Goal: Transaction & Acquisition: Purchase product/service

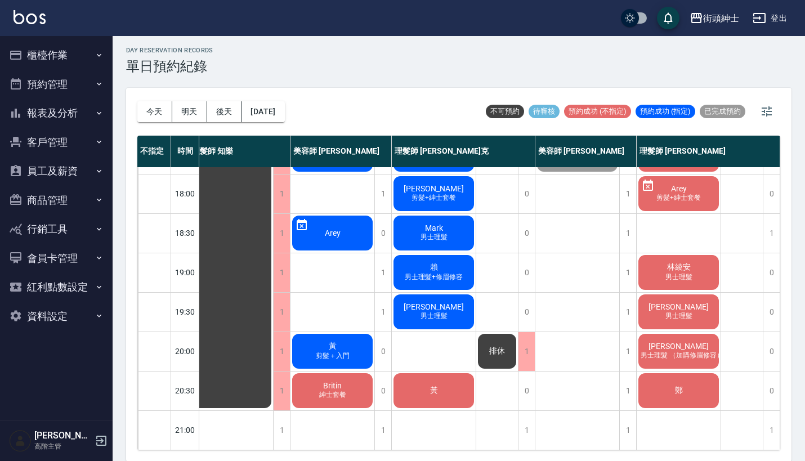
scroll to position [554, 16]
click at [678, 385] on span "鄭" at bounding box center [678, 390] width 12 height 10
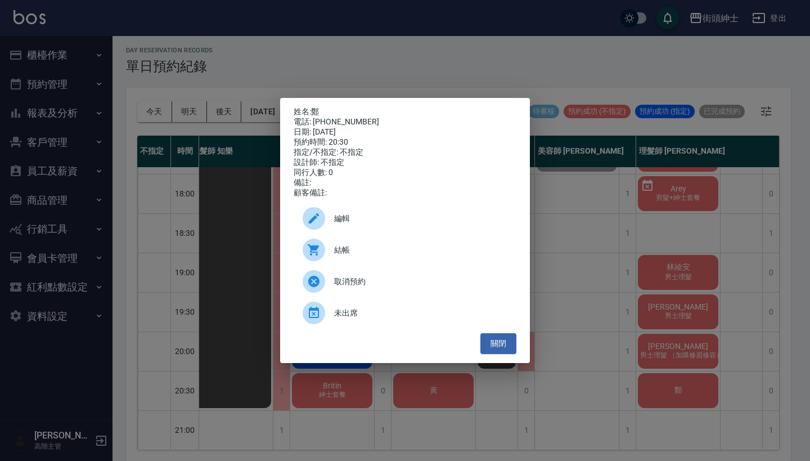
click at [601, 164] on div "姓名: 鄭 電話: 0963578318 日期: 2025/10/11 預約時間: 20:30 指定/不指定: 不指定 設計師: 不指定 同行人數: 0 備註…" at bounding box center [405, 230] width 810 height 461
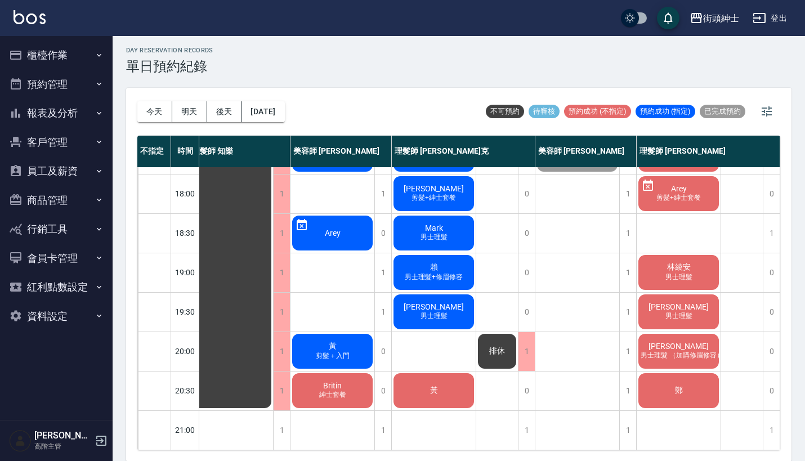
scroll to position [554, 10]
click at [653, 338] on div "秋傑 男士理髮 （加購修眉修容）" at bounding box center [678, 351] width 84 height 38
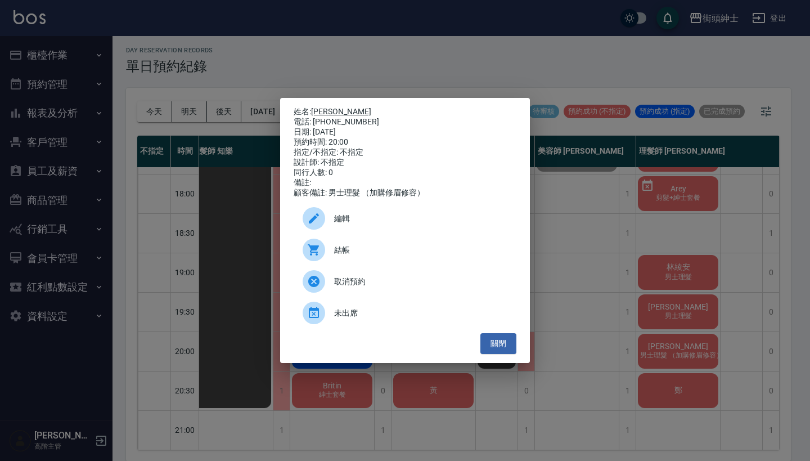
drag, startPoint x: 375, startPoint y: 122, endPoint x: 316, endPoint y: 111, distance: 60.5
click at [316, 111] on div "姓名: 秋傑 電話: 0983099115 日期: 2025/10/11 預約時間: 20:00 指定/不指定: 不指定 設計師: 不指定 同行人數: 0 備…" at bounding box center [405, 152] width 223 height 91
copy div "姓名: 秋傑 電話: 0983099115"
click at [422, 55] on div "姓名: 秋傑 電話: 0983099115 日期: 2025/10/11 預約時間: 20:00 指定/不指定: 不指定 設計師: 不指定 同行人數: 0 備…" at bounding box center [405, 230] width 810 height 461
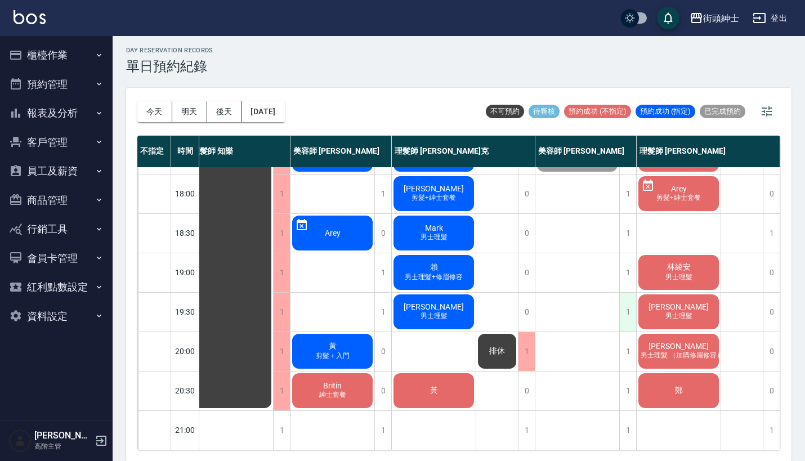
click at [629, 299] on div "1" at bounding box center [627, 312] width 17 height 39
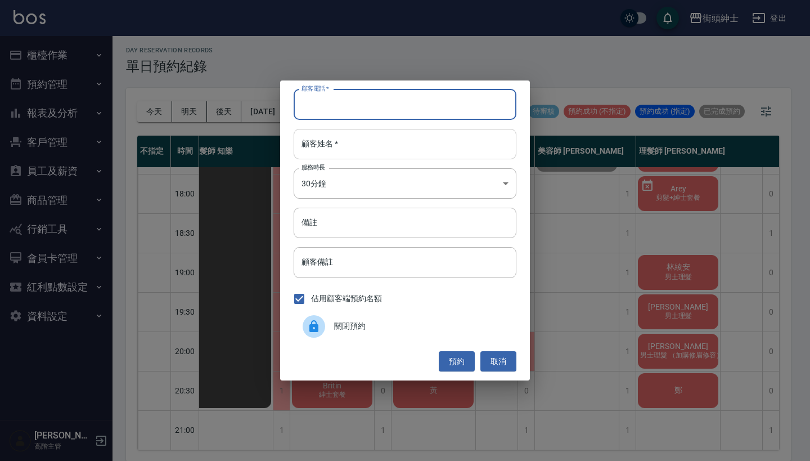
paste input "秋傑 電話: 0983099115"
type input "秋傑 電話: 0983099115"
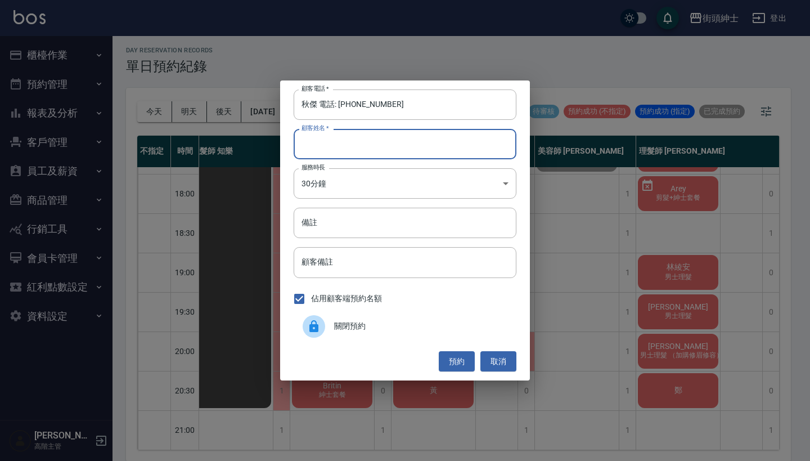
paste input "秋傑 電話: 0983099115"
type input "秋傑 電話: 0983099115"
drag, startPoint x: 341, startPoint y: 104, endPoint x: 258, endPoint y: 104, distance: 83.3
click at [258, 104] on div "顧客電話   * 秋傑 電話: 0983099115 顧客電話   * 顧客姓名   * 秋傑 電話: 0983099115 顧客姓名   * 服務時長 30…" at bounding box center [405, 230] width 810 height 461
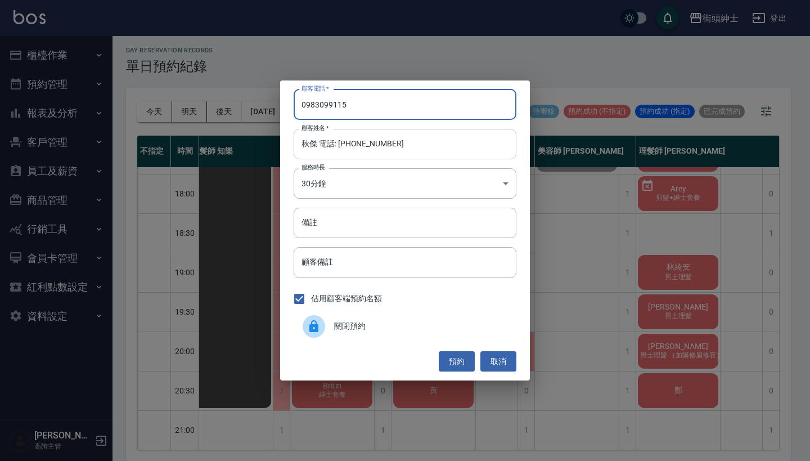
type input "0983099115"
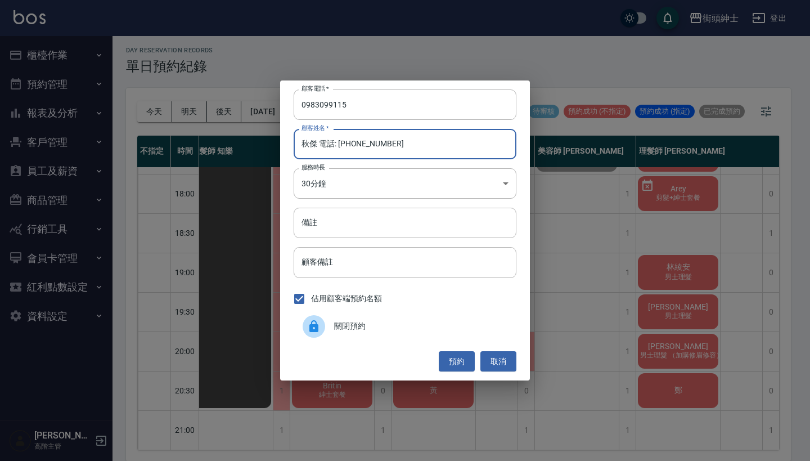
drag, startPoint x: 406, startPoint y: 145, endPoint x: 319, endPoint y: 143, distance: 86.7
click at [319, 143] on input "秋傑 電話: 0983099115" at bounding box center [405, 144] width 223 height 30
type input "[PERSON_NAME]"
click at [441, 356] on button "預約" at bounding box center [457, 361] width 36 height 21
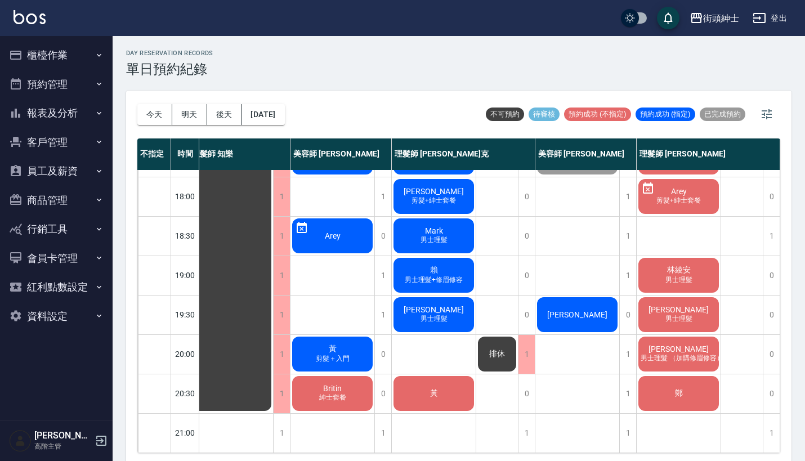
click at [593, 306] on div "[PERSON_NAME]" at bounding box center [577, 314] width 84 height 38
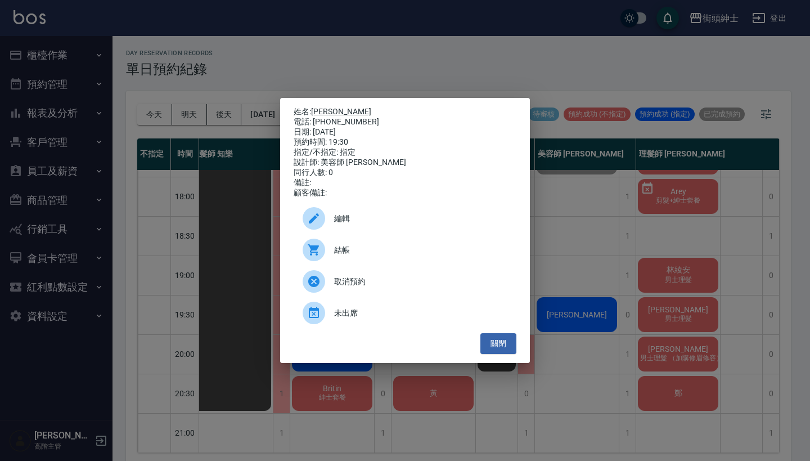
click at [436, 256] on span "結帳" at bounding box center [420, 250] width 173 height 12
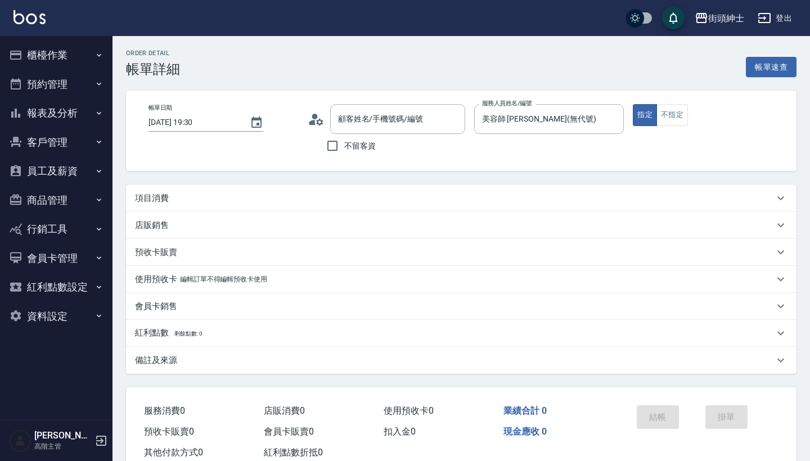
type input "秋傑/0983099115/null"
click at [313, 198] on div "項目消費" at bounding box center [454, 198] width 639 height 12
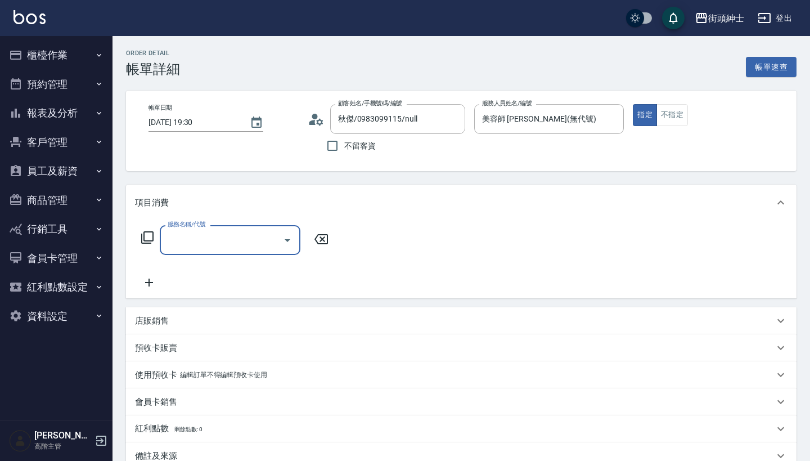
click at [204, 243] on input "服務名稱/代號" at bounding box center [222, 240] width 114 height 20
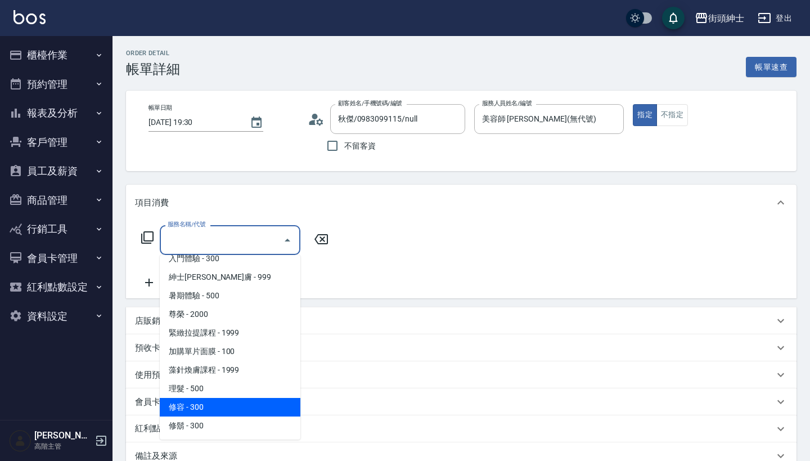
scroll to position [103, 0]
click at [214, 407] on span "修容 - 300" at bounding box center [230, 407] width 141 height 19
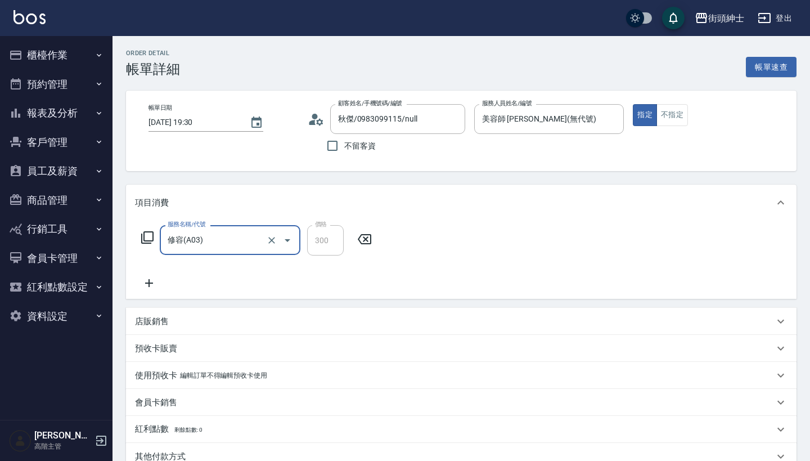
type input "修容(A03)"
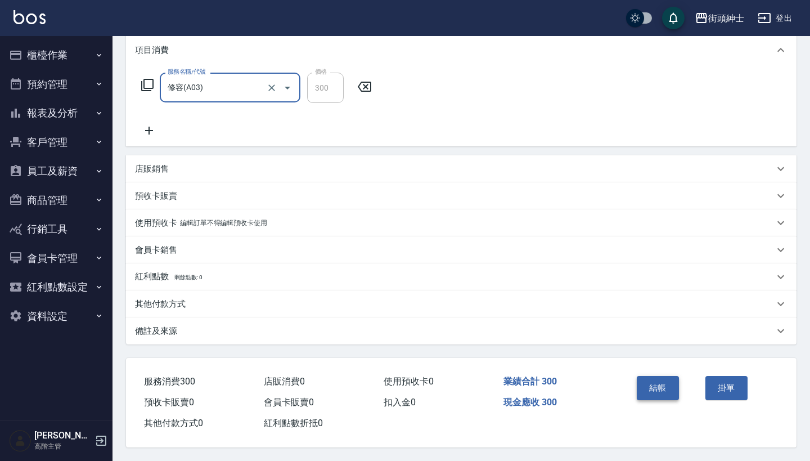
scroll to position [158, 0]
click at [657, 384] on button "結帳" at bounding box center [658, 388] width 42 height 24
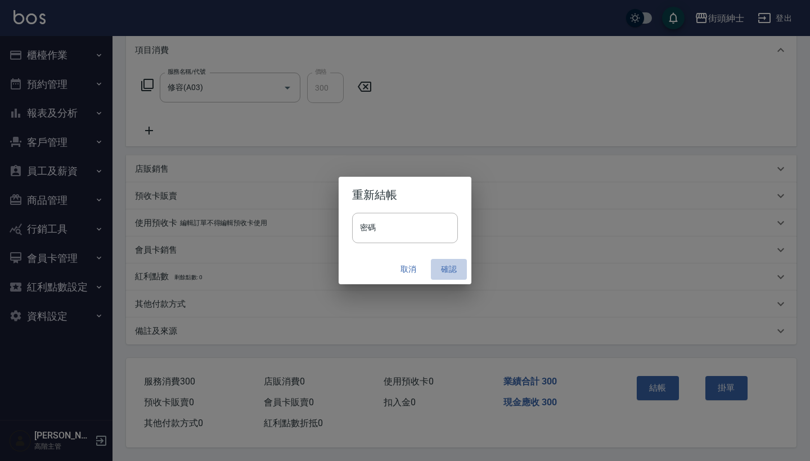
click at [447, 266] on button "確認" at bounding box center [449, 269] width 36 height 21
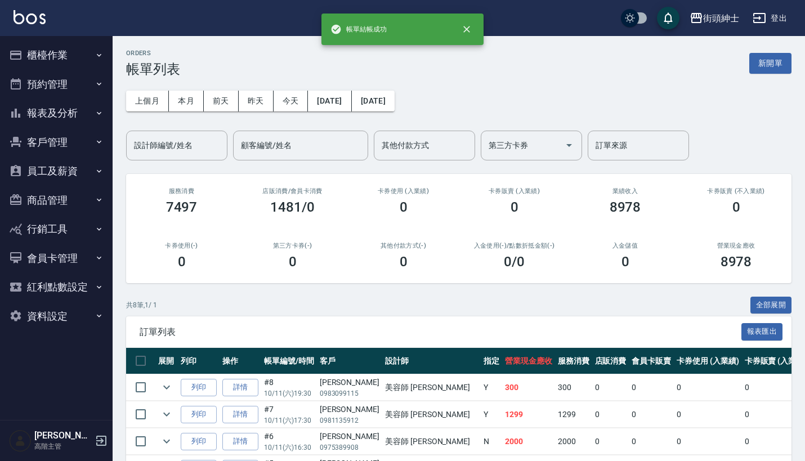
click at [85, 83] on button "預約管理" at bounding box center [57, 84] width 104 height 29
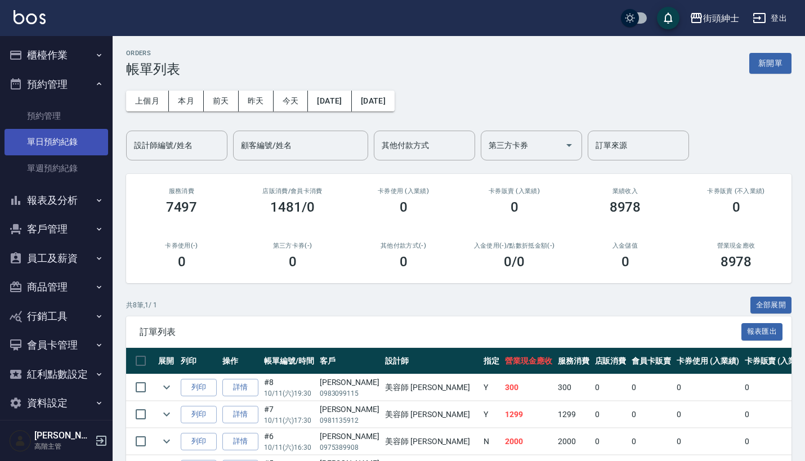
click at [68, 140] on link "單日預約紀錄" at bounding box center [57, 142] width 104 height 26
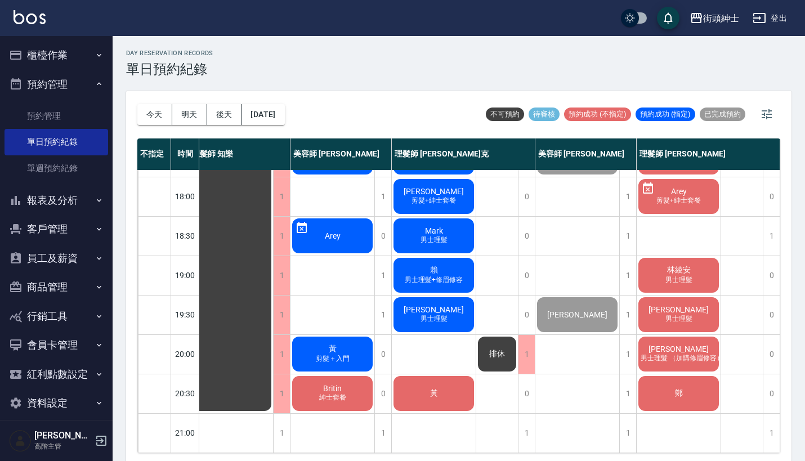
scroll to position [541, 16]
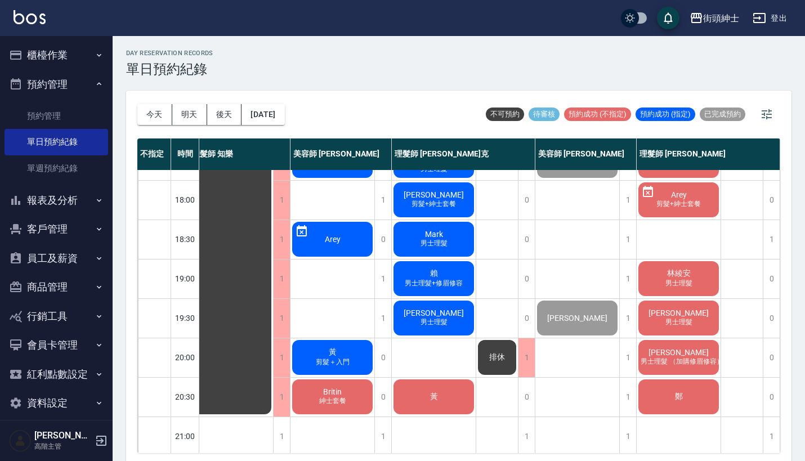
click at [658, 389] on div "鄭" at bounding box center [678, 397] width 84 height 38
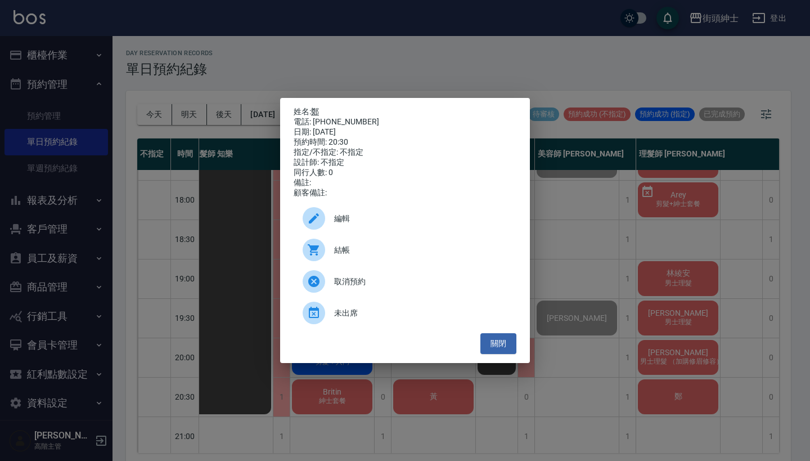
drag, startPoint x: 365, startPoint y: 116, endPoint x: 313, endPoint y: 112, distance: 52.5
click at [313, 111] on div "姓名: 鄭 電話: 0963578318 日期: 2025/10/11 預約時間: 20:30 指定/不指定: 不指定 設計師: 不指定 同行人數: 0 備註…" at bounding box center [405, 152] width 223 height 91
copy div "姓名: 鄭 電話: 0963578318"
click at [423, 61] on div "姓名: 鄭 電話: 0963578318 日期: 2025/10/11 預約時間: 20:30 指定/不指定: 不指定 設計師: 不指定 同行人數: 0 備註…" at bounding box center [405, 230] width 810 height 461
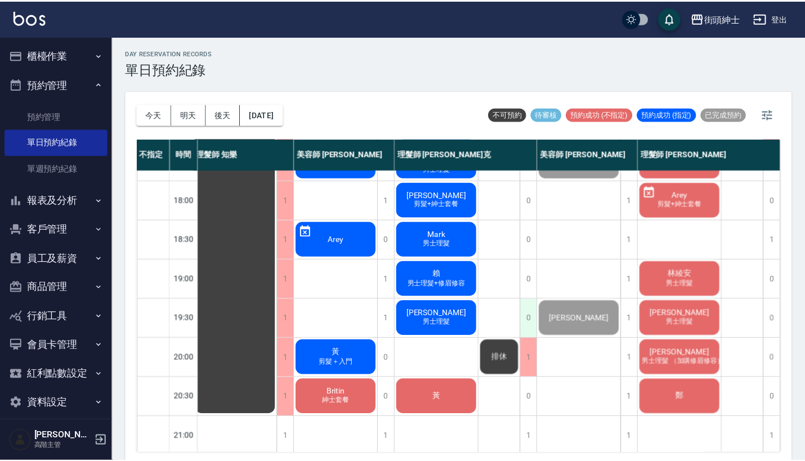
scroll to position [541, 10]
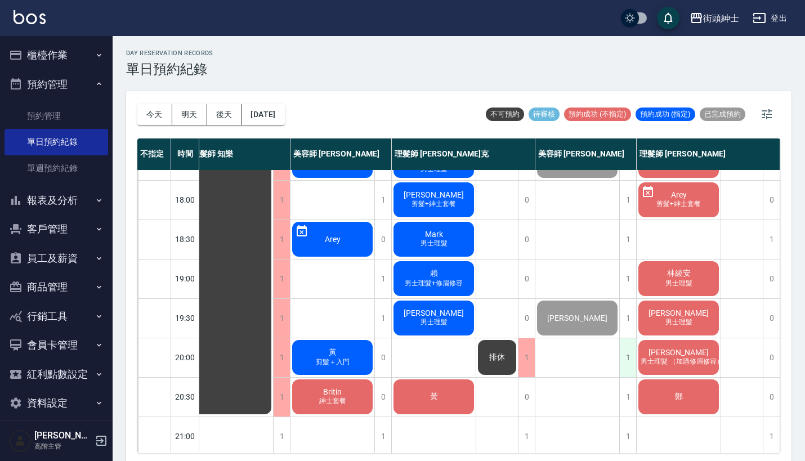
click at [630, 346] on div "1" at bounding box center [627, 357] width 17 height 39
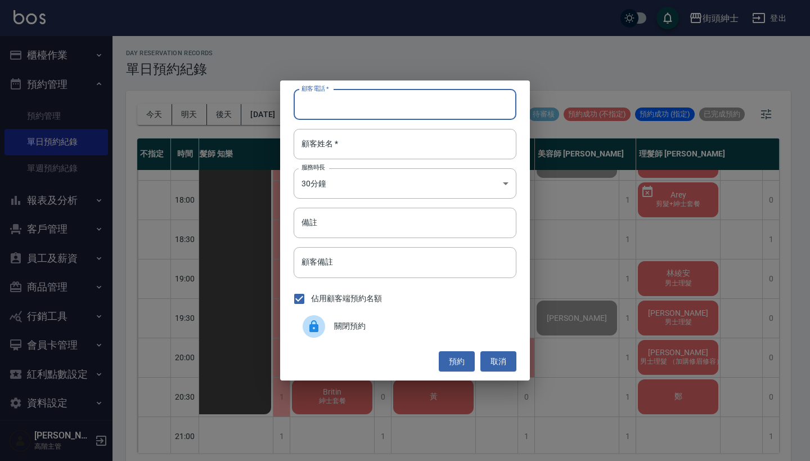
paste input "鄭 電話: 0963578318"
type input "鄭 電話: 0963578318"
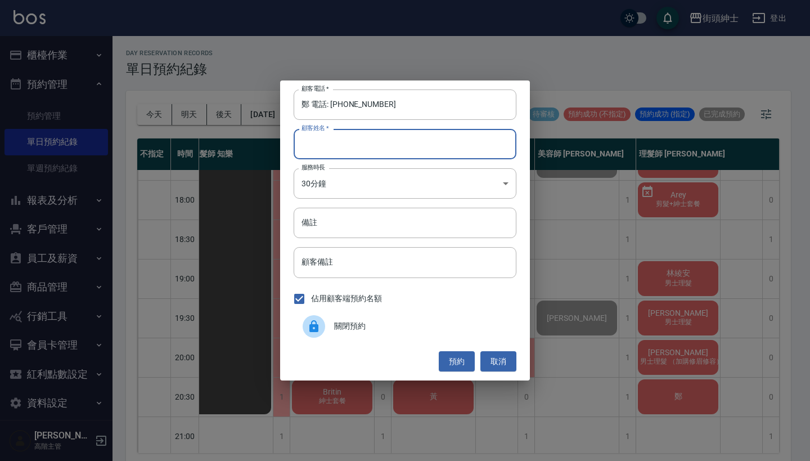
paste input "鄭 電話: 0963578318"
type input "鄭 電話: 0963578318"
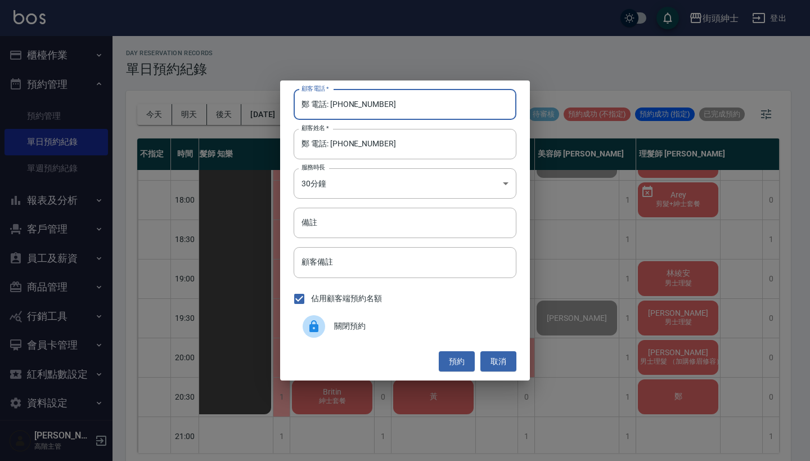
drag, startPoint x: 331, startPoint y: 104, endPoint x: 242, endPoint y: 104, distance: 89.5
click at [242, 104] on div "顧客電話   * 鄭 電話: 0963578318 顧客電話   * 顧客姓名   * 鄭 電話: 0963578318 顧客姓名   * 服務時長 30分鐘…" at bounding box center [405, 230] width 810 height 461
type input "0963578318"
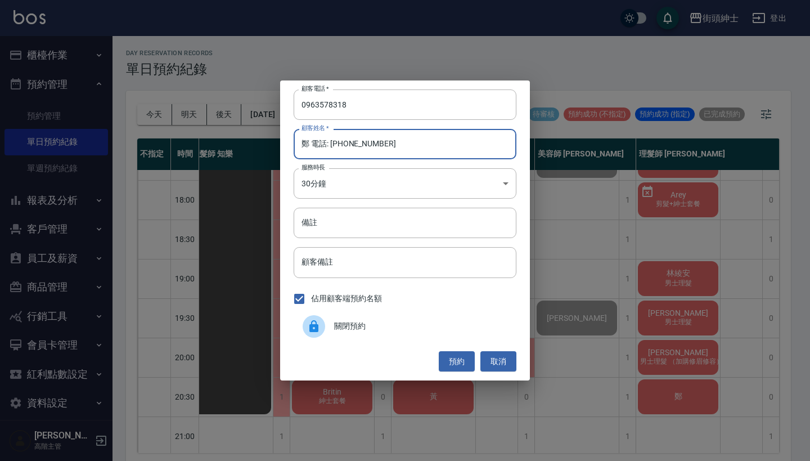
drag, startPoint x: 405, startPoint y: 156, endPoint x: 306, endPoint y: 147, distance: 99.4
click at [306, 147] on input "鄭 電話: 0963578318" at bounding box center [405, 144] width 223 height 30
type input "鄭"
click at [456, 360] on button "預約" at bounding box center [457, 361] width 36 height 21
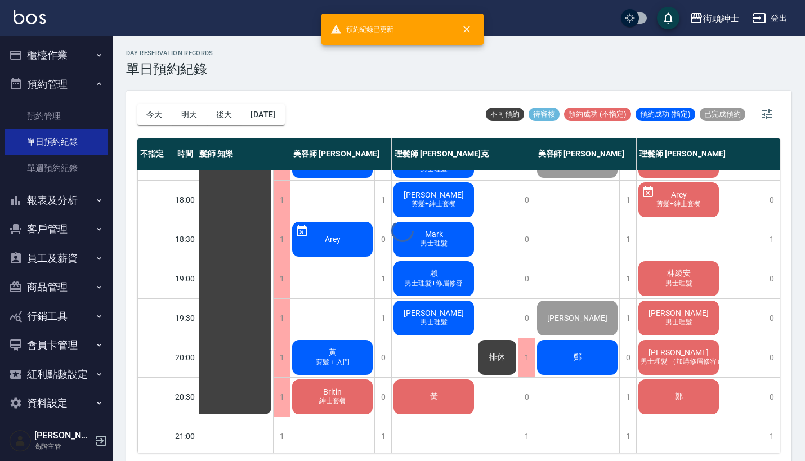
click at [593, 351] on div "鄭" at bounding box center [577, 357] width 84 height 38
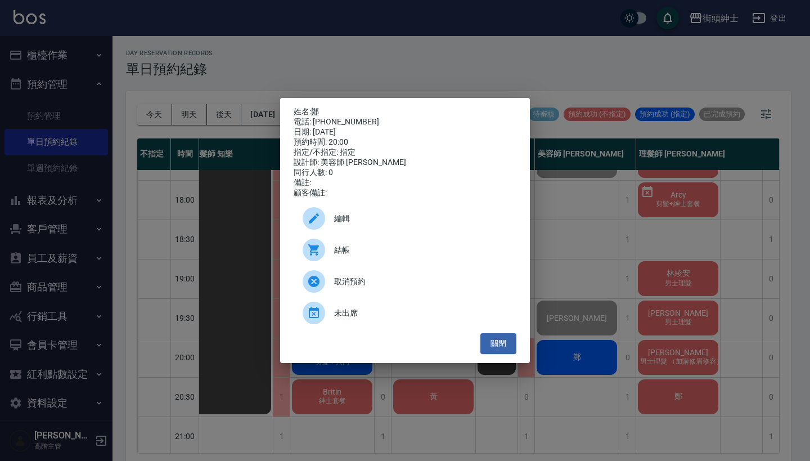
click at [620, 287] on div "姓名: 鄭 電話: 0963578318 日期: 2025/10/11 預約時間: 20:00 指定/不指定: 指定 設計師: 美容師 小戴 同行人數: 0 …" at bounding box center [405, 230] width 810 height 461
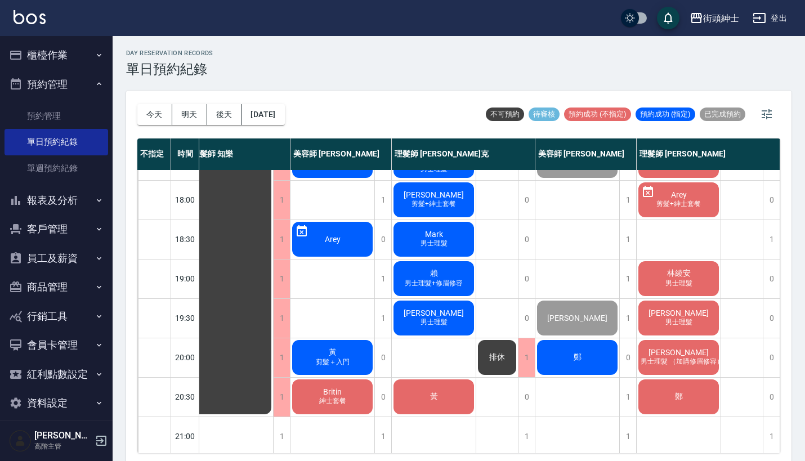
scroll to position [535, 10]
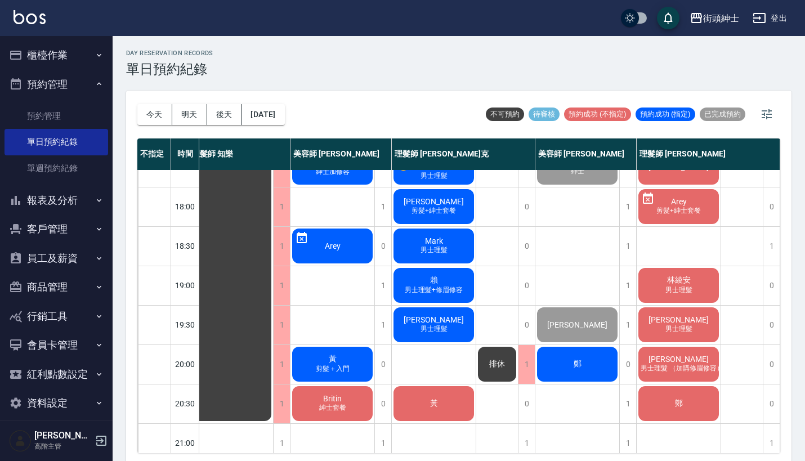
click at [571, 374] on div "鄭" at bounding box center [577, 364] width 84 height 38
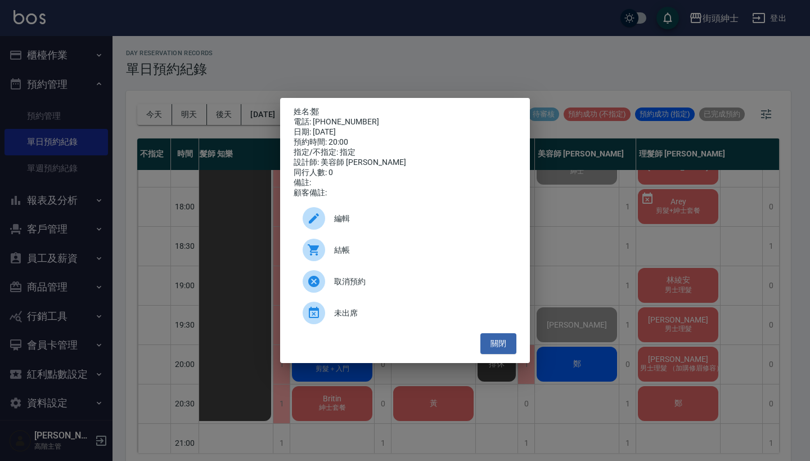
click at [430, 219] on span "編輯" at bounding box center [420, 219] width 173 height 12
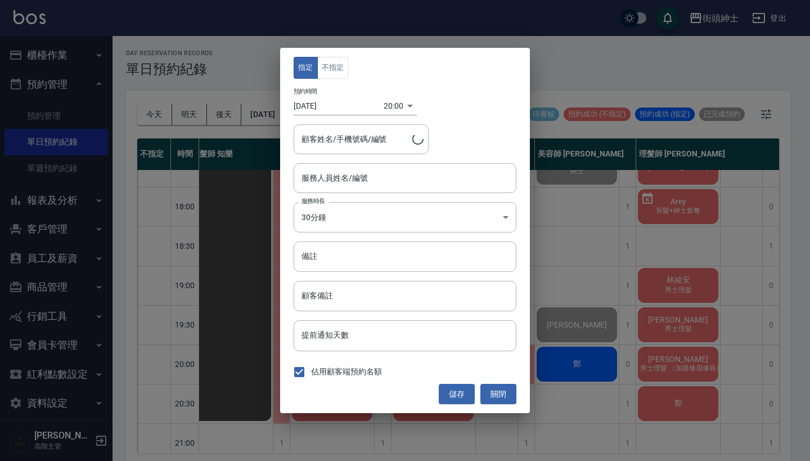
type input "美容師 小戴(無代號)"
type input "鄭/0963578318"
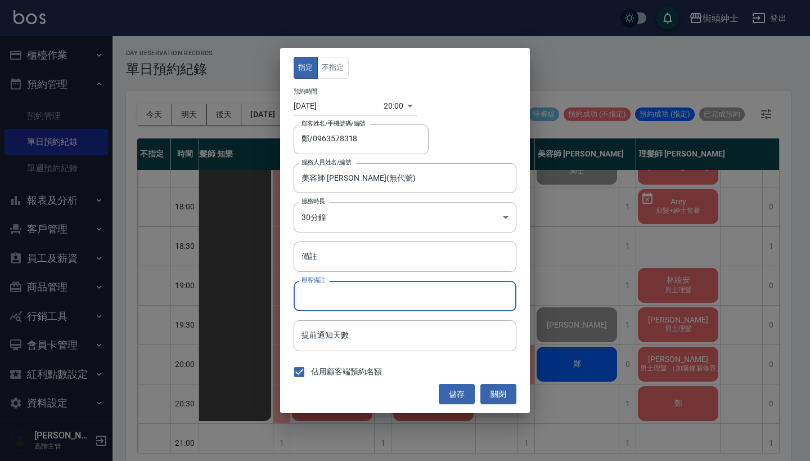
click at [366, 293] on input "顧客備註" at bounding box center [405, 296] width 223 height 30
click at [378, 262] on input "備註" at bounding box center [405, 256] width 223 height 30
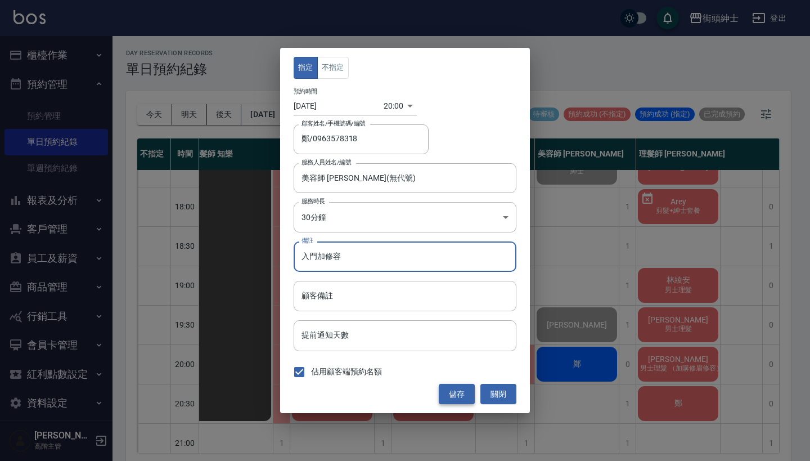
type input "入門加修容"
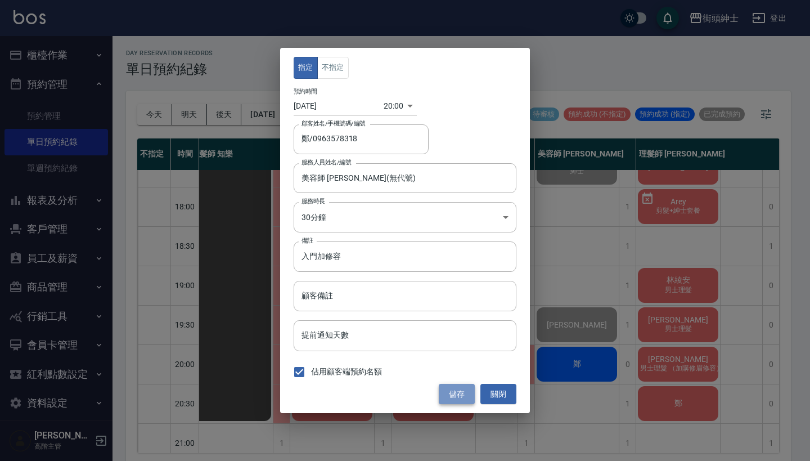
click at [451, 396] on button "儲存" at bounding box center [457, 394] width 36 height 21
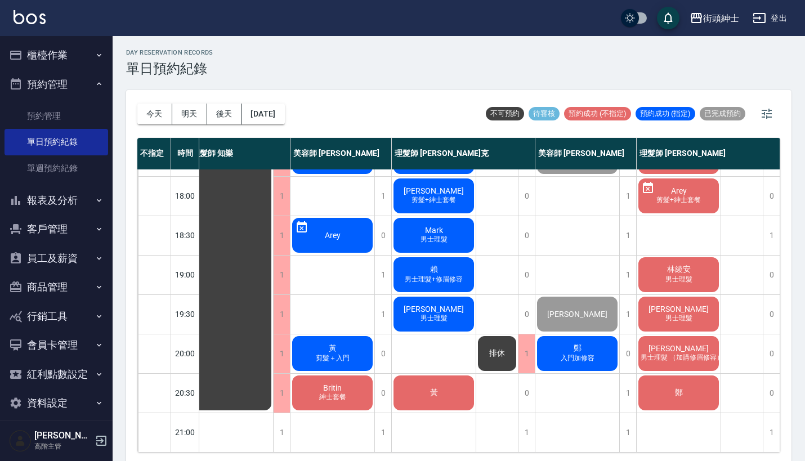
scroll to position [554, 12]
click at [187, 1] on div "街頭紳士 登出" at bounding box center [402, 18] width 805 height 36
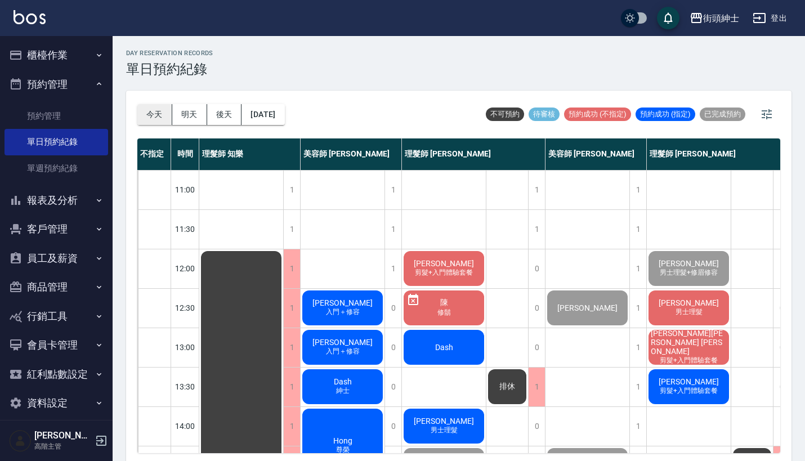
scroll to position [51, 10]
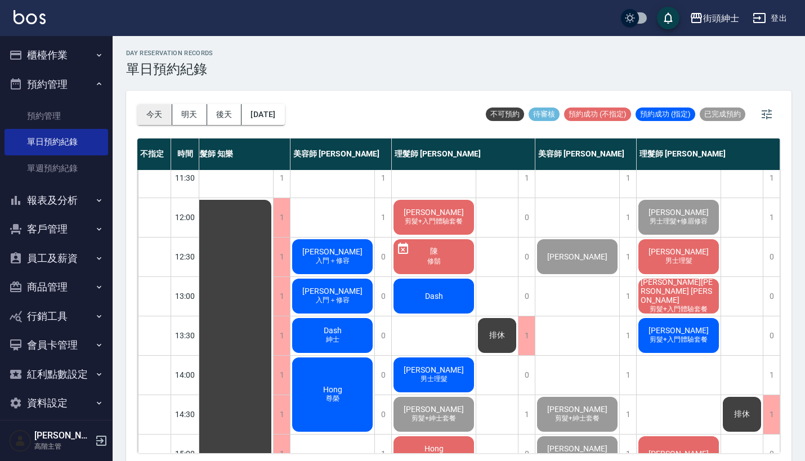
click at [151, 107] on button "今天" at bounding box center [154, 114] width 35 height 21
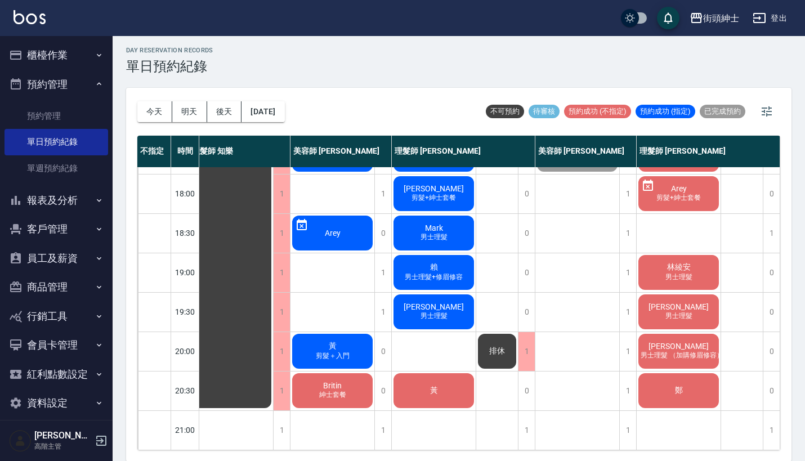
scroll to position [493, 10]
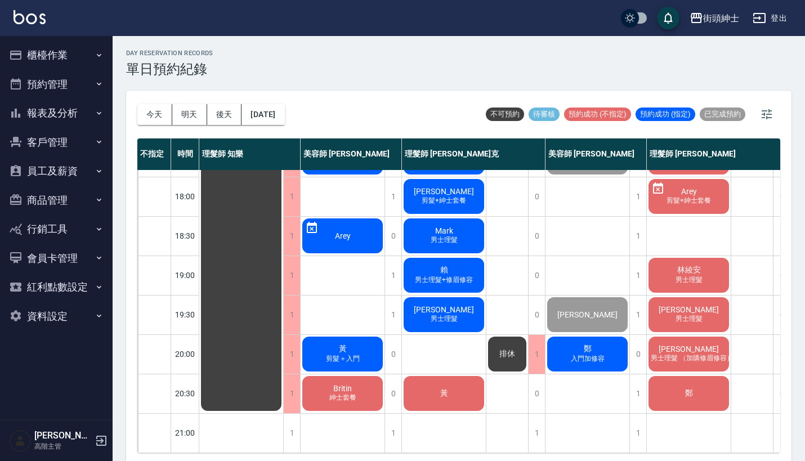
scroll to position [554, 0]
click at [681, 353] on span "男士理髮 （加購修眉修容）" at bounding box center [691, 358] width 87 height 10
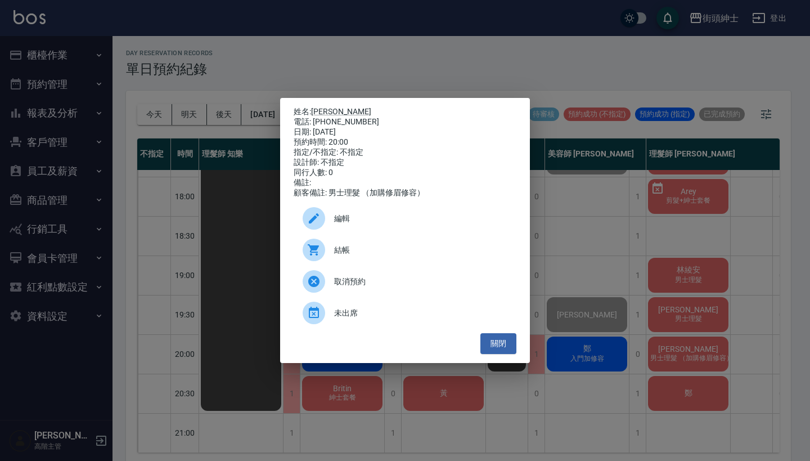
click at [359, 110] on p "姓名: 秋傑" at bounding box center [405, 112] width 223 height 10
drag, startPoint x: 360, startPoint y: 120, endPoint x: 317, endPoint y: 110, distance: 43.9
click at [317, 110] on div "姓名: 秋傑 電話: 0983099115 日期: 2025/10/11 預約時間: 20:00 指定/不指定: 不指定 設計師: 不指定 同行人數: 0 備…" at bounding box center [405, 152] width 223 height 91
copy div "姓名: 秋傑 電話: 0983099115"
click at [451, 55] on div "姓名: 秋傑 電話: 0983099115 日期: 2025/10/11 預約時間: 20:00 指定/不指定: 不指定 設計師: 不指定 同行人數: 0 備…" at bounding box center [405, 230] width 810 height 461
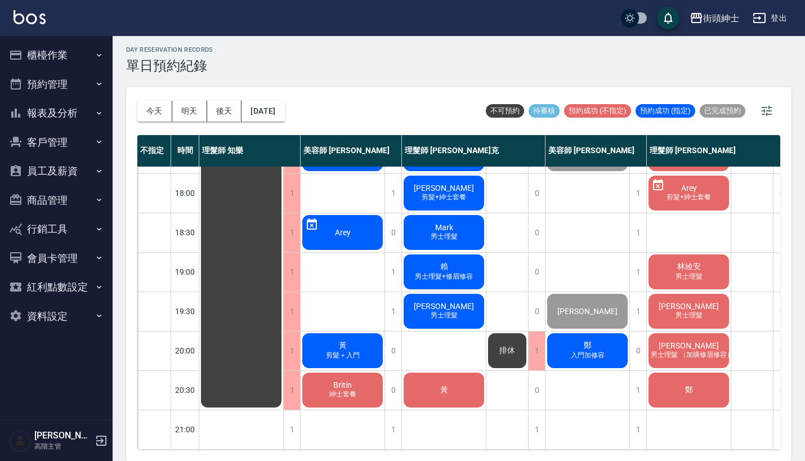
scroll to position [3, 0]
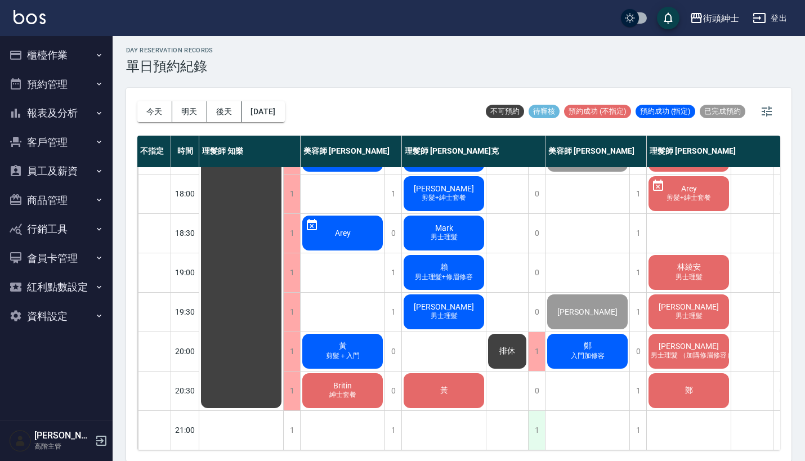
click at [532, 423] on div "1" at bounding box center [536, 430] width 17 height 39
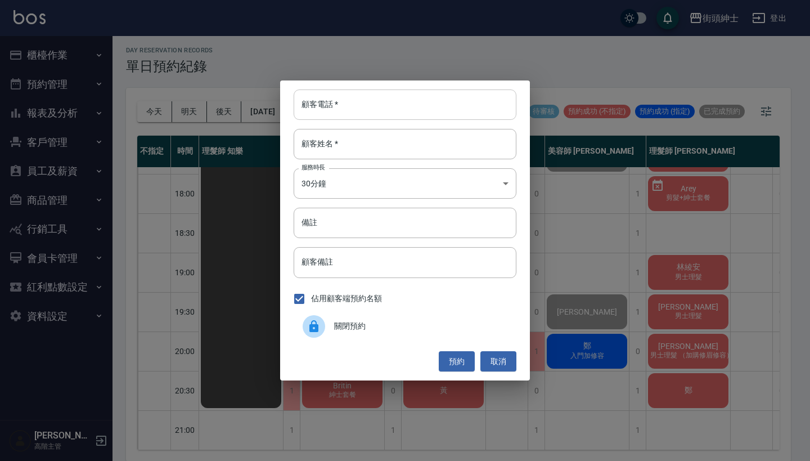
paste input "秋傑 電話: 0983099115"
type input "秋傑 電話: 0983099115"
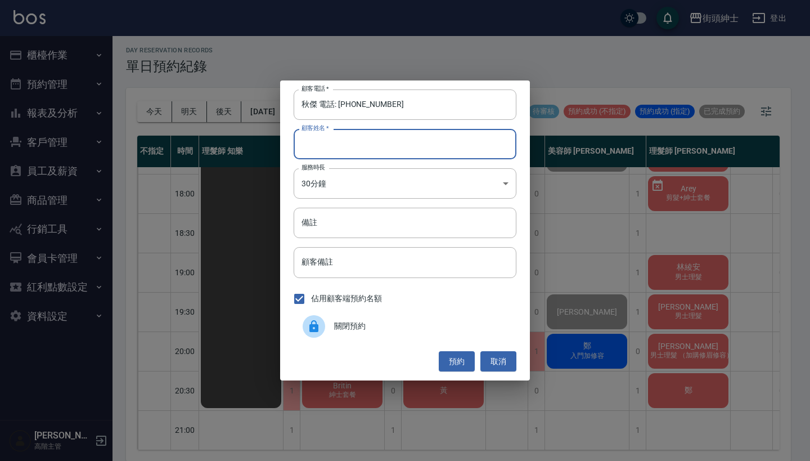
paste input "秋傑 電話: 0983099115"
type input "秋傑 電話: 0983099115"
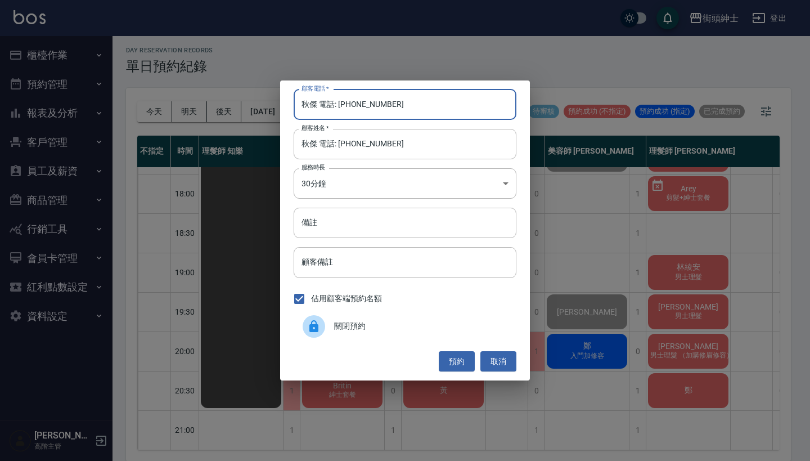
drag, startPoint x: 340, startPoint y: 105, endPoint x: 241, endPoint y: 104, distance: 99.1
click at [241, 104] on div "顧客電話   * 秋傑 電話: 0983099115 顧客電話   * 顧客姓名   * 秋傑 電話: 0983099115 顧客姓名   * 服務時長 30…" at bounding box center [405, 230] width 810 height 461
type input "0983099115"
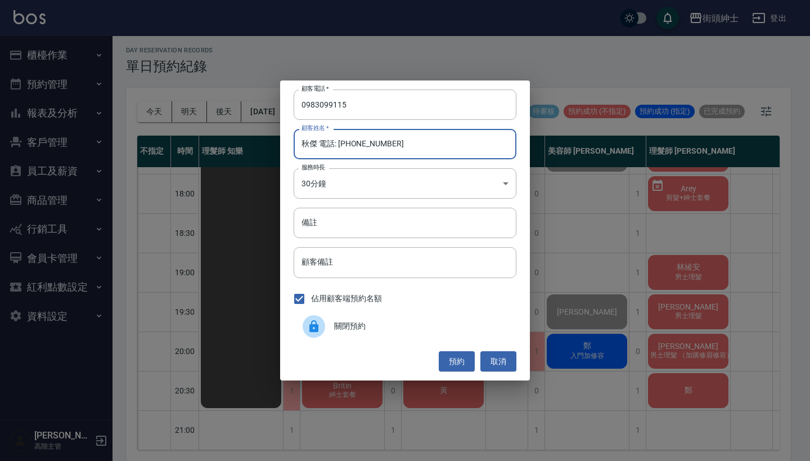
drag, startPoint x: 396, startPoint y: 147, endPoint x: 313, endPoint y: 143, distance: 82.8
click at [313, 143] on input "秋傑 電話: 0983099115" at bounding box center [405, 144] width 223 height 30
click at [424, 134] on input "秋傑 電話: 0983099115" at bounding box center [405, 144] width 223 height 30
drag, startPoint x: 395, startPoint y: 149, endPoint x: 316, endPoint y: 143, distance: 79.0
click at [316, 143] on input "秋傑 電話: 0983099115" at bounding box center [405, 144] width 223 height 30
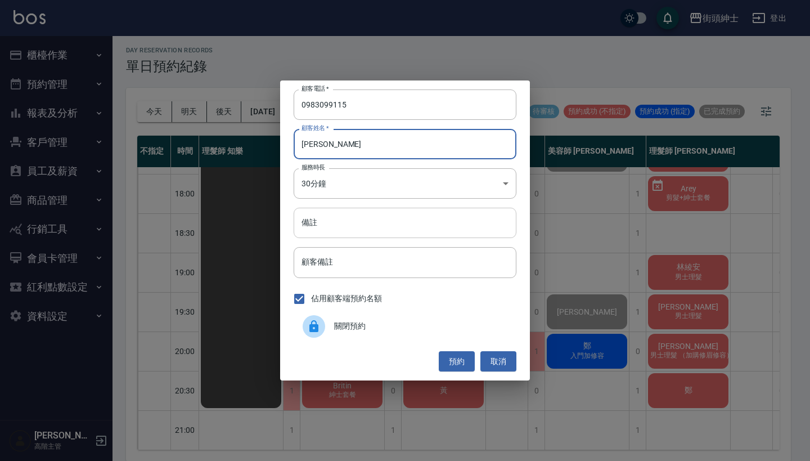
type input "[PERSON_NAME]"
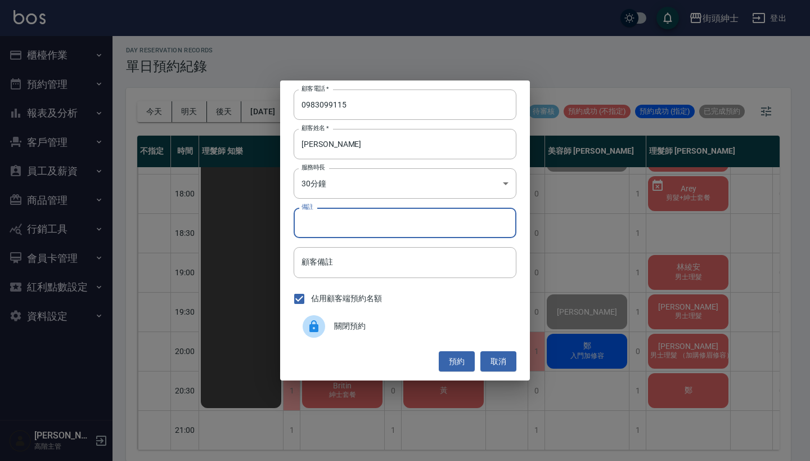
click at [318, 225] on input "備註" at bounding box center [405, 223] width 223 height 30
type input "修鬍"
click at [461, 362] on button "預約" at bounding box center [457, 361] width 36 height 21
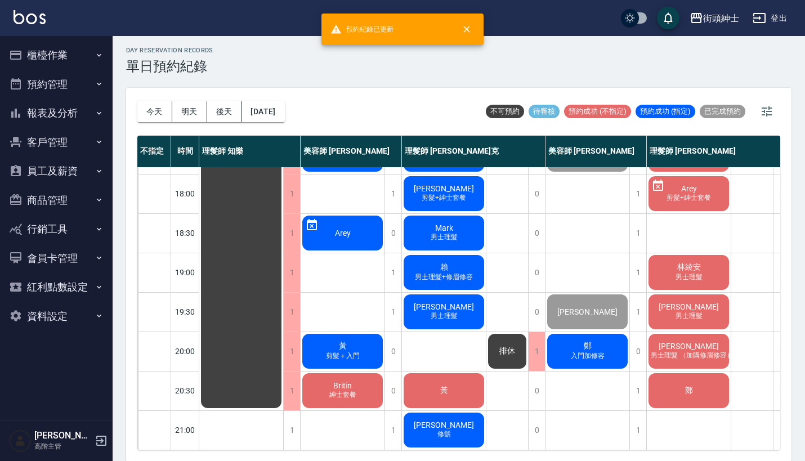
click at [445, 420] on span "[PERSON_NAME]" at bounding box center [443, 424] width 65 height 9
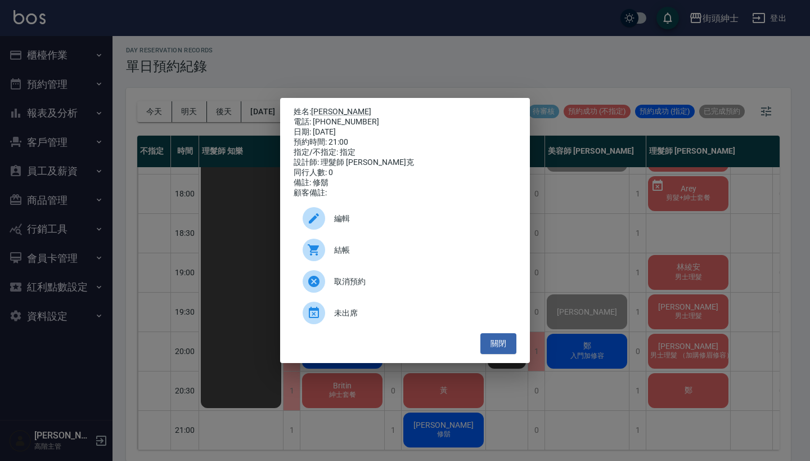
click at [397, 207] on ul "編輯 結帳 取消預約 未出席" at bounding box center [405, 265] width 223 height 135
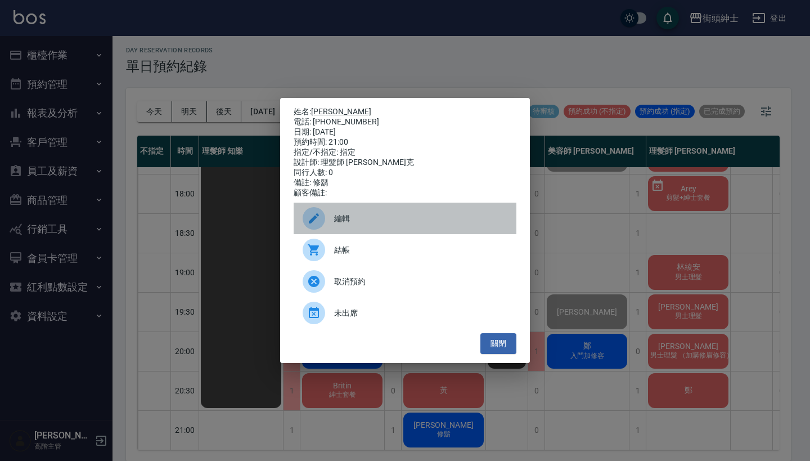
click at [394, 218] on span "編輯" at bounding box center [420, 219] width 173 height 12
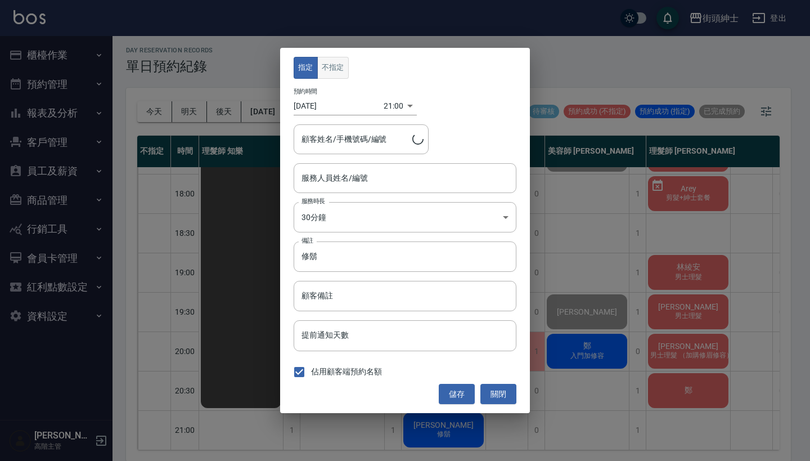
type input "理髮師 Vic 維克(無代號)"
type input "秋傑/0983099115"
click at [324, 61] on button "不指定" at bounding box center [333, 68] width 32 height 22
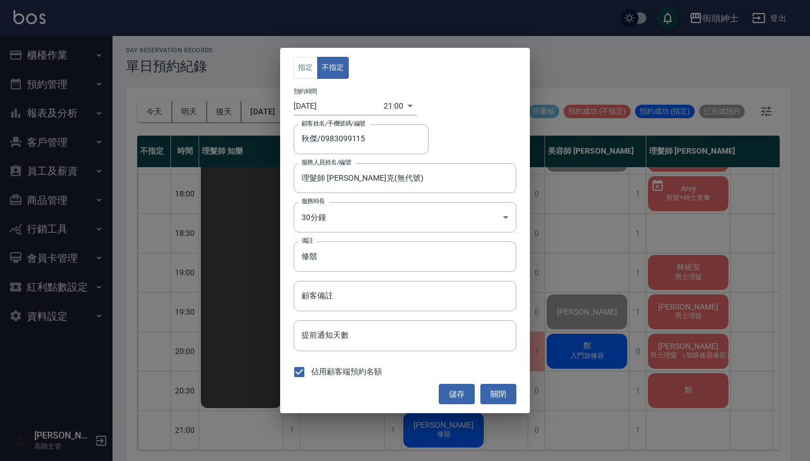
click at [461, 377] on div "指定 不指定 預約時間 2025/10/11 21:00 1760187600000 顧客姓名/手機號碼/編號 秋傑/0983099115 顧客姓名/手機號碼…" at bounding box center [405, 230] width 250 height 365
click at [461, 388] on button "儲存" at bounding box center [457, 394] width 36 height 21
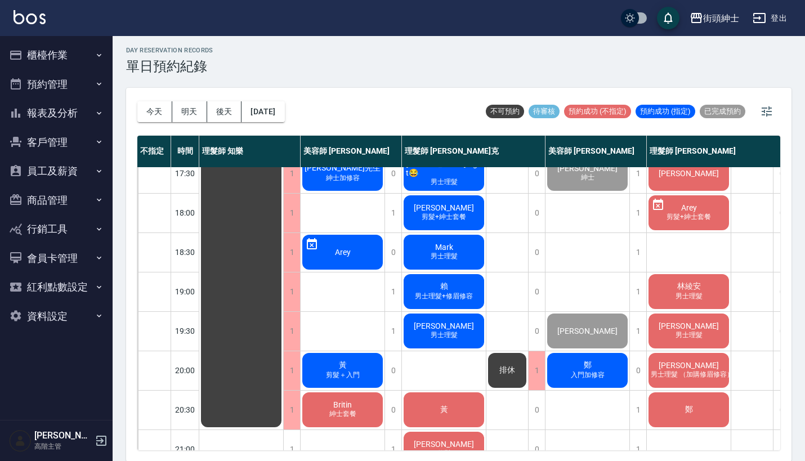
scroll to position [522, 0]
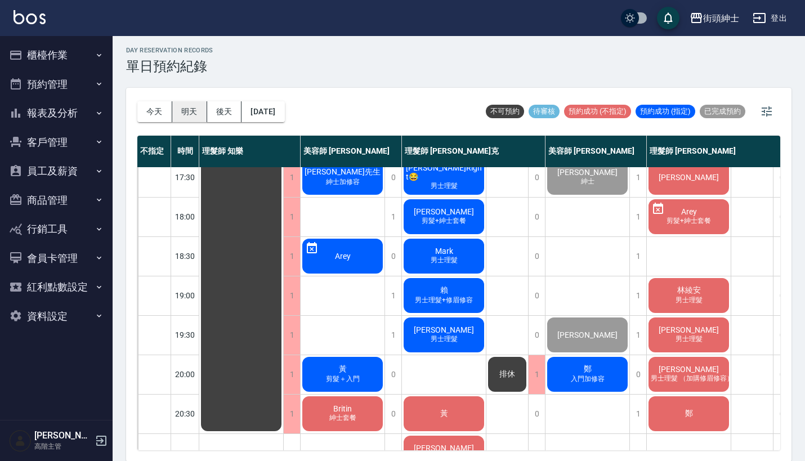
click at [184, 107] on button "明天" at bounding box center [189, 111] width 35 height 21
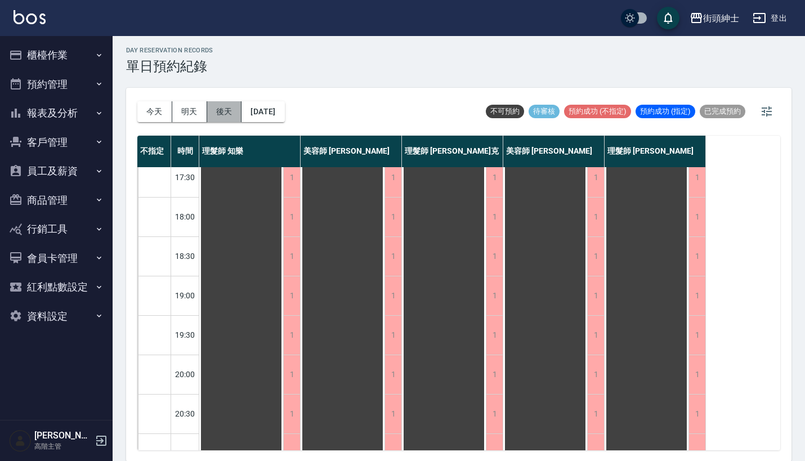
click at [227, 110] on button "後天" at bounding box center [224, 111] width 35 height 21
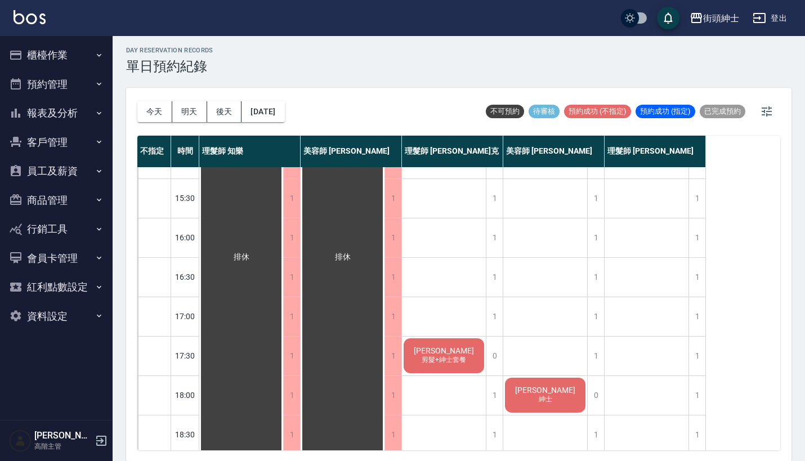
scroll to position [375, 0]
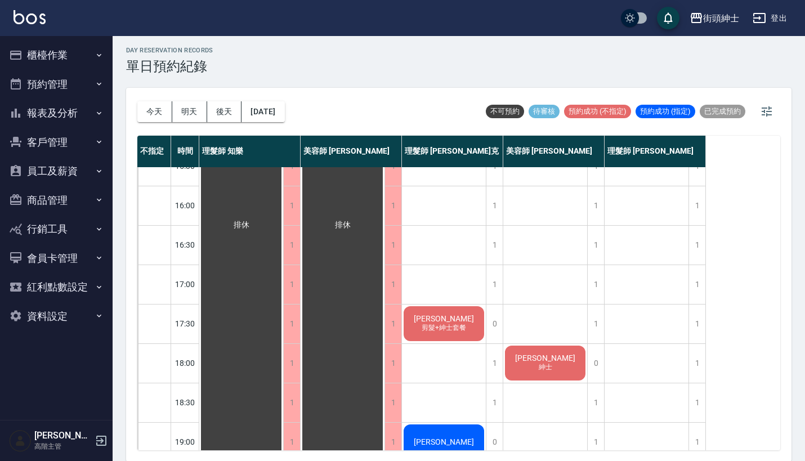
click at [151, 98] on div "今天 明天 後天 2025/10/13" at bounding box center [210, 112] width 147 height 48
click at [149, 106] on button "今天" at bounding box center [154, 111] width 35 height 21
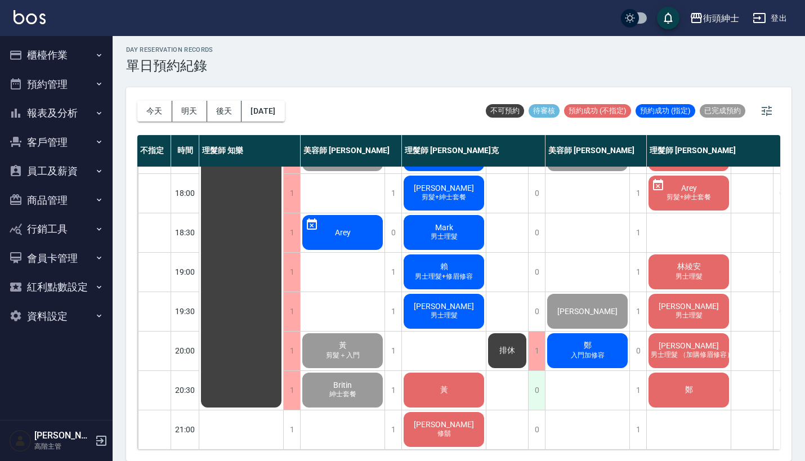
scroll to position [3, 0]
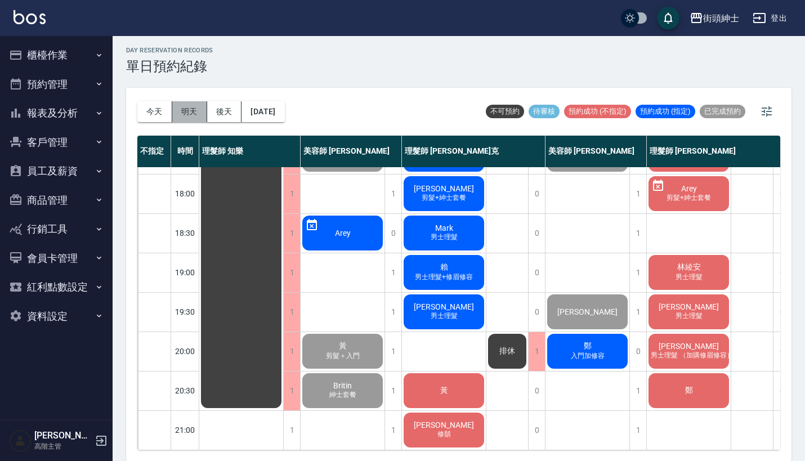
click at [200, 110] on button "明天" at bounding box center [189, 111] width 35 height 21
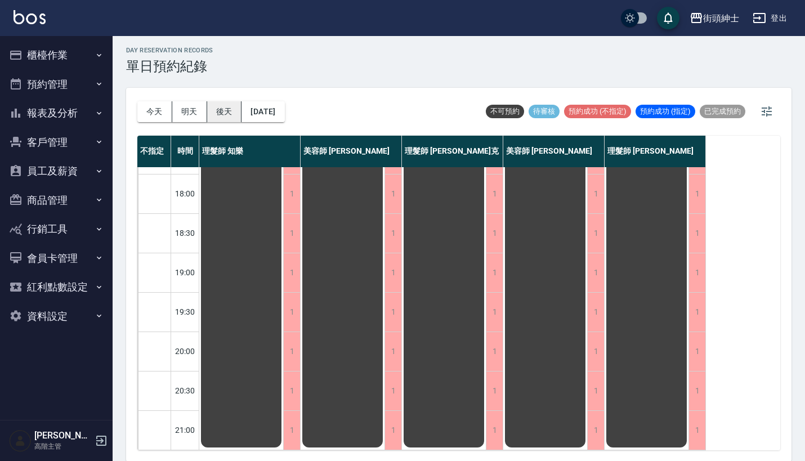
click at [217, 114] on button "後天" at bounding box center [224, 111] width 35 height 21
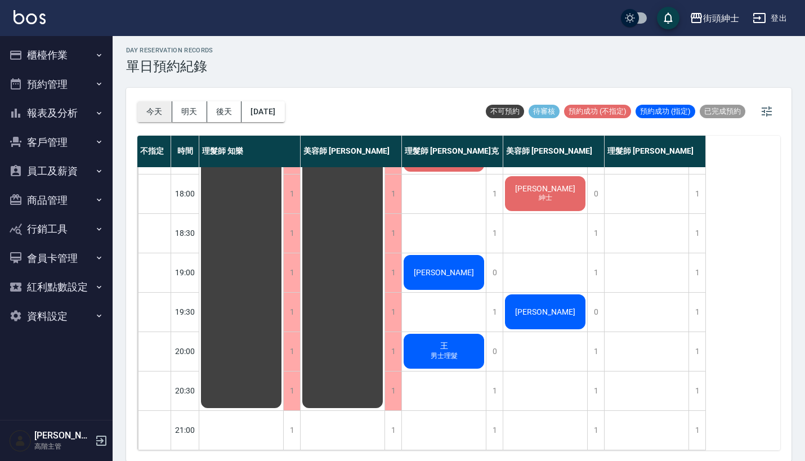
click at [154, 106] on button "今天" at bounding box center [154, 111] width 35 height 21
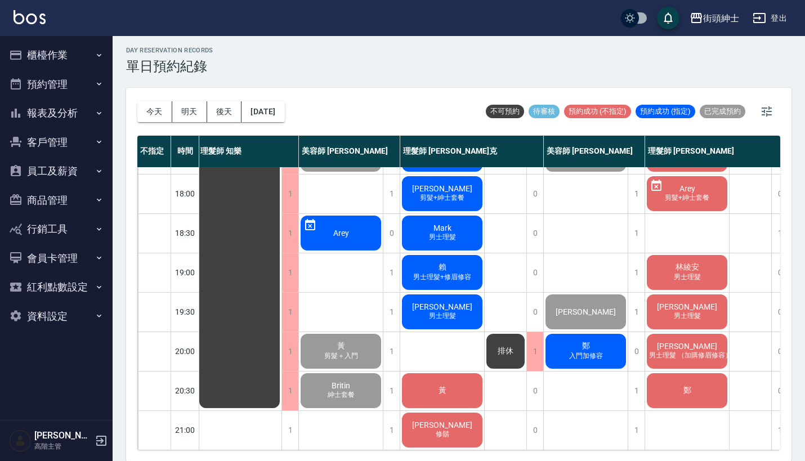
scroll to position [554, 2]
click at [621, 342] on div "鄭 入門加修容" at bounding box center [586, 351] width 84 height 38
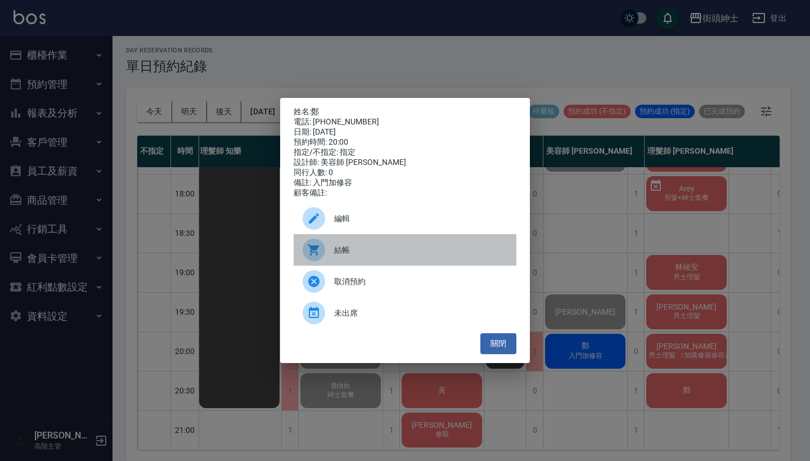
click at [398, 256] on span "結帳" at bounding box center [420, 250] width 173 height 12
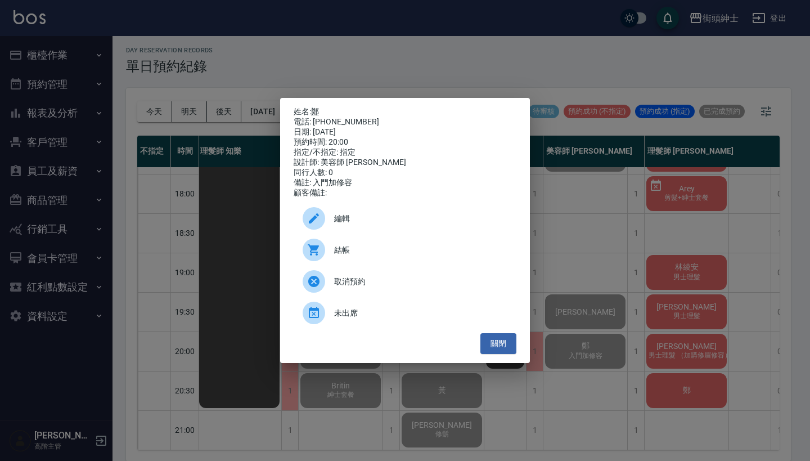
click at [203, 195] on div "姓名: 鄭 電話: 0963578318 日期: 2025/10/11 預約時間: 20:00 指定/不指定: 指定 設計師: 美容師 小戴 同行人數: 0 …" at bounding box center [405, 230] width 810 height 461
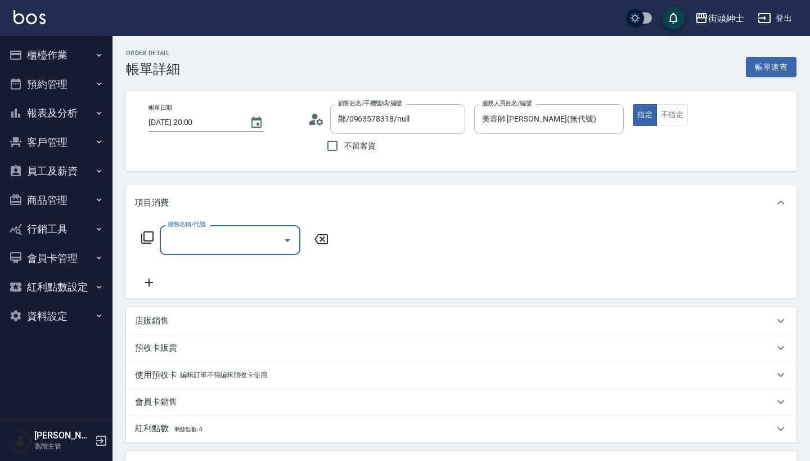
click at [204, 248] on input "服務名稱/代號" at bounding box center [222, 240] width 114 height 20
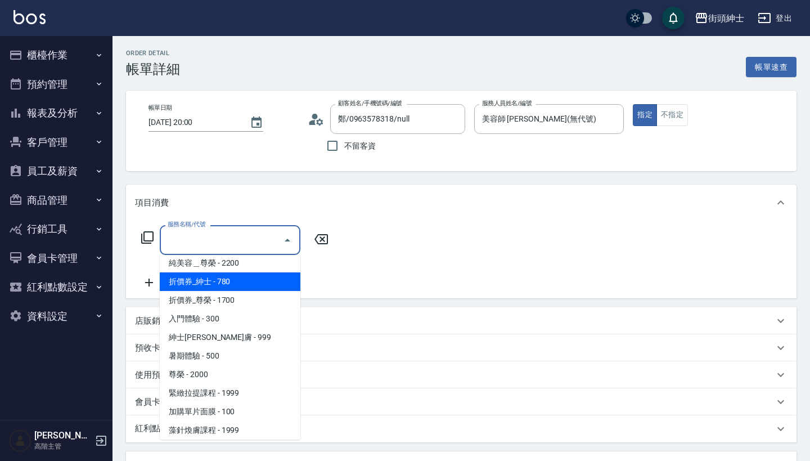
scroll to position [43, 0]
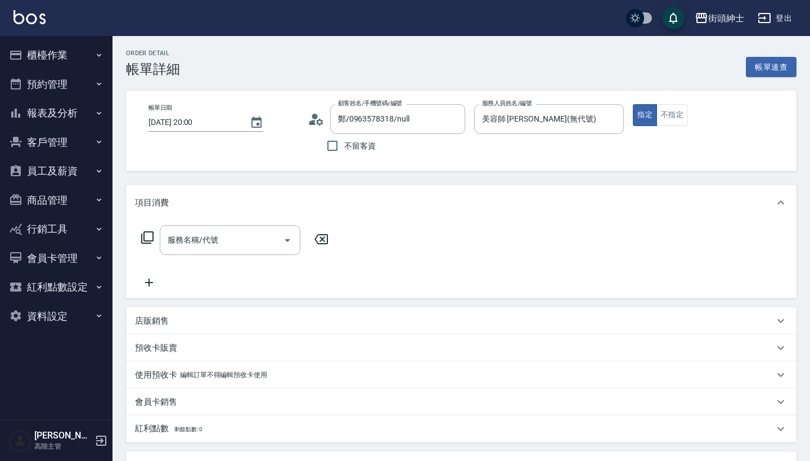
click at [344, 244] on div "服務名稱/代號 服務名稱/代號" at bounding box center [461, 260] width 671 height 78
click at [259, 226] on div "服務名稱/代號" at bounding box center [230, 240] width 141 height 30
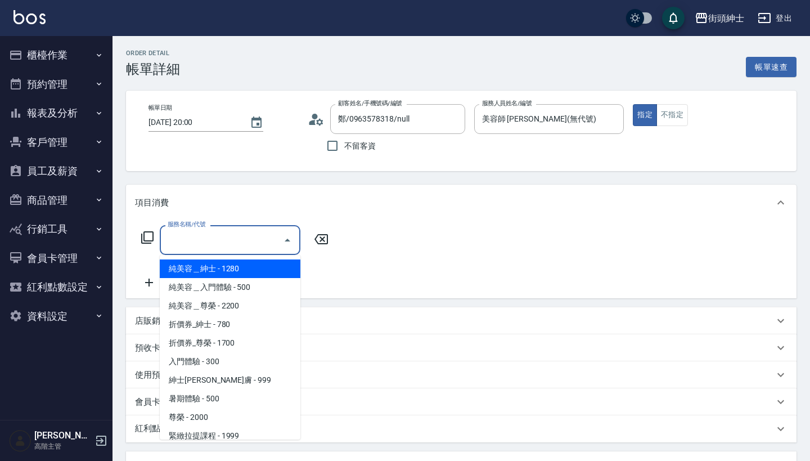
scroll to position [0, 0]
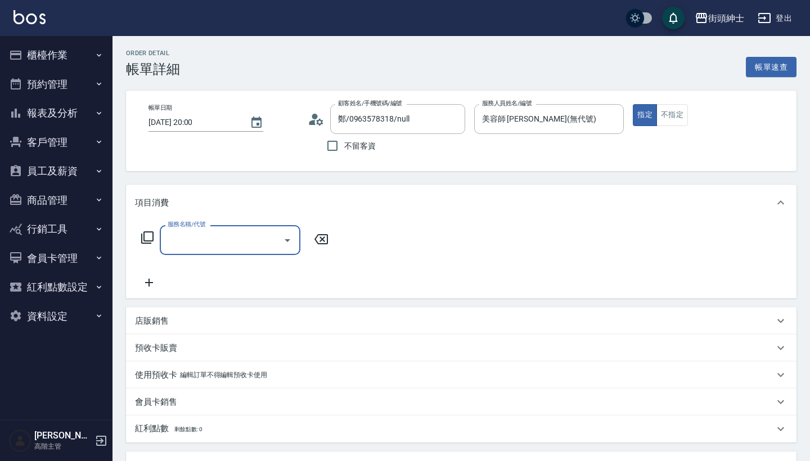
click at [270, 237] on input "服務名稱/代號" at bounding box center [222, 240] width 114 height 20
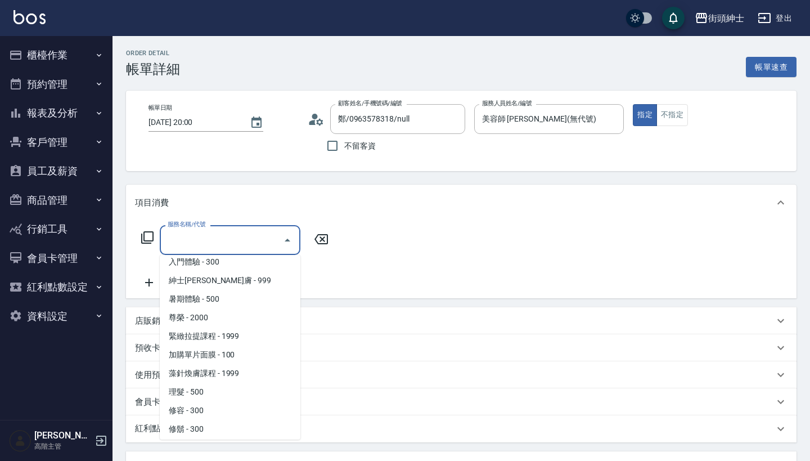
scroll to position [90, 0]
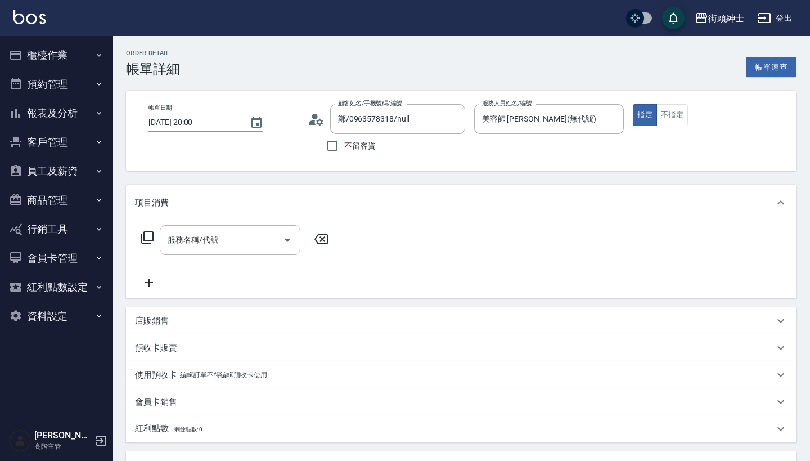
click at [349, 265] on div "服務名稱/代號 服務名稱/代號" at bounding box center [461, 260] width 671 height 78
click at [275, 238] on input "服務名稱/代號" at bounding box center [222, 240] width 114 height 20
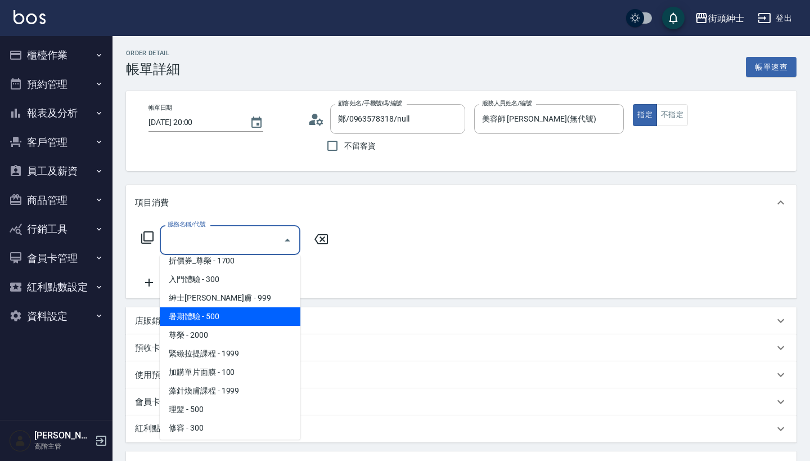
scroll to position [78, 0]
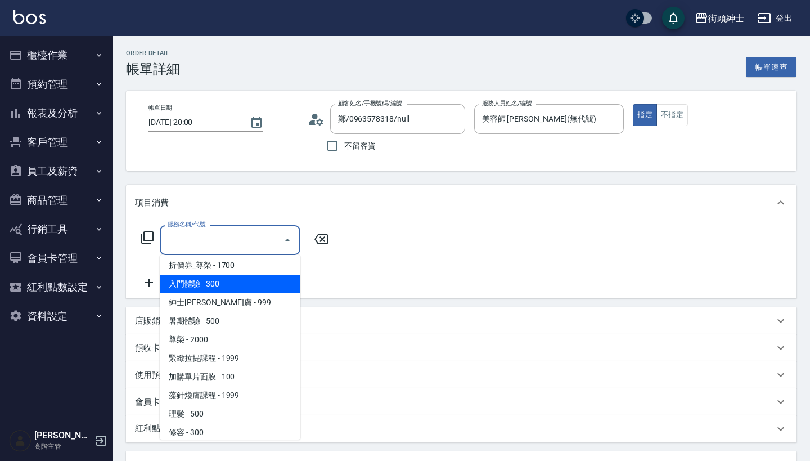
click at [248, 276] on span "入門體驗 - 300" at bounding box center [230, 284] width 141 height 19
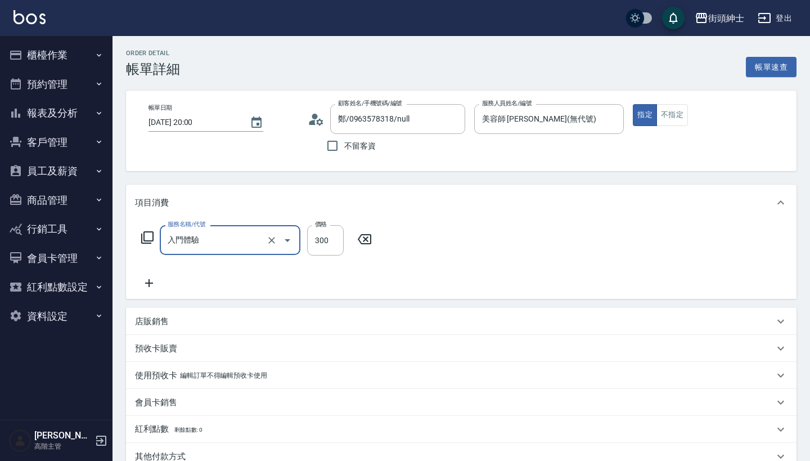
type input "入門體驗"
click at [149, 283] on icon at bounding box center [149, 283] width 8 height 8
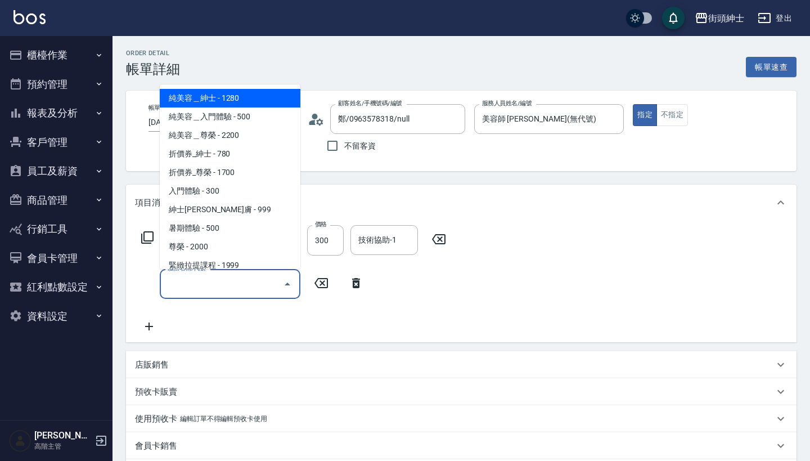
click at [210, 281] on input "服務名稱/代號" at bounding box center [222, 284] width 114 height 20
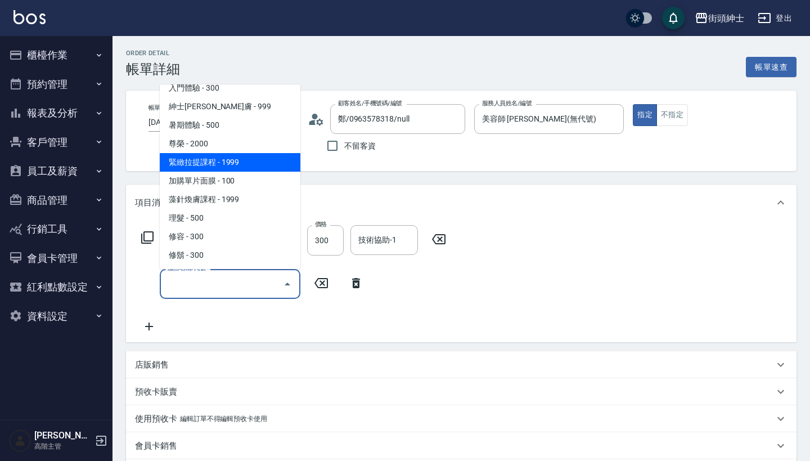
scroll to position [103, 0]
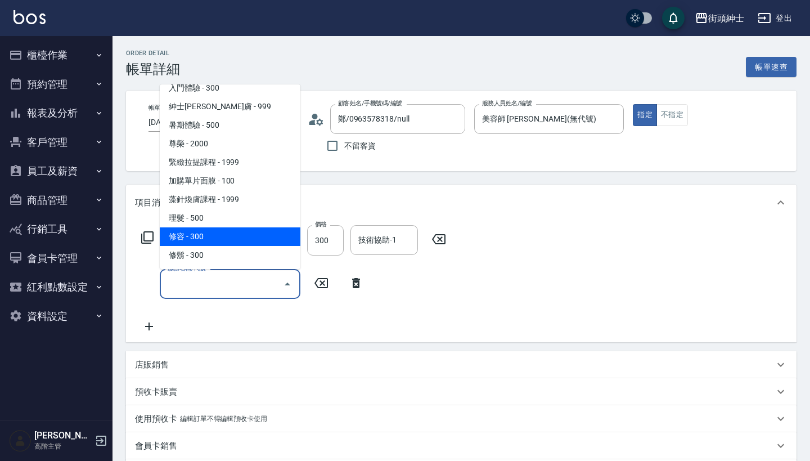
click at [263, 234] on span "修容 - 300" at bounding box center [230, 236] width 141 height 19
type input "修容(A03)"
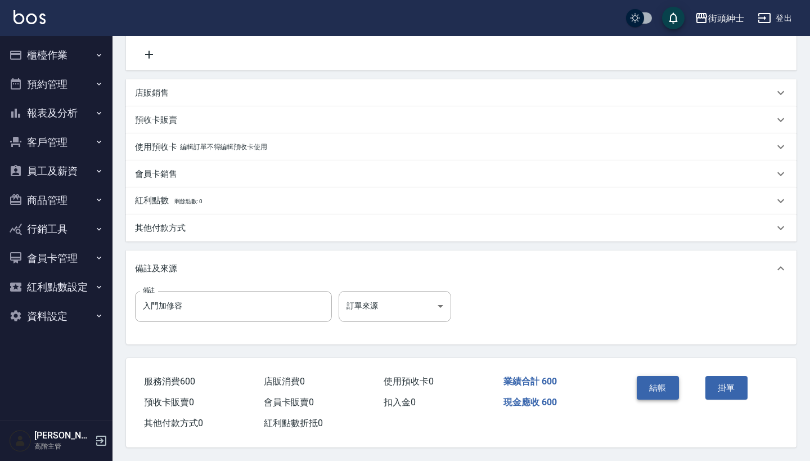
scroll to position [277, 0]
click at [660, 378] on button "結帳" at bounding box center [658, 388] width 42 height 24
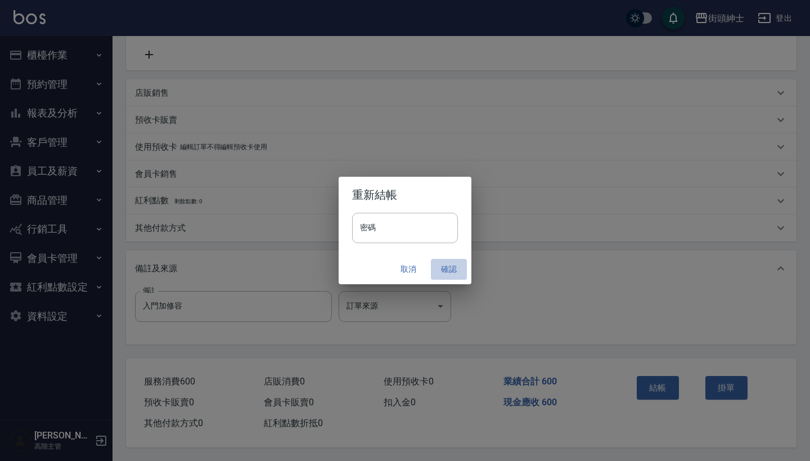
click at [442, 267] on button "確認" at bounding box center [449, 269] width 36 height 21
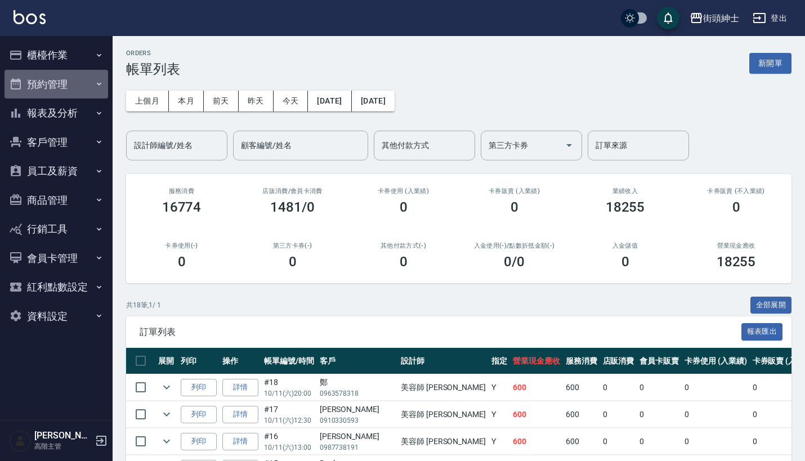
click at [99, 75] on button "預約管理" at bounding box center [57, 84] width 104 height 29
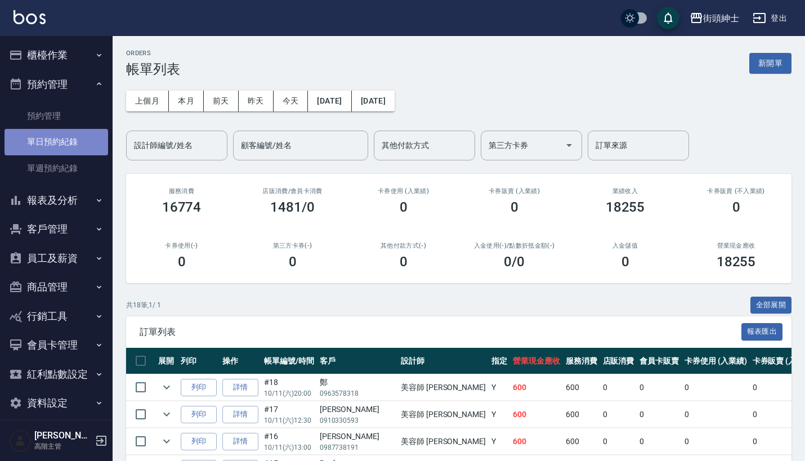
click at [83, 146] on link "單日預約紀錄" at bounding box center [57, 142] width 104 height 26
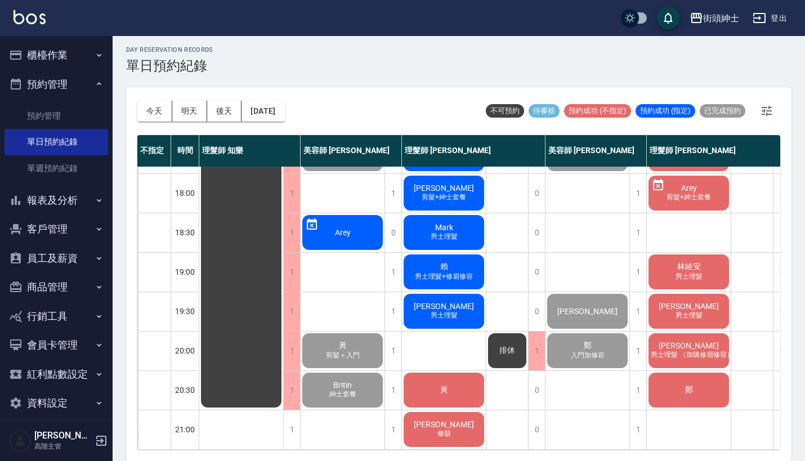
scroll to position [3, 0]
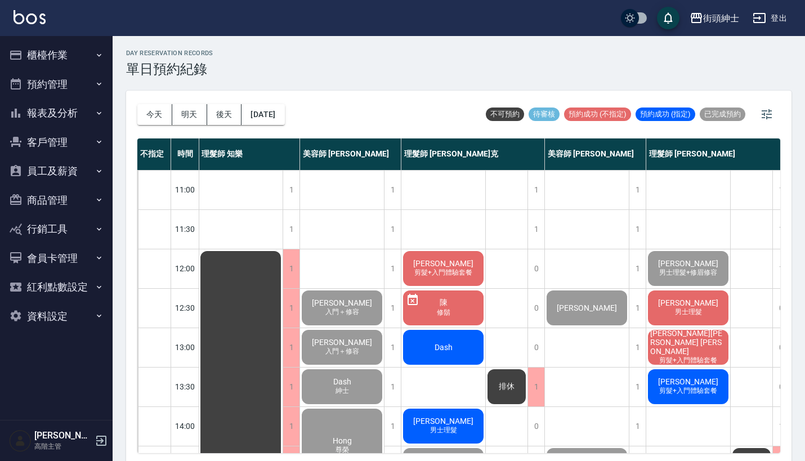
click at [451, 268] on span "[PERSON_NAME]" at bounding box center [443, 263] width 65 height 9
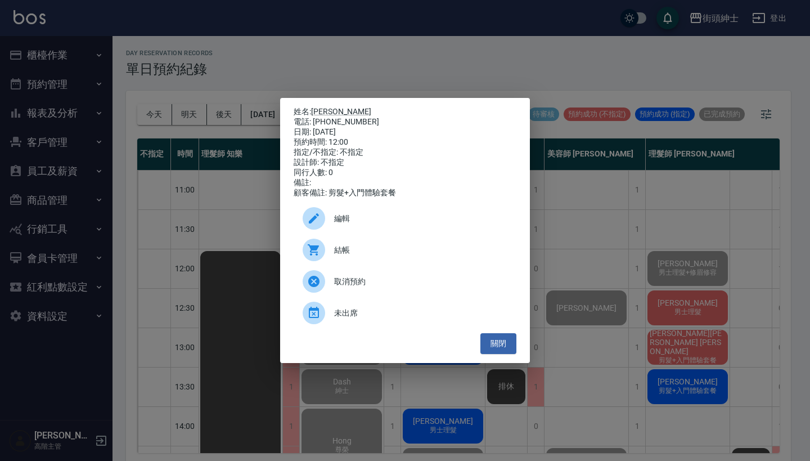
click at [379, 253] on span "結帳" at bounding box center [420, 250] width 173 height 12
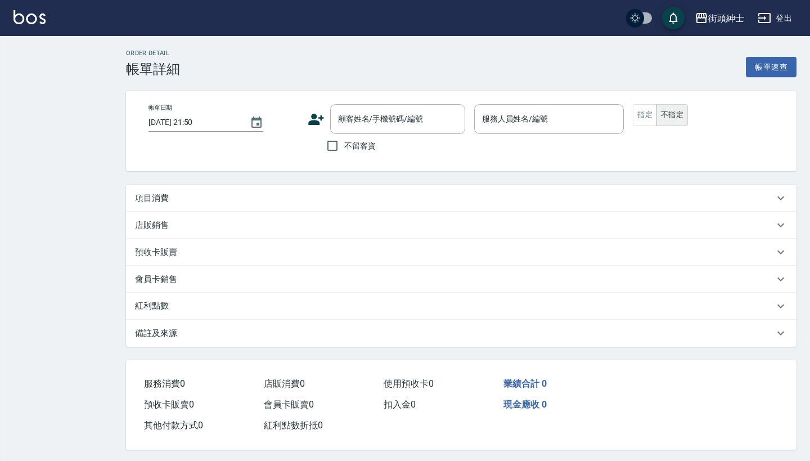
drag, startPoint x: 0, startPoint y: 0, endPoint x: 335, endPoint y: 198, distance: 389.0
click at [335, 198] on div "項目消費" at bounding box center [454, 198] width 639 height 12
type input "2025/10/11 12:00"
type input "理髮師 [PERSON_NAME]克(無代號)"
type input "FB/Instagram"
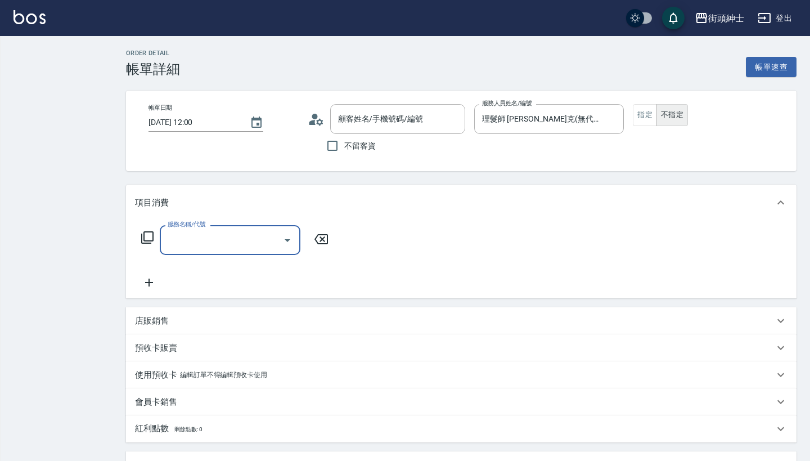
scroll to position [1, 0]
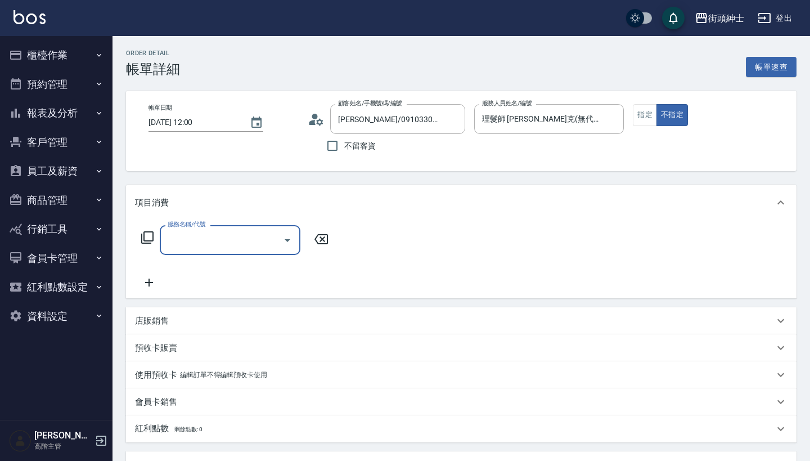
type input "蘇育賢/0910330593/null"
click at [251, 231] on input "服務名稱/代號" at bounding box center [222, 240] width 114 height 20
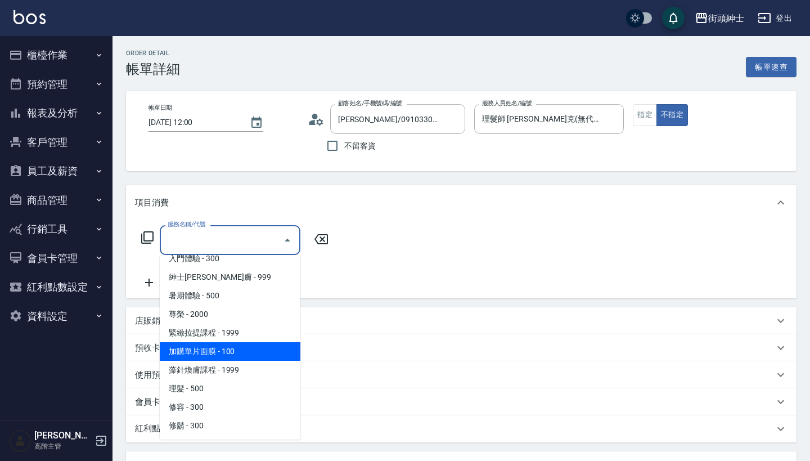
scroll to position [103, 0]
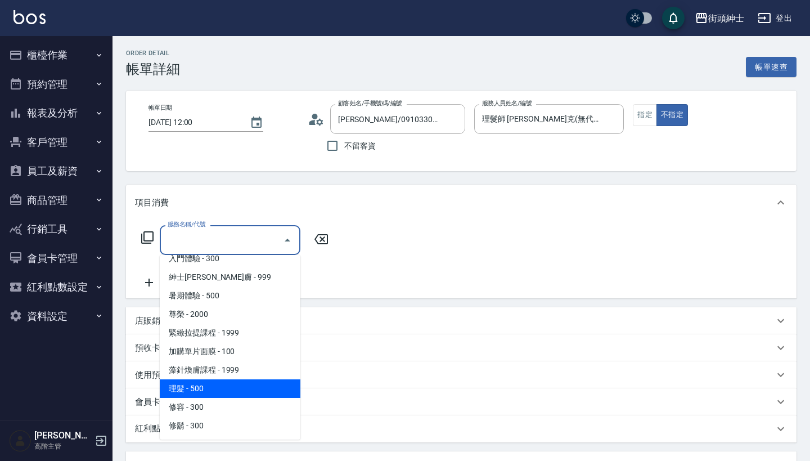
click at [239, 380] on span "理髮 - 500" at bounding box center [230, 388] width 141 height 19
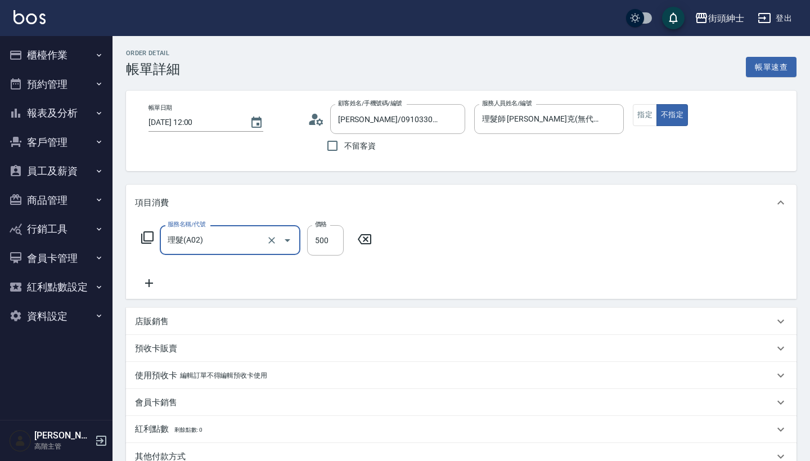
type input "理髮(A02)"
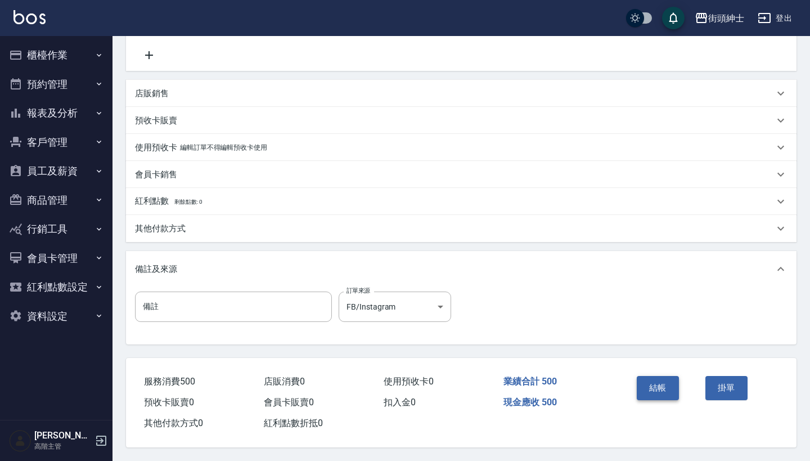
scroll to position [233, 0]
click at [656, 383] on button "結帳" at bounding box center [658, 388] width 42 height 24
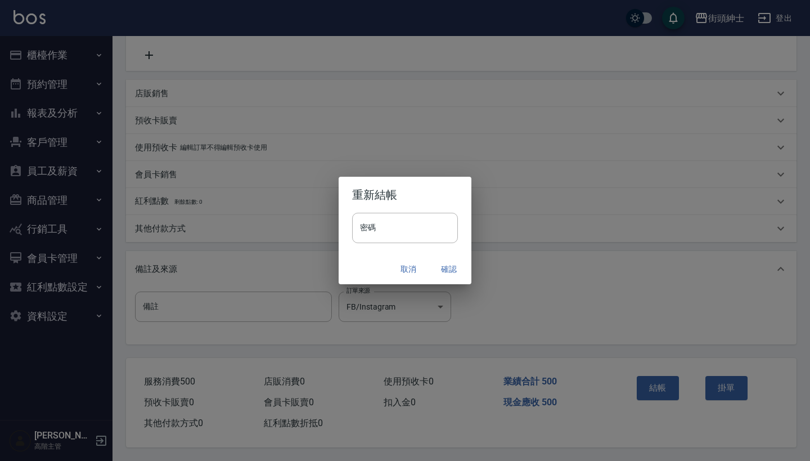
click at [449, 267] on button "確認" at bounding box center [449, 269] width 36 height 21
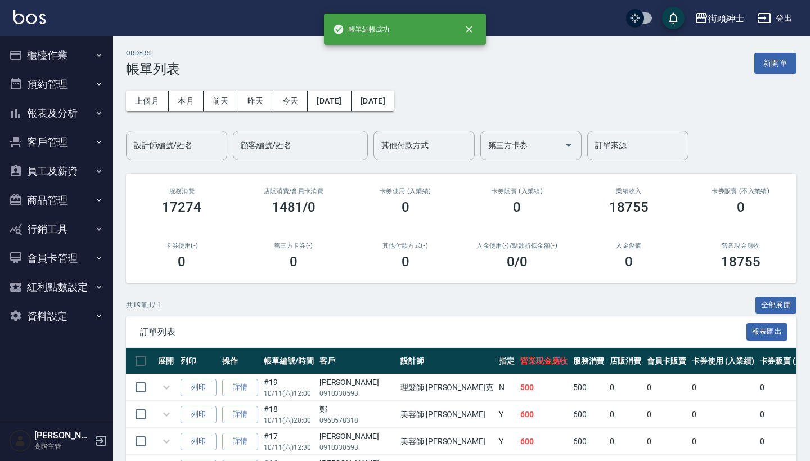
click at [80, 88] on button "預約管理" at bounding box center [57, 84] width 104 height 29
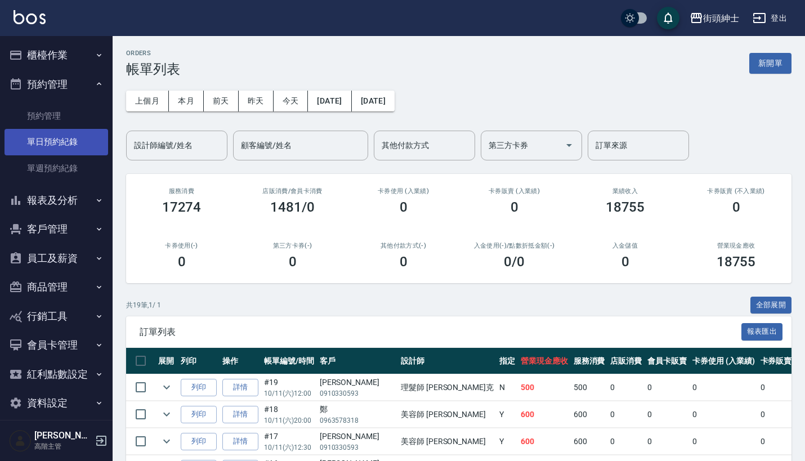
click at [87, 137] on link "單日預約紀錄" at bounding box center [57, 142] width 104 height 26
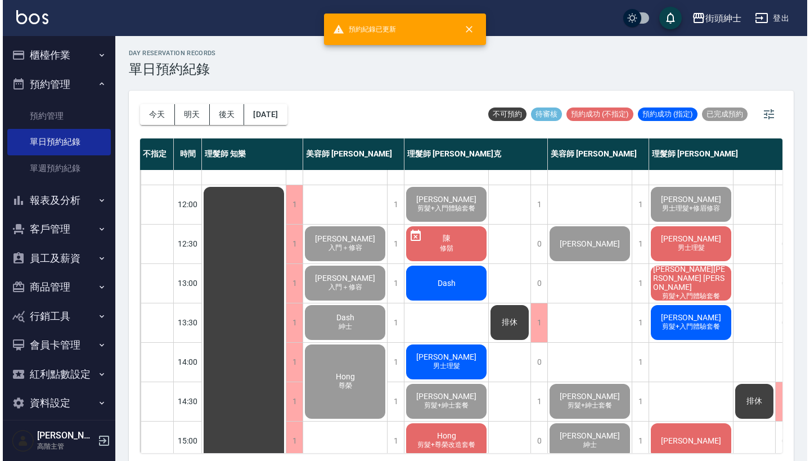
scroll to position [91, 0]
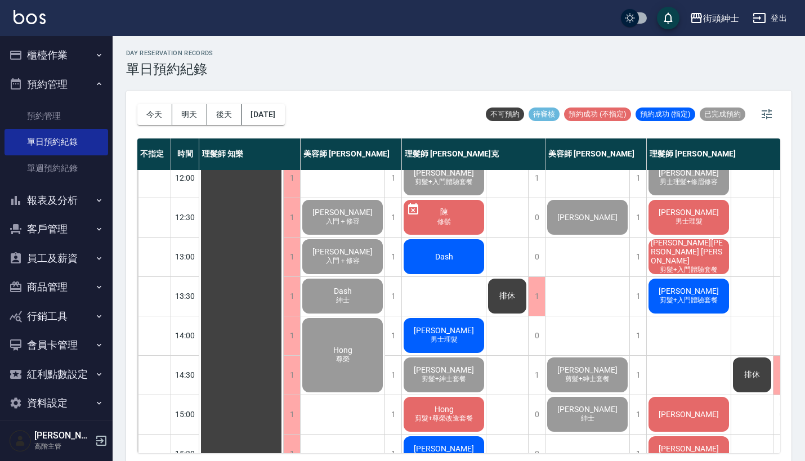
click at [439, 253] on span "Dash" at bounding box center [444, 256] width 23 height 9
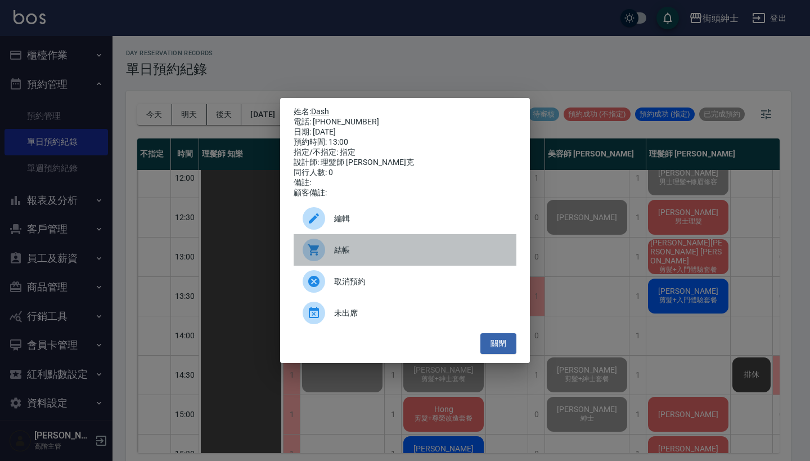
click at [370, 241] on div "結帳" at bounding box center [405, 250] width 223 height 32
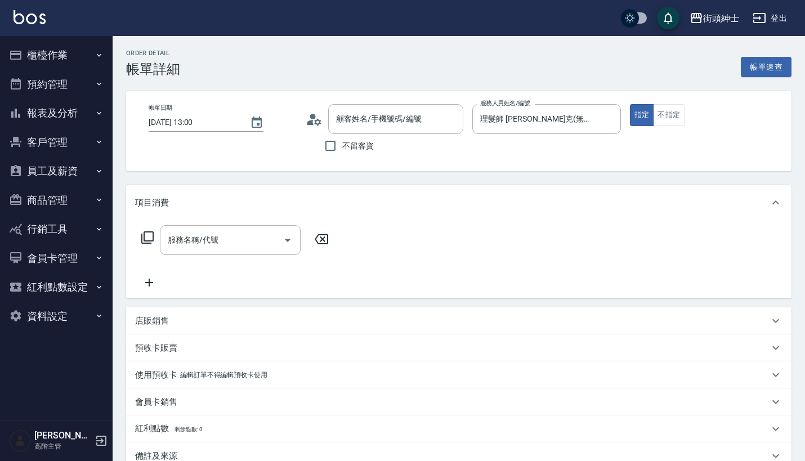
click at [233, 220] on div "項目消費" at bounding box center [458, 203] width 665 height 36
type input "Dash/0958550725/null"
click at [233, 307] on div "店販銷售" at bounding box center [458, 320] width 665 height 27
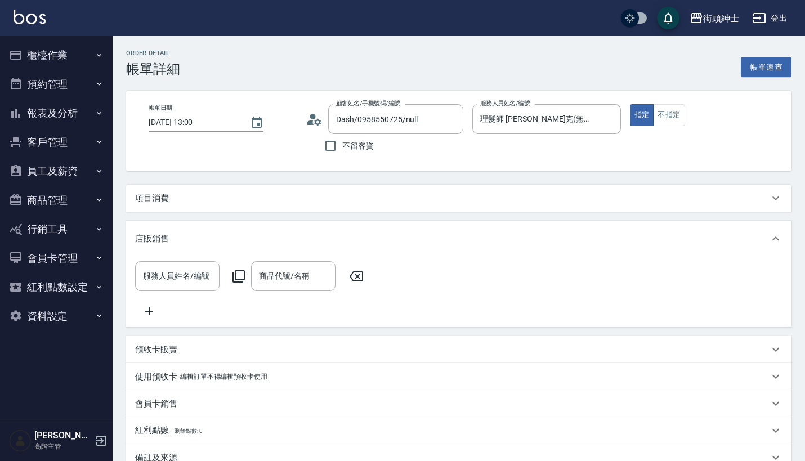
click at [257, 205] on div "項目消費" at bounding box center [458, 198] width 665 height 27
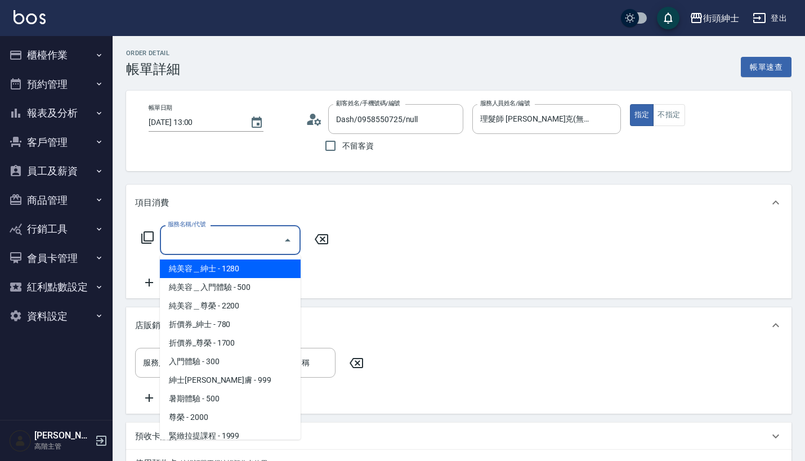
click at [242, 248] on input "服務名稱/代號" at bounding box center [222, 240] width 114 height 20
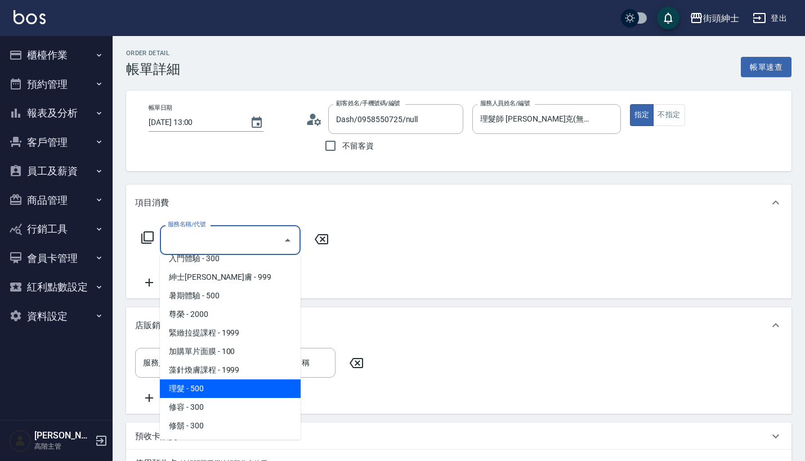
scroll to position [103, 0]
click at [228, 385] on span "理髮 - 500" at bounding box center [230, 388] width 141 height 19
type input "理髮(A02)"
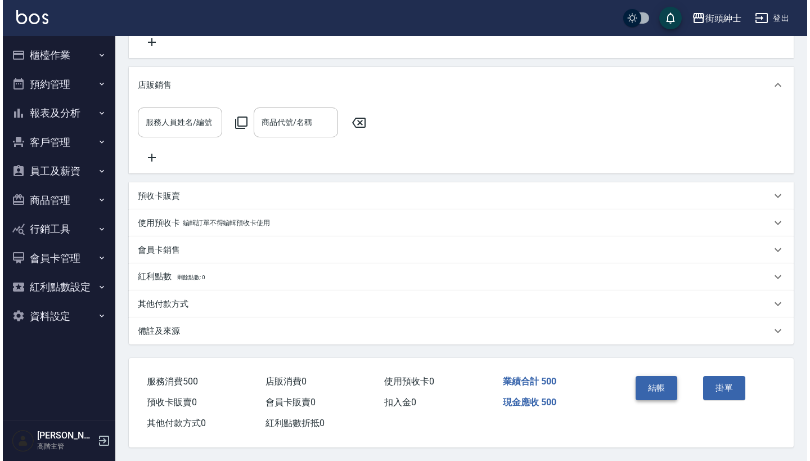
scroll to position [255, 0]
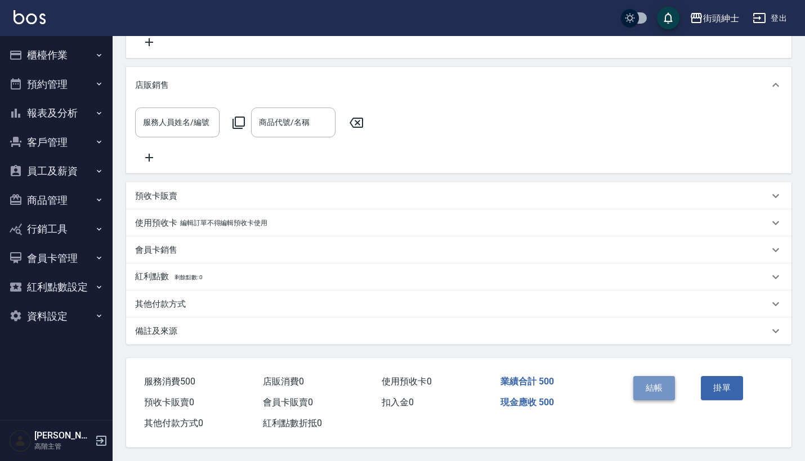
click at [664, 379] on button "結帳" at bounding box center [654, 388] width 42 height 24
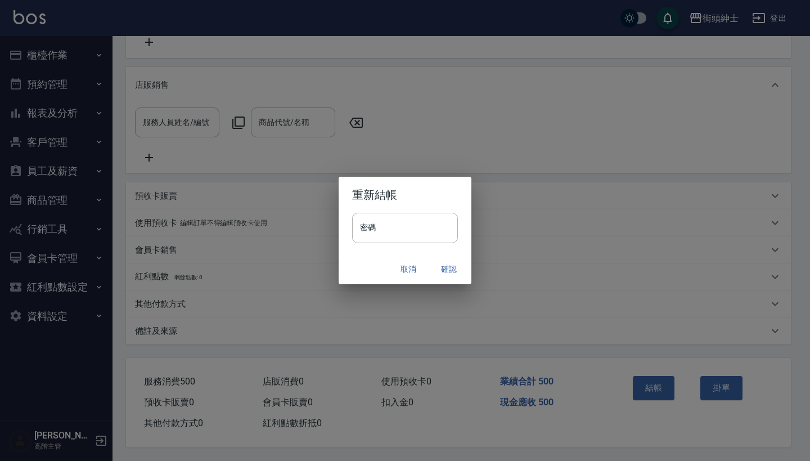
click at [455, 276] on button "確認" at bounding box center [449, 269] width 36 height 21
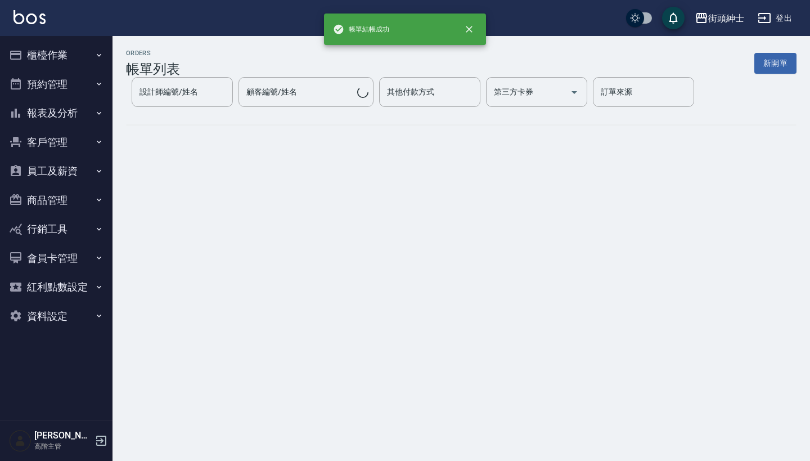
click at [73, 82] on button "預約管理" at bounding box center [57, 84] width 104 height 29
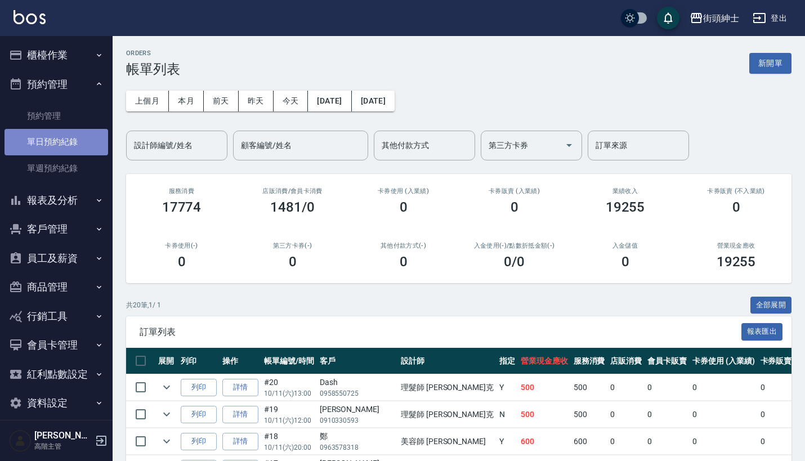
click at [79, 132] on link "單日預約紀錄" at bounding box center [57, 142] width 104 height 26
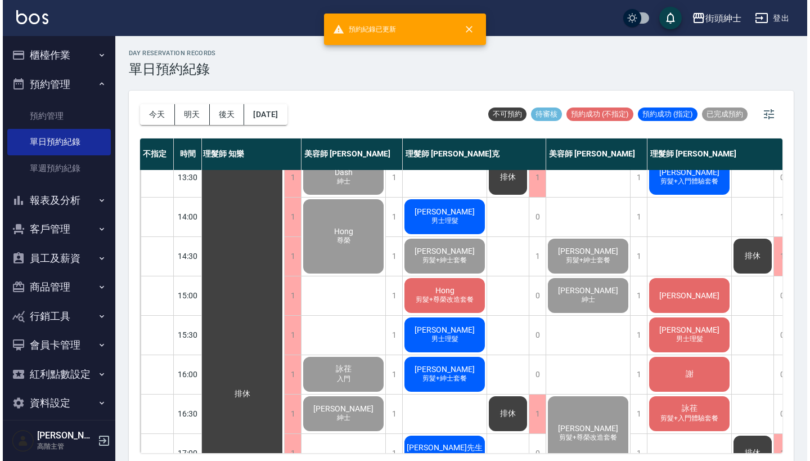
scroll to position [208, 2]
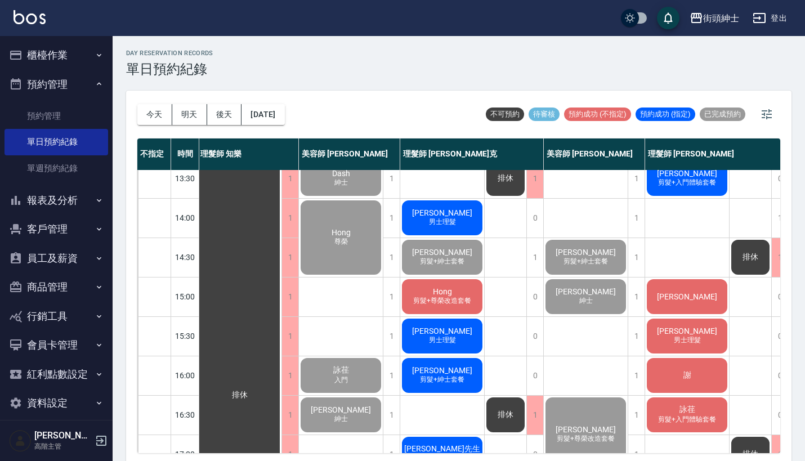
click at [471, 225] on div "[PERSON_NAME]先生 男士理髮" at bounding box center [442, 218] width 84 height 38
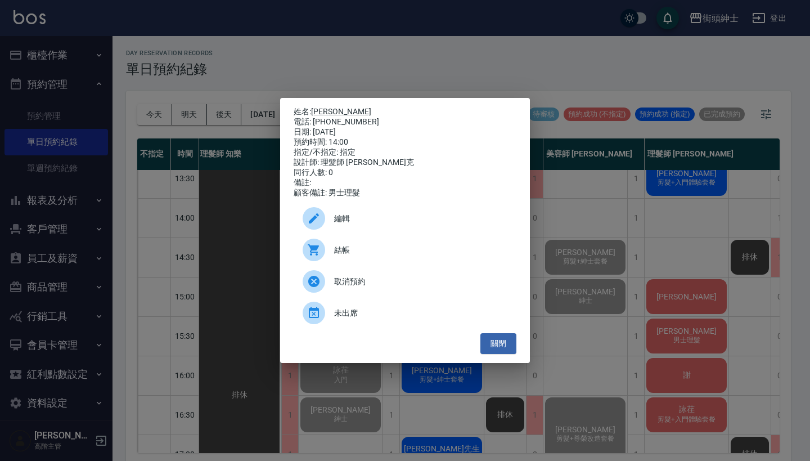
click at [353, 266] on div "結帳" at bounding box center [405, 250] width 223 height 32
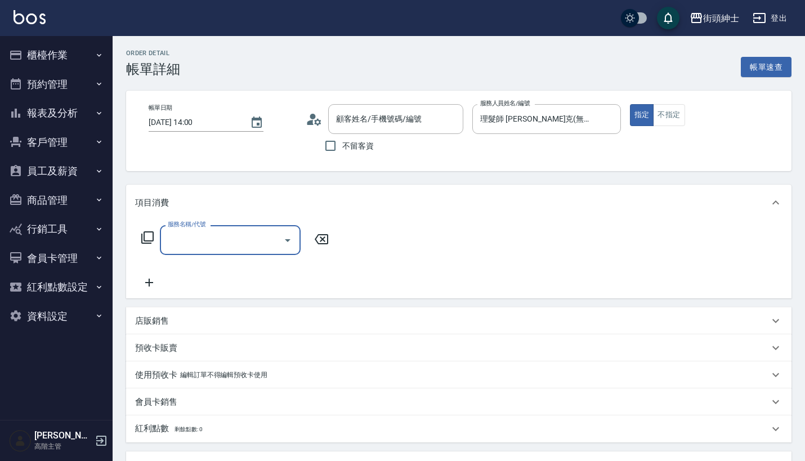
type input "[PERSON_NAME]/0928731327/null"
click at [223, 226] on div "服務名稱/代號" at bounding box center [230, 240] width 141 height 30
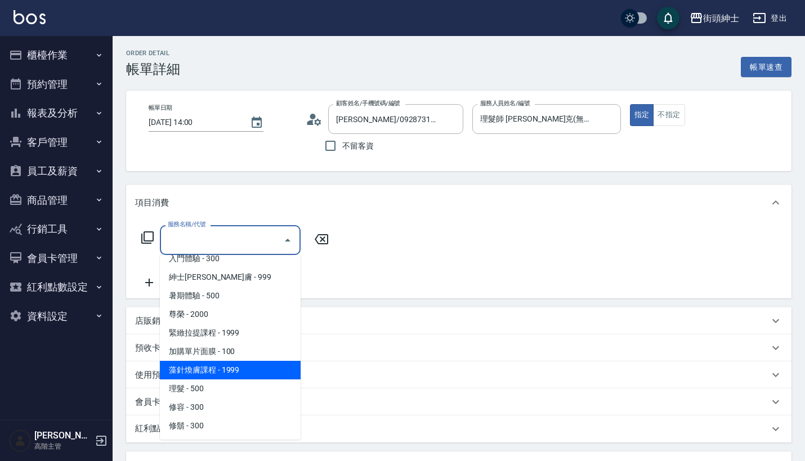
scroll to position [103, 0]
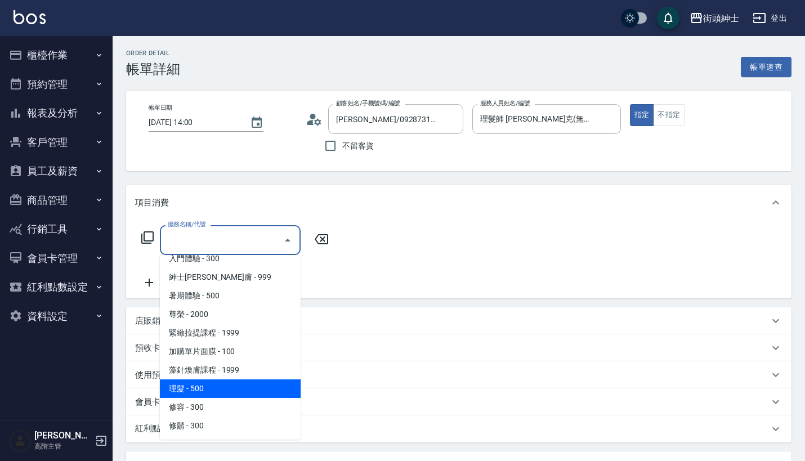
click at [225, 381] on span "理髮 - 500" at bounding box center [230, 388] width 141 height 19
type input "理髮(A02)"
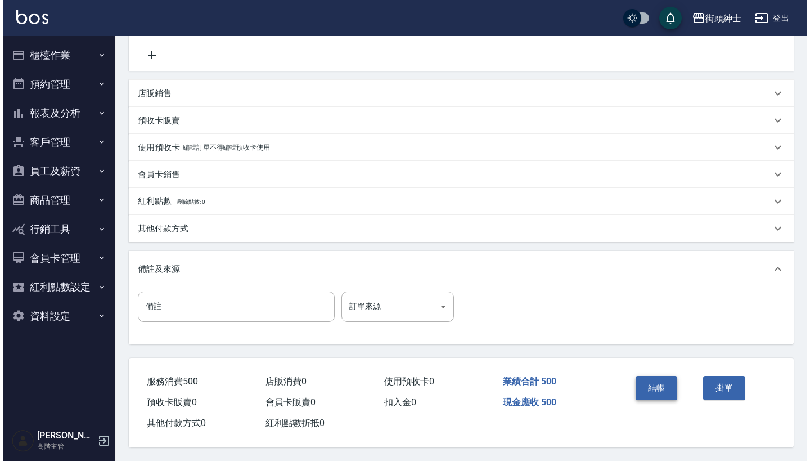
scroll to position [233, 0]
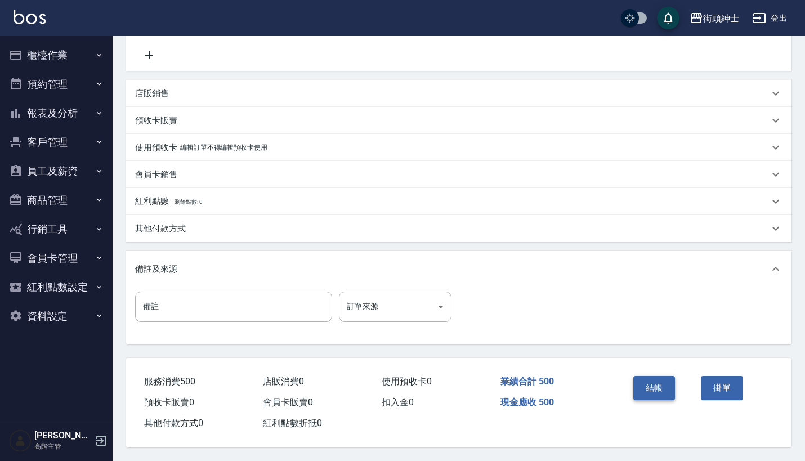
click at [662, 386] on button "結帳" at bounding box center [654, 388] width 42 height 24
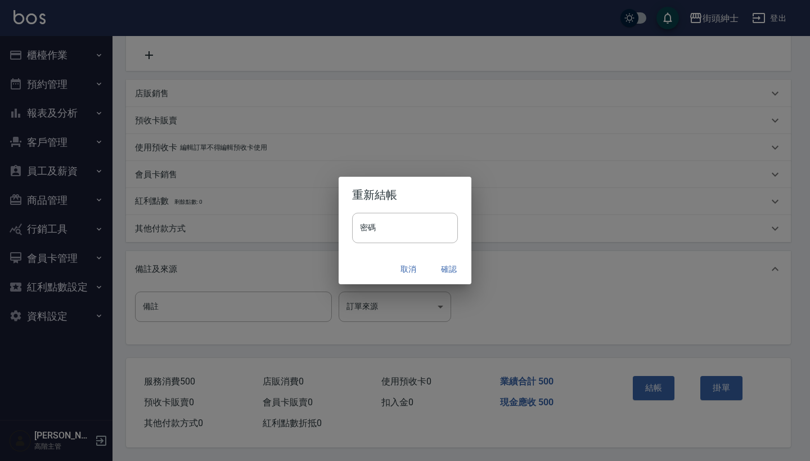
click at [450, 260] on button "確認" at bounding box center [449, 269] width 36 height 21
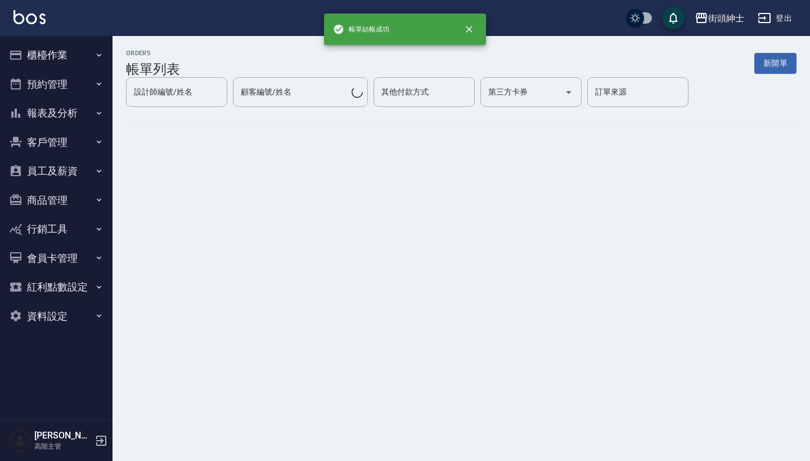
click at [84, 86] on button "預約管理" at bounding box center [57, 84] width 104 height 29
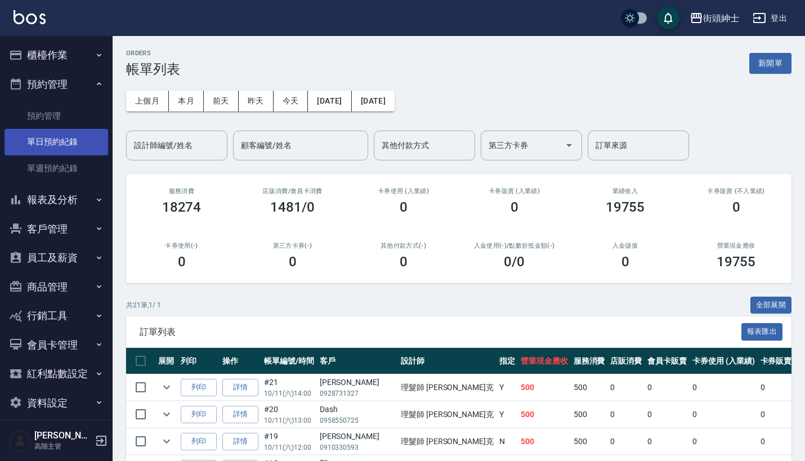
click at [89, 138] on link "單日預約紀錄" at bounding box center [57, 142] width 104 height 26
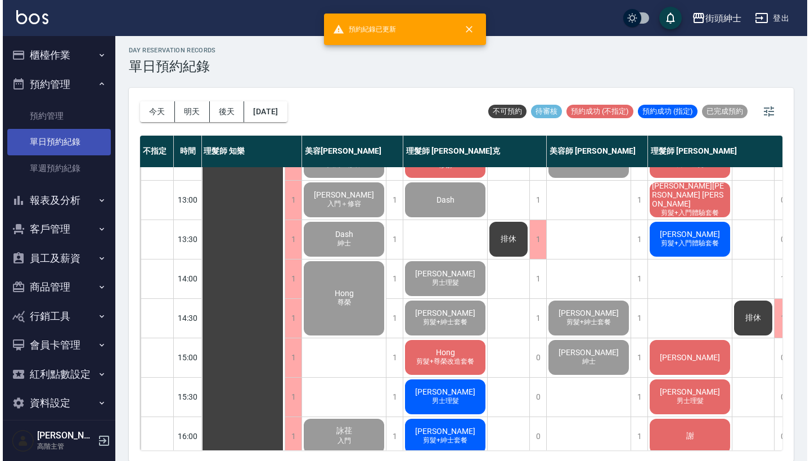
scroll to position [264, 1]
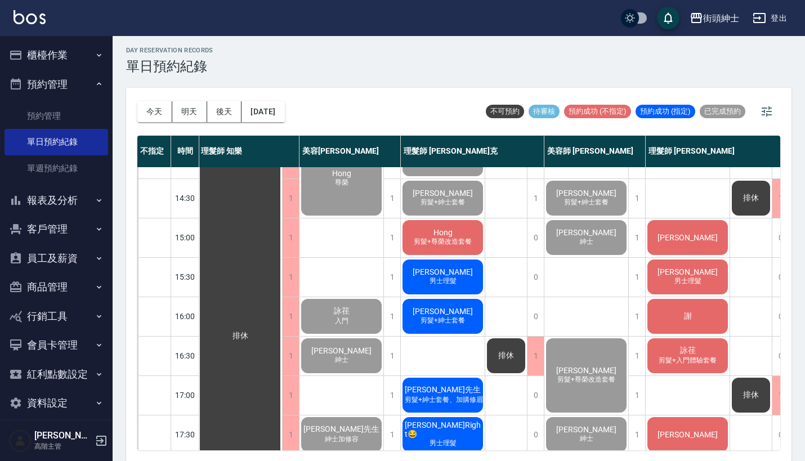
click at [428, 238] on span "剪髮+尊榮改造套餐" at bounding box center [442, 242] width 62 height 10
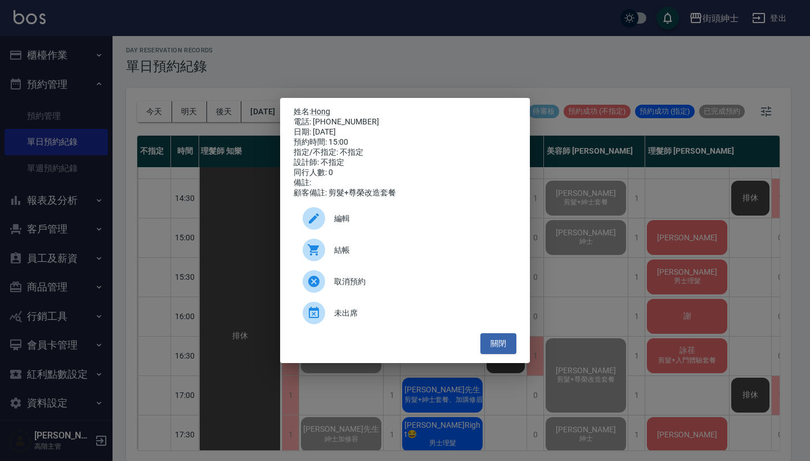
click at [320, 255] on icon at bounding box center [314, 250] width 14 height 14
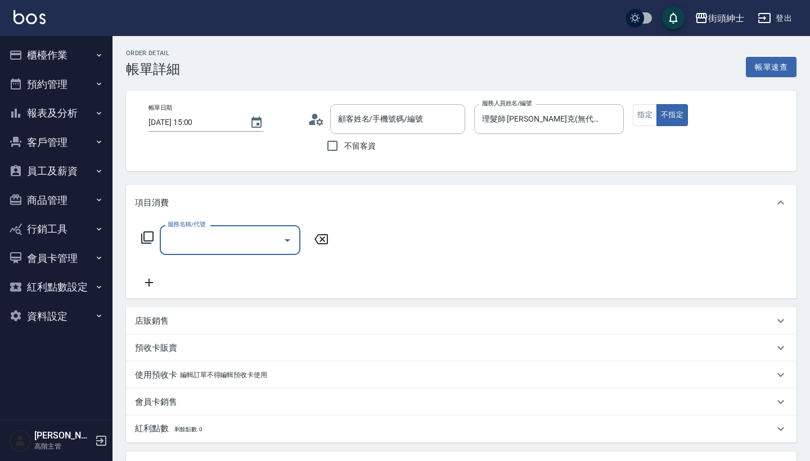
click at [249, 228] on div "服務名稱/代號" at bounding box center [230, 240] width 141 height 30
type input "Hong/0905138100/null"
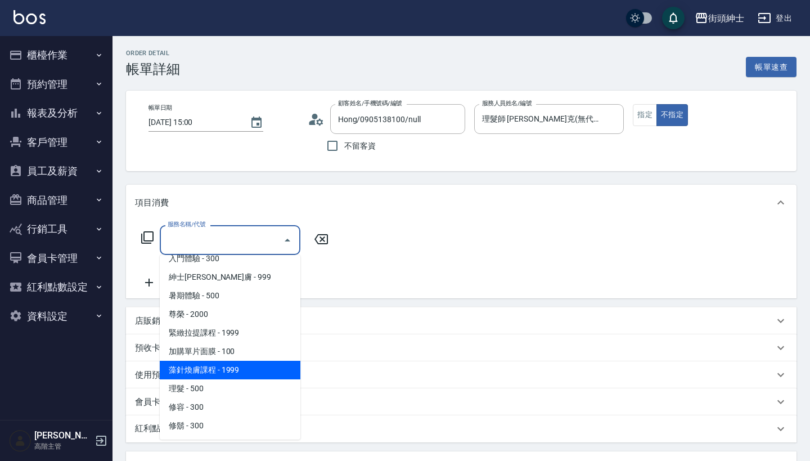
scroll to position [103, 0]
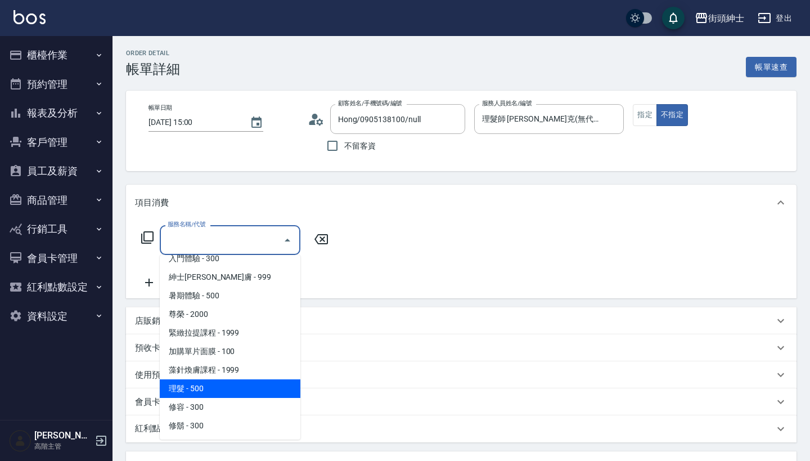
click at [237, 382] on span "理髮 - 500" at bounding box center [230, 388] width 141 height 19
type input "理髮(A02)"
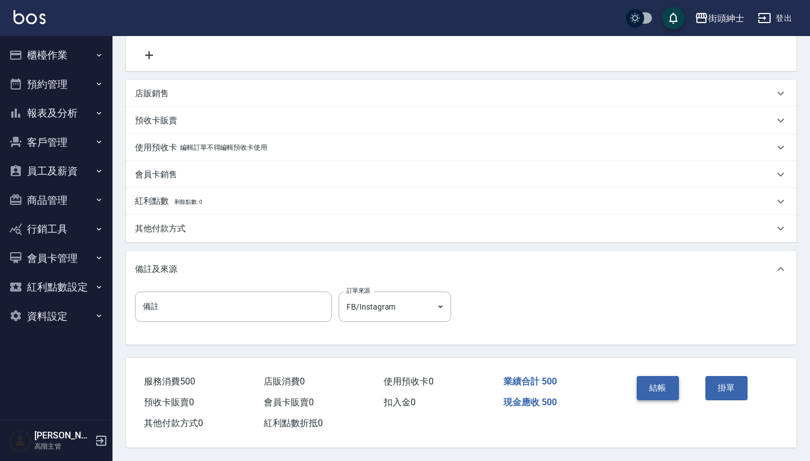
scroll to position [233, 0]
click at [665, 378] on button "結帳" at bounding box center [658, 388] width 42 height 24
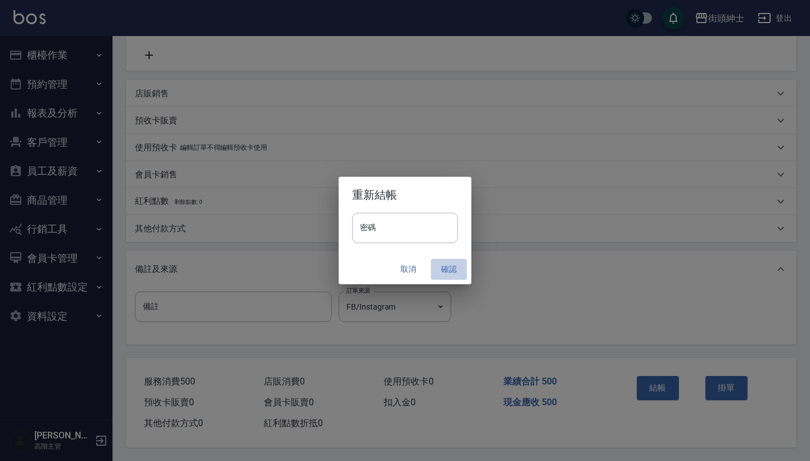
click at [443, 264] on button "確認" at bounding box center [449, 269] width 36 height 21
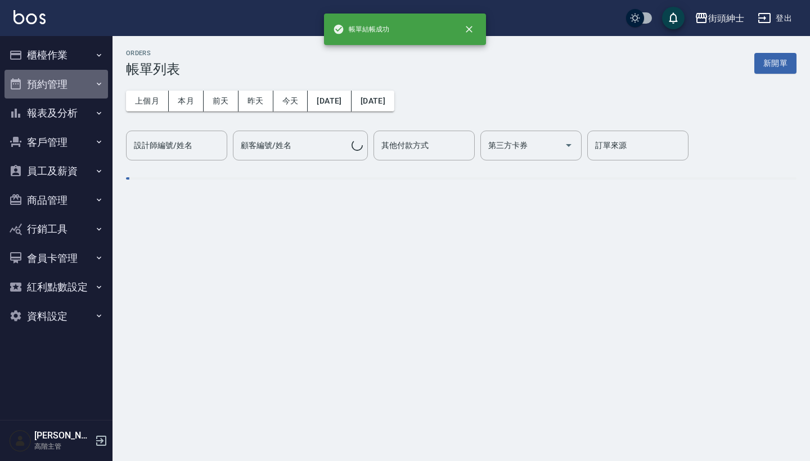
click at [84, 77] on button "預約管理" at bounding box center [57, 84] width 104 height 29
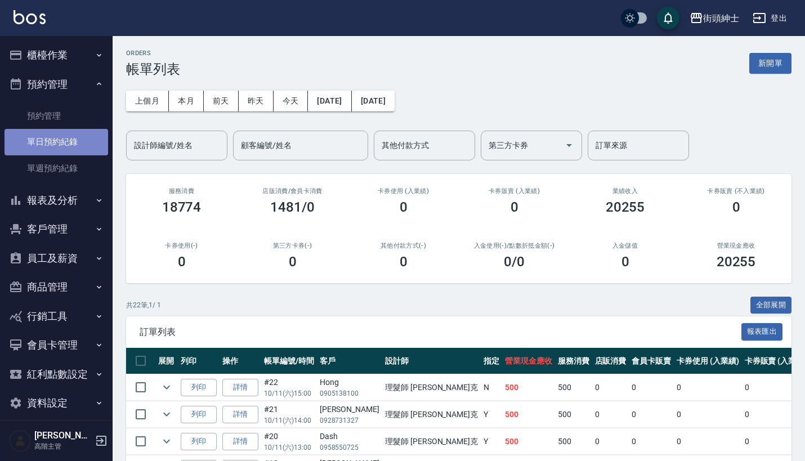
click at [91, 136] on link "單日預約紀錄" at bounding box center [57, 142] width 104 height 26
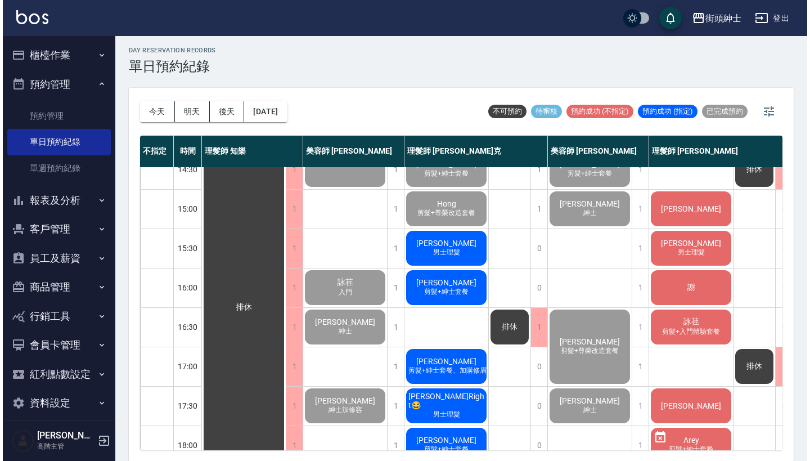
scroll to position [299, 0]
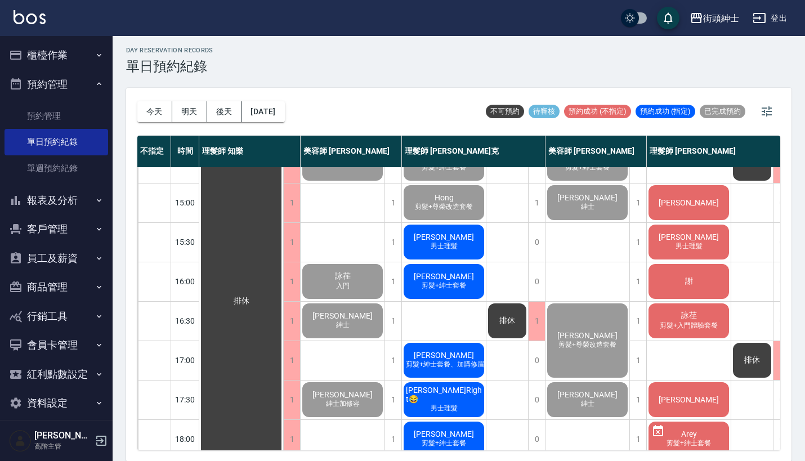
click at [444, 244] on span "男士理髮" at bounding box center [444, 246] width 32 height 10
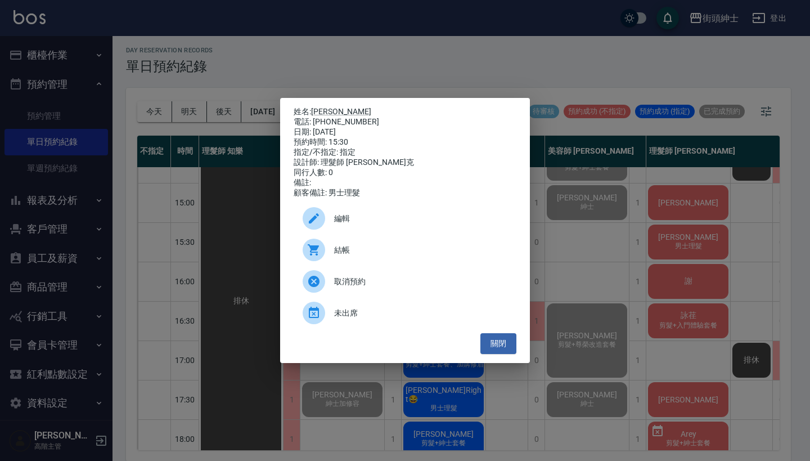
click at [364, 266] on div "結帳" at bounding box center [405, 250] width 223 height 32
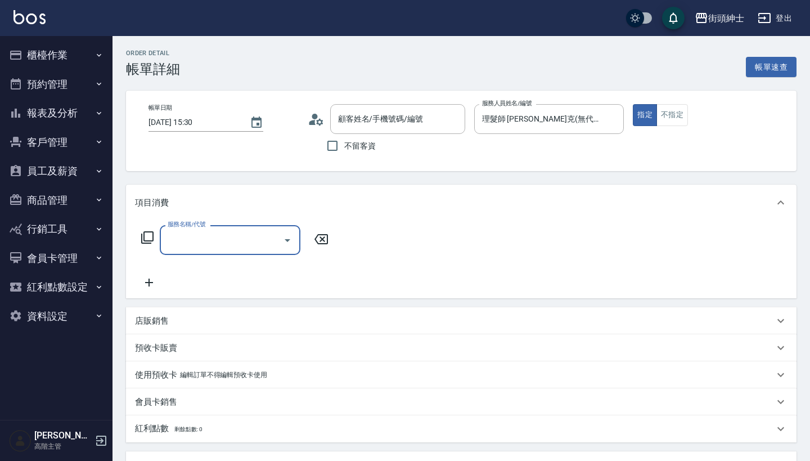
type input "tim/0973963288/null"
click at [265, 228] on div "服務名稱/代號" at bounding box center [230, 240] width 141 height 30
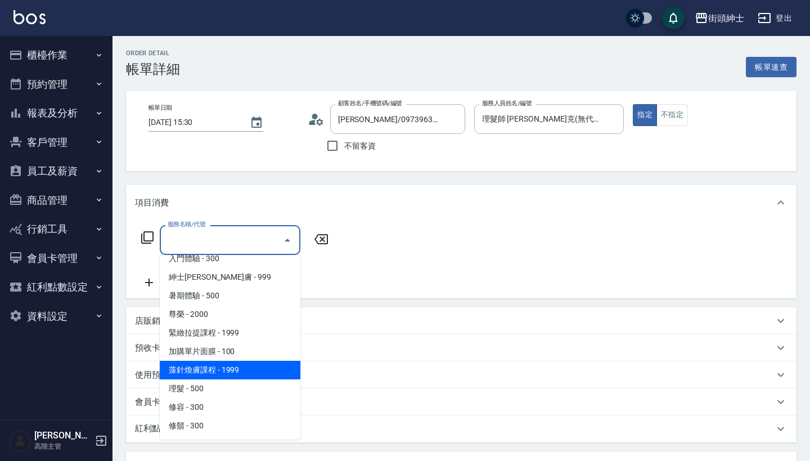
scroll to position [103, 0]
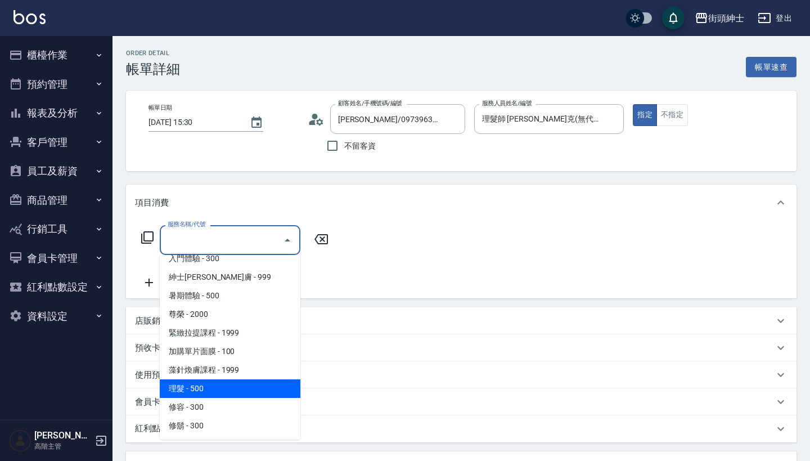
click at [231, 383] on span "理髮 - 500" at bounding box center [230, 388] width 141 height 19
type input "理髮(A02)"
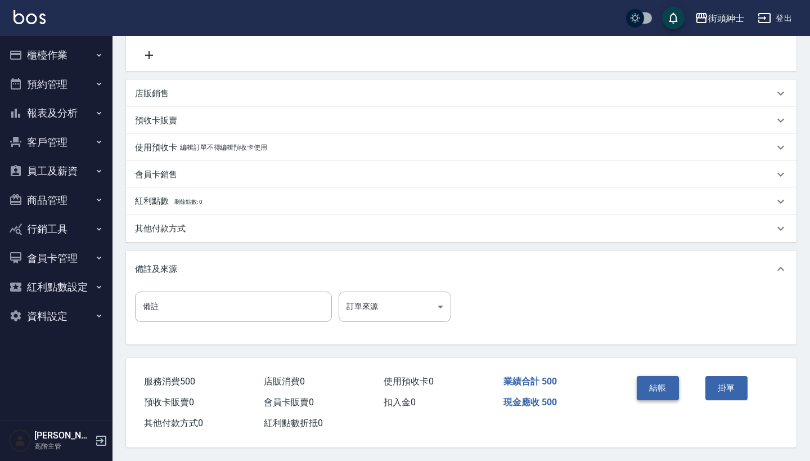
scroll to position [233, 0]
click at [659, 379] on button "結帳" at bounding box center [658, 388] width 42 height 24
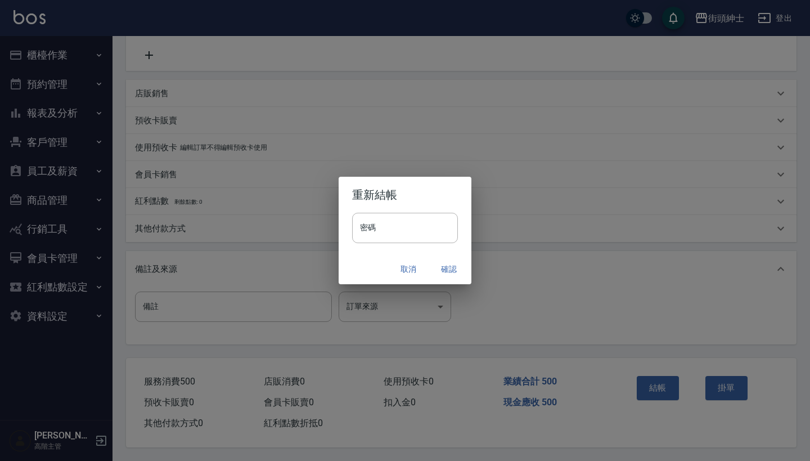
click at [448, 262] on button "確認" at bounding box center [449, 269] width 36 height 21
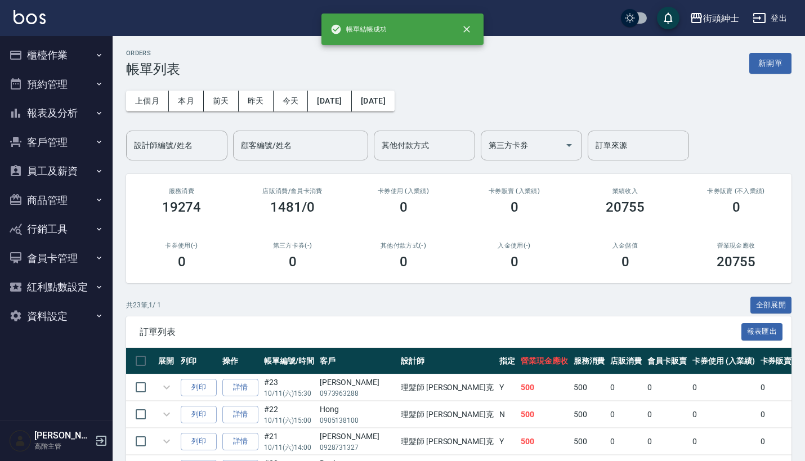
click at [73, 76] on button "預約管理" at bounding box center [57, 84] width 104 height 29
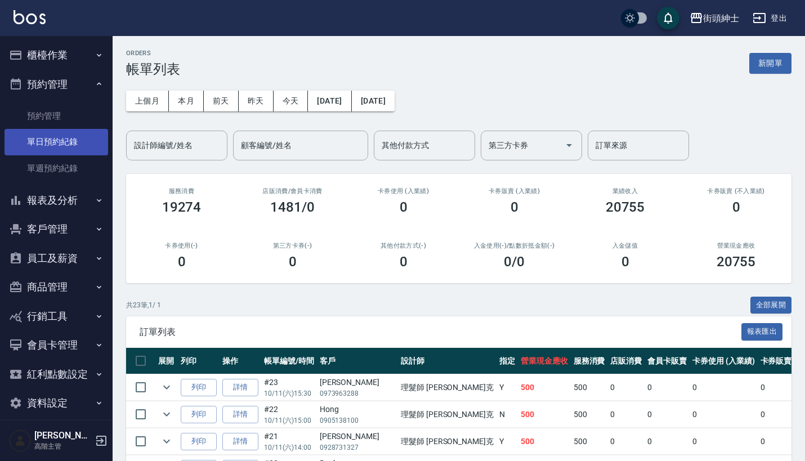
click at [58, 137] on link "單日預約紀錄" at bounding box center [57, 142] width 104 height 26
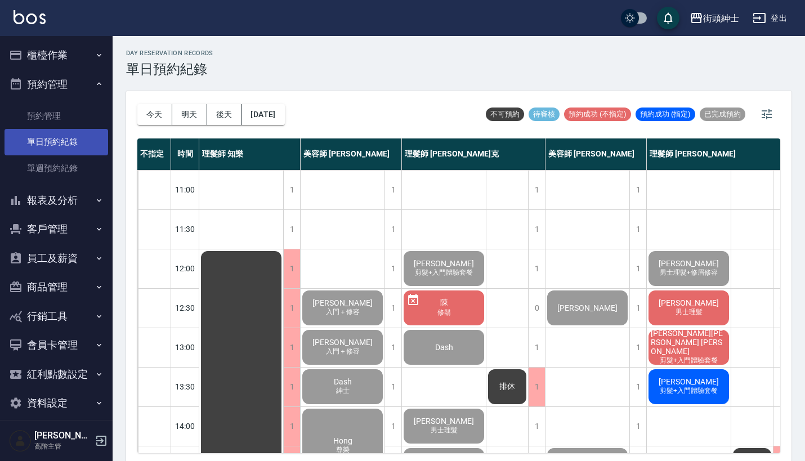
click at [62, 129] on link "單日預約紀錄" at bounding box center [57, 142] width 104 height 26
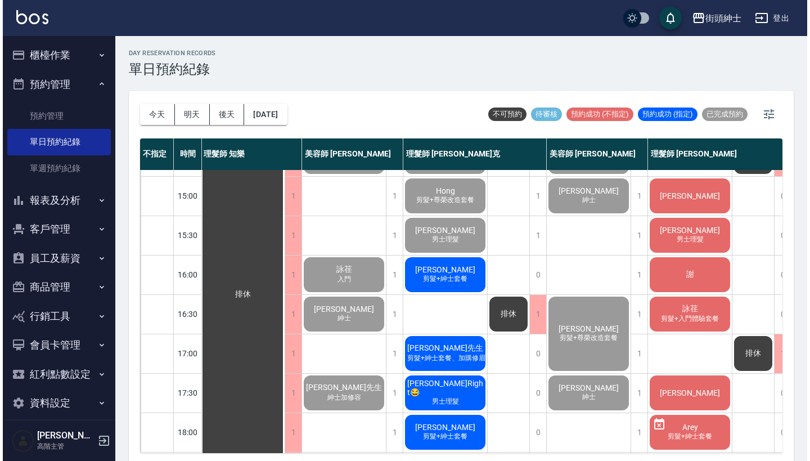
scroll to position [309, 1]
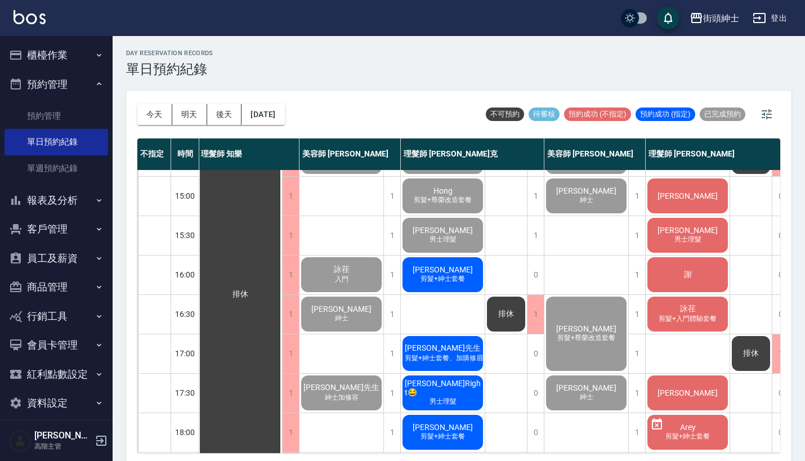
click at [426, 268] on div "簡廷宇 剪髮+紳士套餐" at bounding box center [443, 274] width 84 height 38
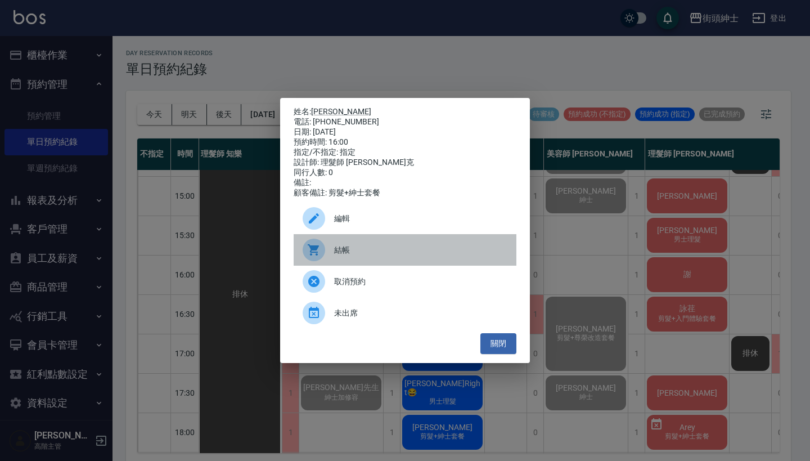
click at [371, 253] on span "結帳" at bounding box center [420, 250] width 173 height 12
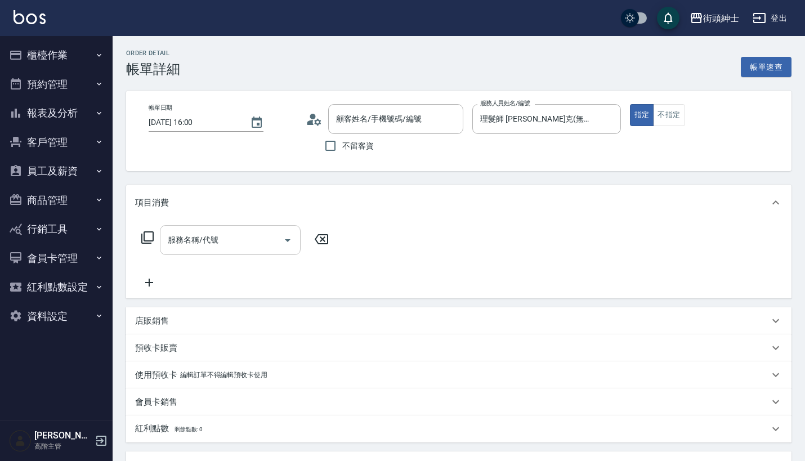
type input "[PERSON_NAME]/0987093000/null"
click at [263, 235] on input "服務名稱/代號" at bounding box center [222, 240] width 114 height 20
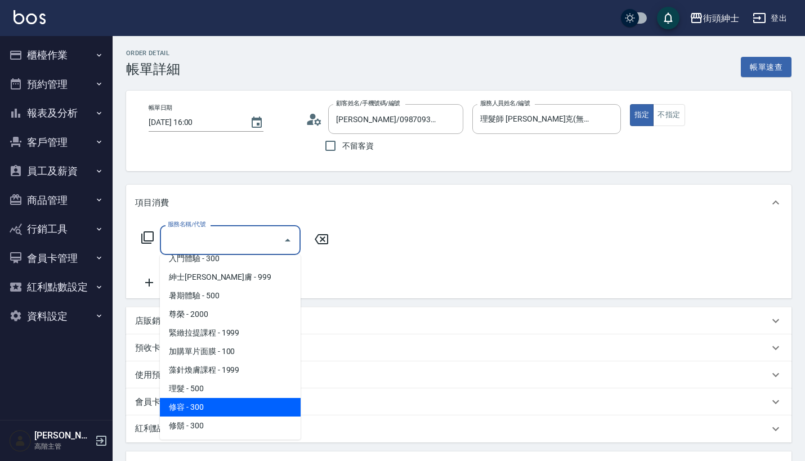
scroll to position [103, 0]
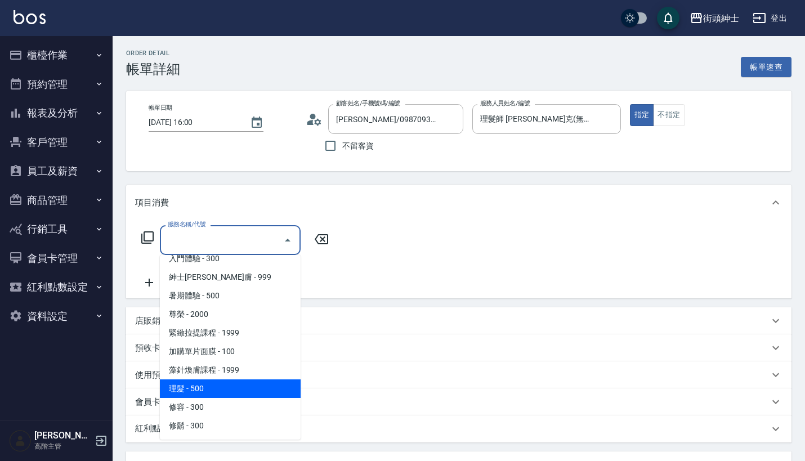
click at [242, 389] on span "理髮 - 500" at bounding box center [230, 388] width 141 height 19
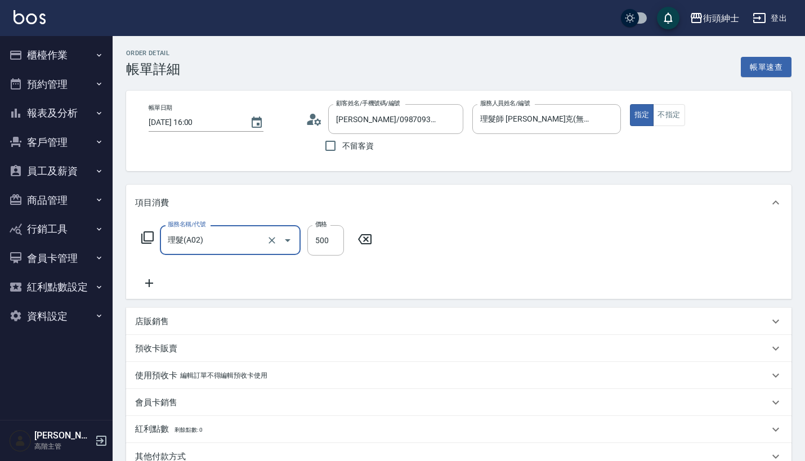
type input "理髮(A02)"
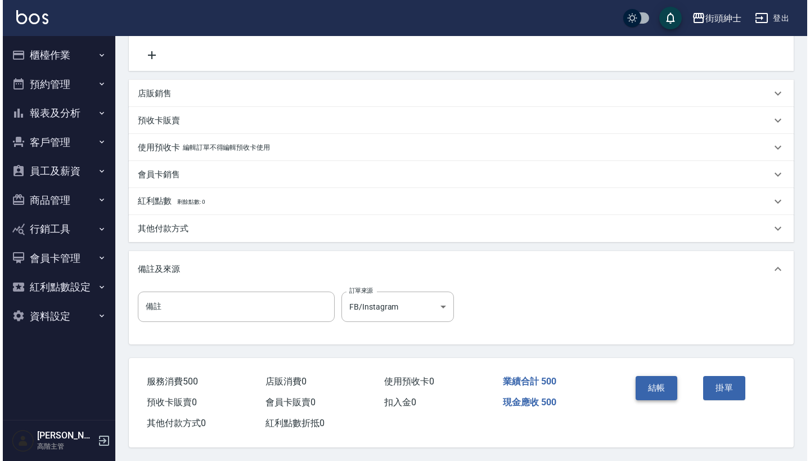
scroll to position [233, 0]
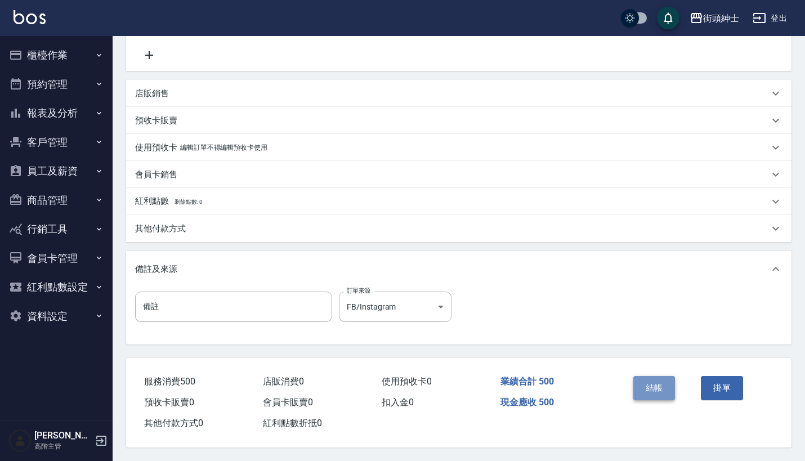
click at [650, 378] on button "結帳" at bounding box center [654, 388] width 42 height 24
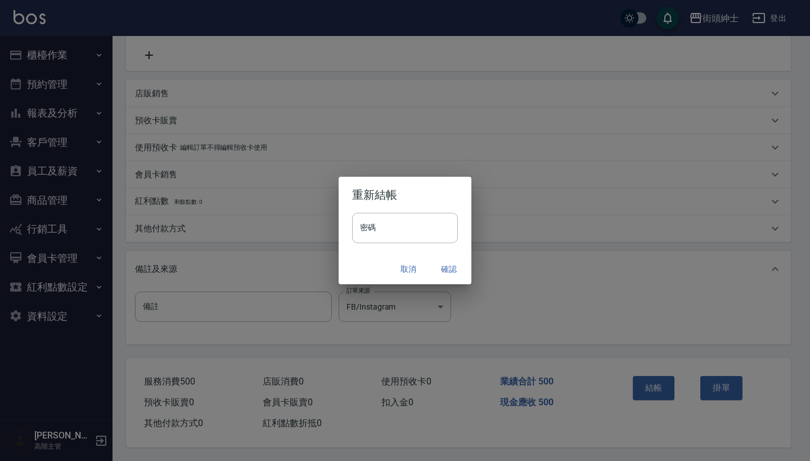
click at [456, 261] on button "確認" at bounding box center [449, 269] width 36 height 21
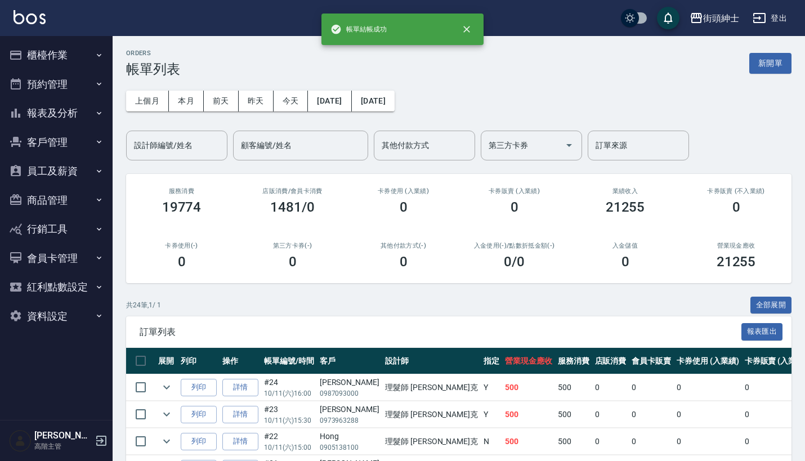
click at [63, 83] on button "預約管理" at bounding box center [57, 84] width 104 height 29
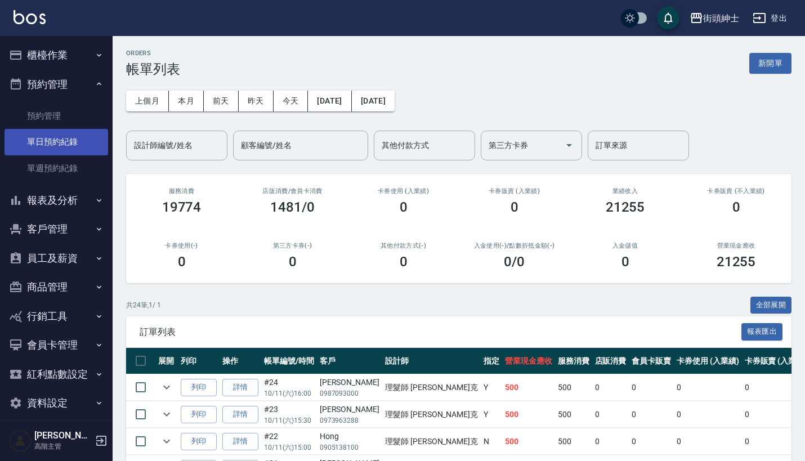
click at [87, 132] on link "單日預約紀錄" at bounding box center [57, 142] width 104 height 26
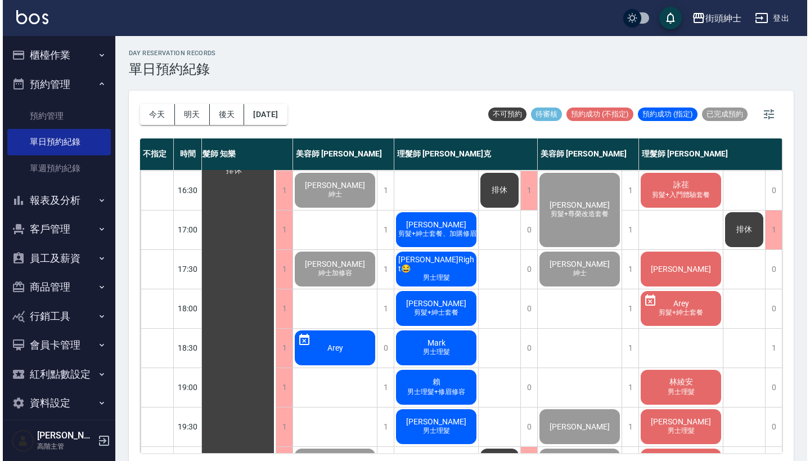
scroll to position [448, 15]
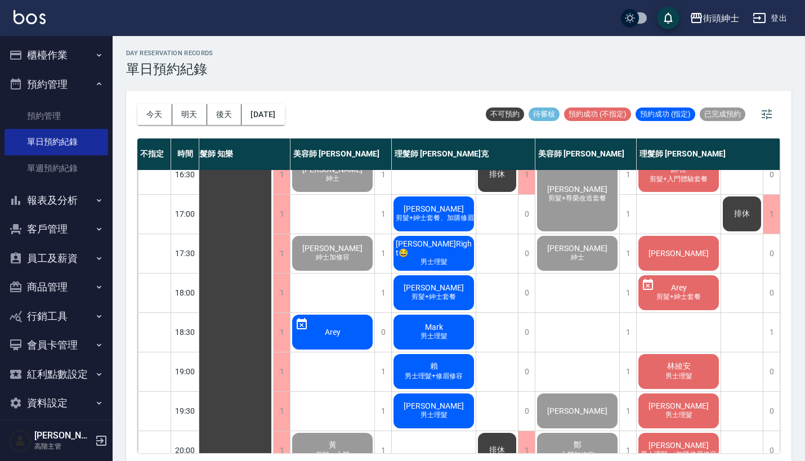
click at [451, 208] on div "黃先生 剪髮+紳士套餐、加購修眉修容" at bounding box center [434, 214] width 84 height 38
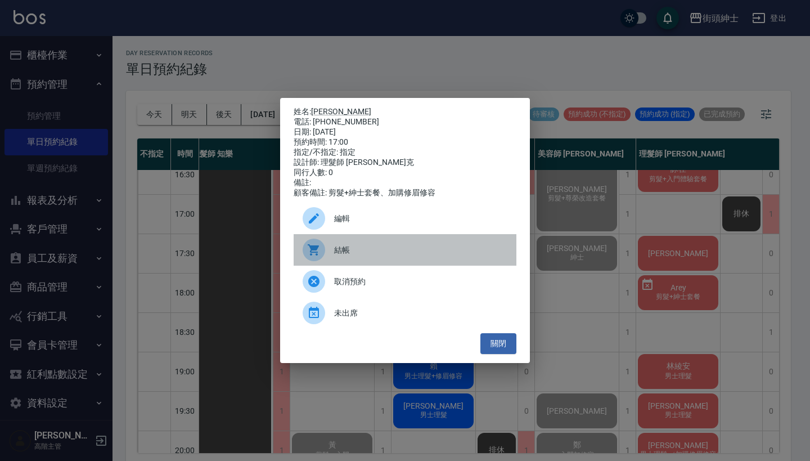
click at [356, 245] on div "結帳" at bounding box center [405, 250] width 223 height 32
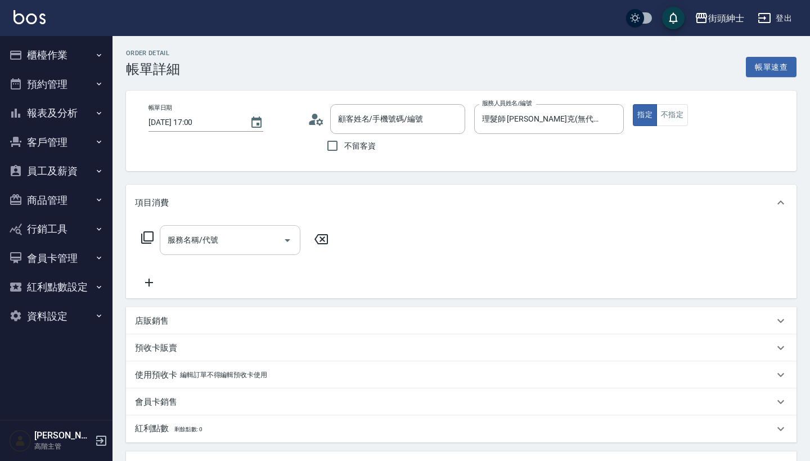
type input "[PERSON_NAME]先生/0937702940/null"
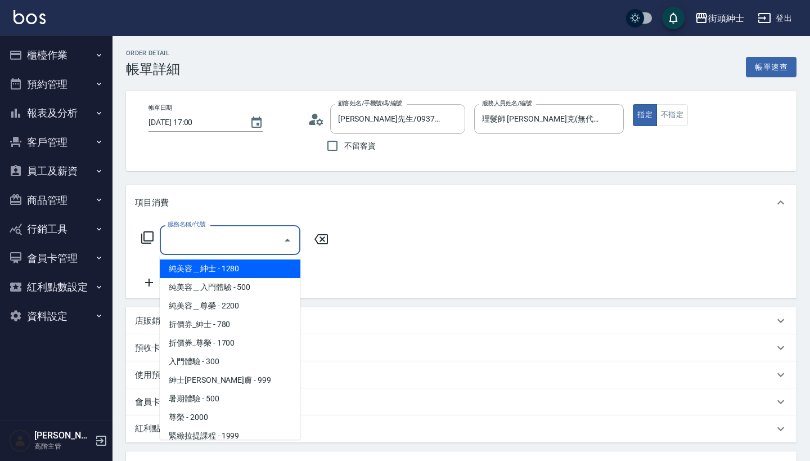
click at [247, 235] on input "服務名稱/代號" at bounding box center [222, 240] width 114 height 20
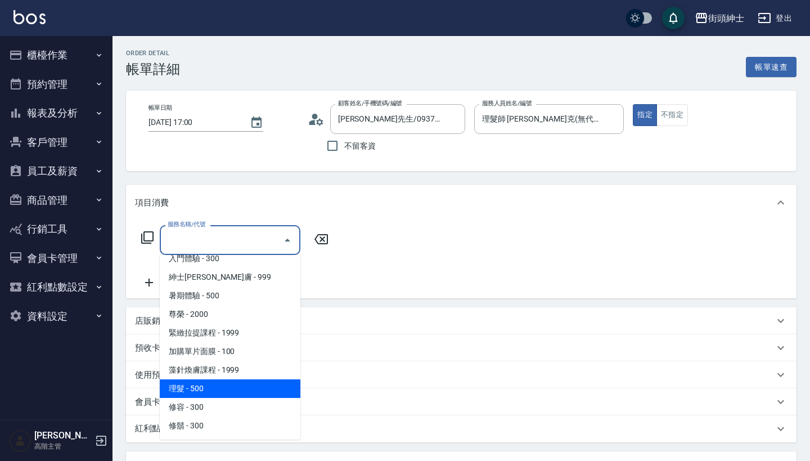
scroll to position [103, 0]
click at [235, 381] on span "理髮 - 500" at bounding box center [230, 388] width 141 height 19
type input "理髮(A02)"
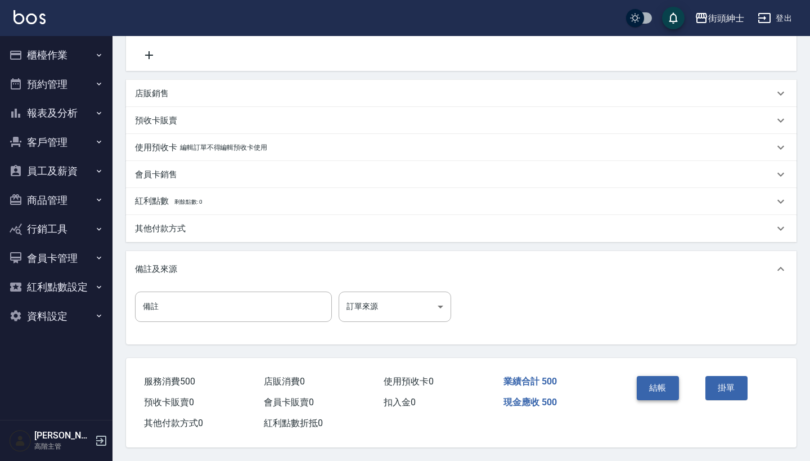
scroll to position [233, 0]
click at [649, 388] on button "結帳" at bounding box center [658, 388] width 42 height 24
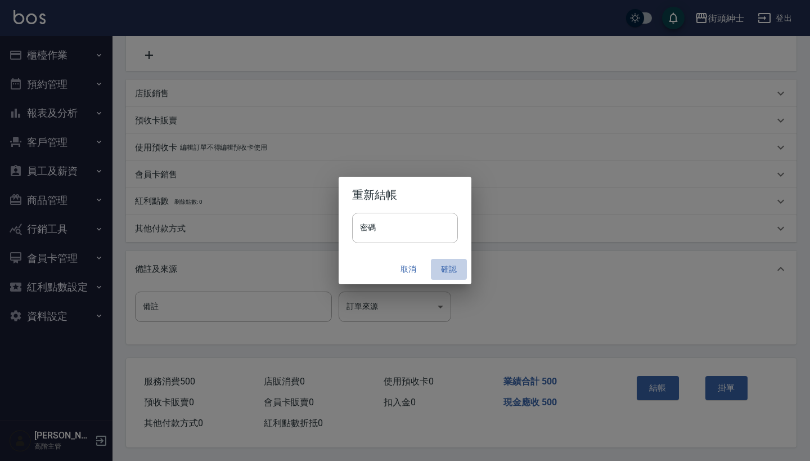
click at [451, 263] on button "確認" at bounding box center [449, 269] width 36 height 21
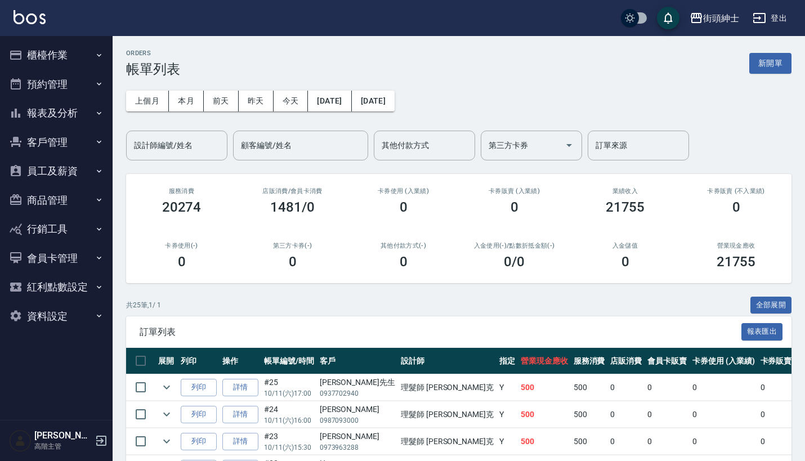
click at [44, 70] on button "預約管理" at bounding box center [57, 84] width 104 height 29
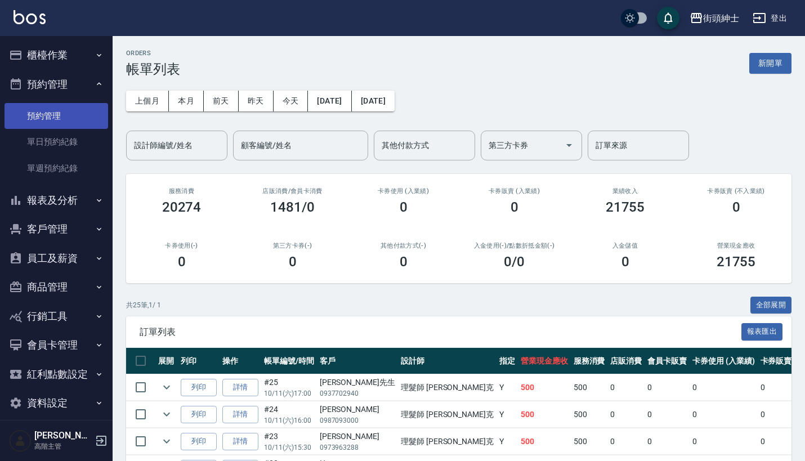
click at [72, 127] on link "預約管理" at bounding box center [57, 116] width 104 height 26
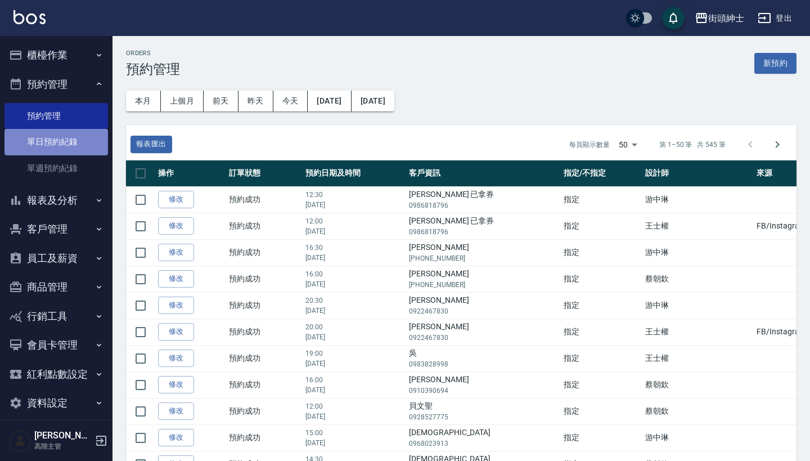
click at [74, 145] on link "單日預約紀錄" at bounding box center [57, 142] width 104 height 26
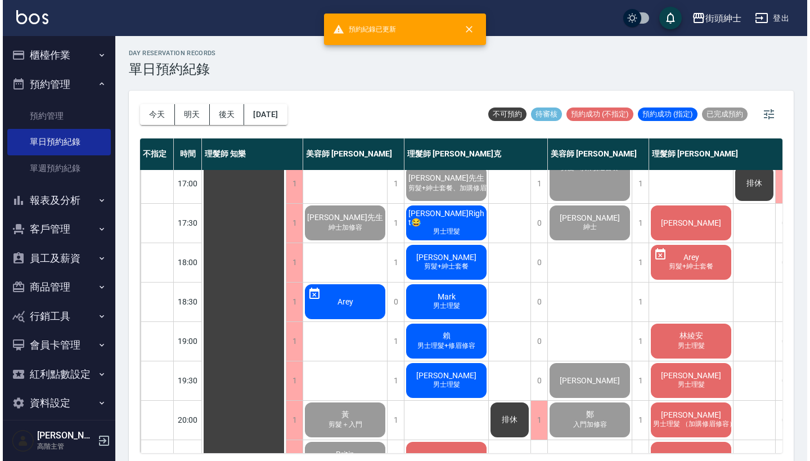
scroll to position [486, 0]
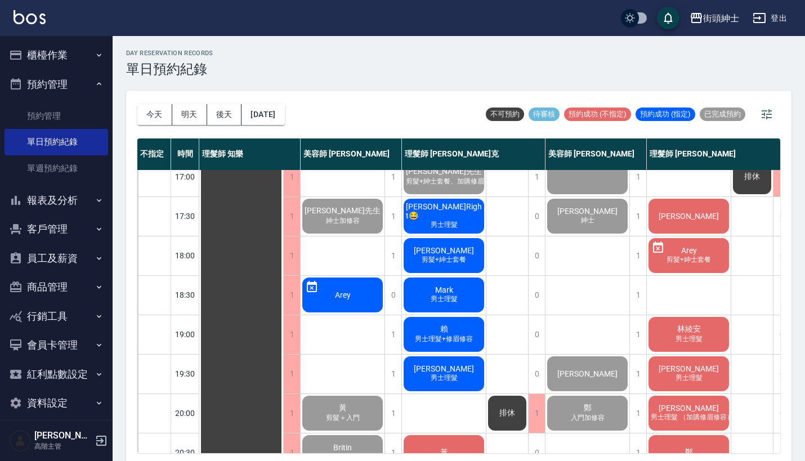
click at [454, 223] on span "男士理髮" at bounding box center [444, 225] width 32 height 10
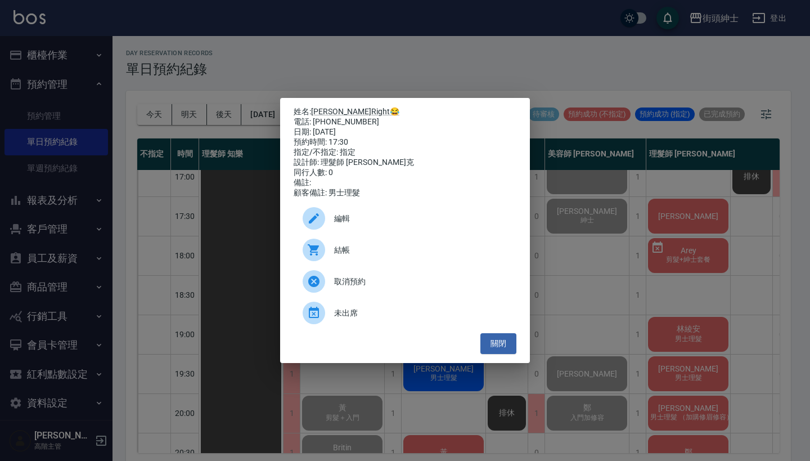
click at [422, 252] on span "結帳" at bounding box center [420, 250] width 173 height 12
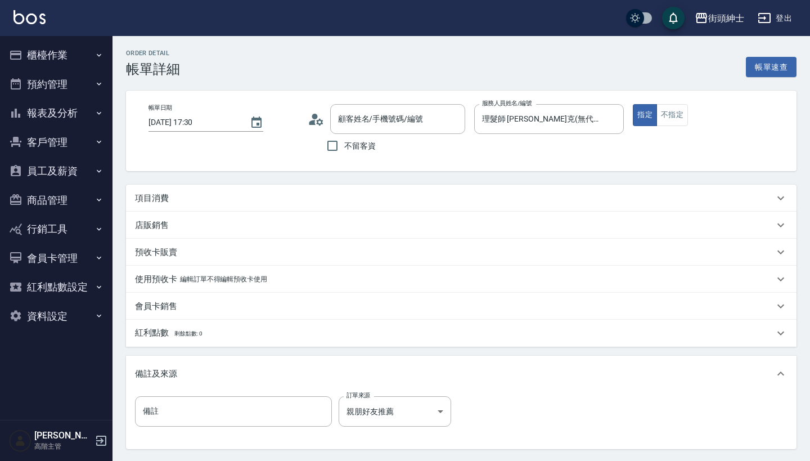
type input "Yo佑Right😂/0935666031/null"
click at [380, 191] on div "項目消費" at bounding box center [461, 198] width 671 height 27
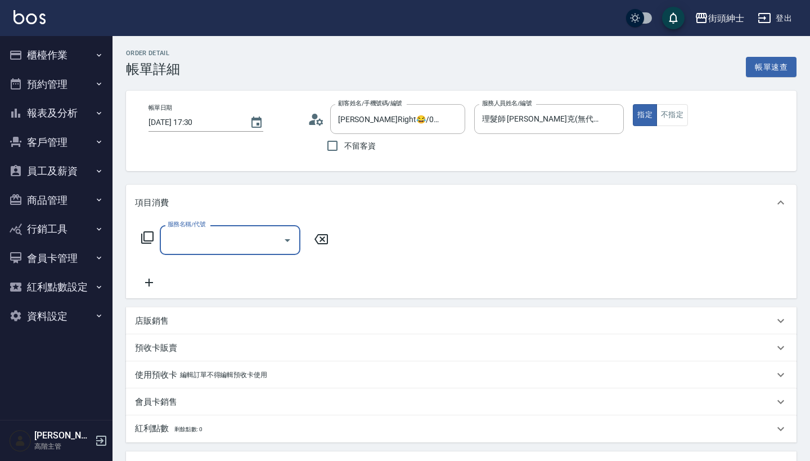
click at [267, 219] on div "項目消費" at bounding box center [461, 203] width 671 height 36
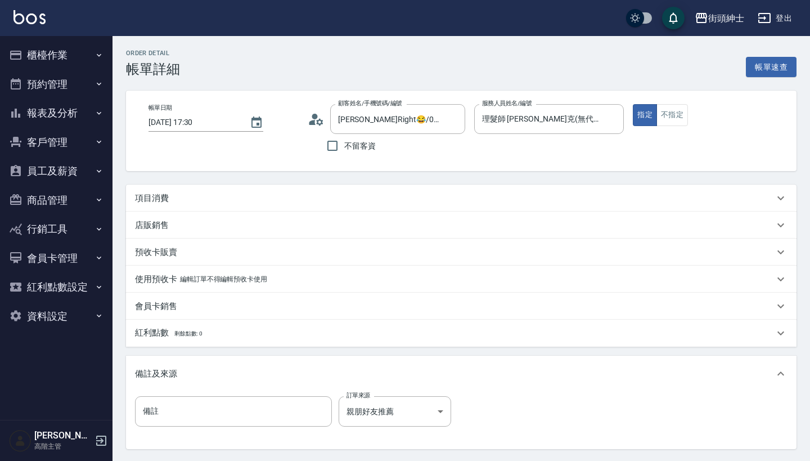
click at [261, 236] on div "店販銷售" at bounding box center [461, 225] width 671 height 27
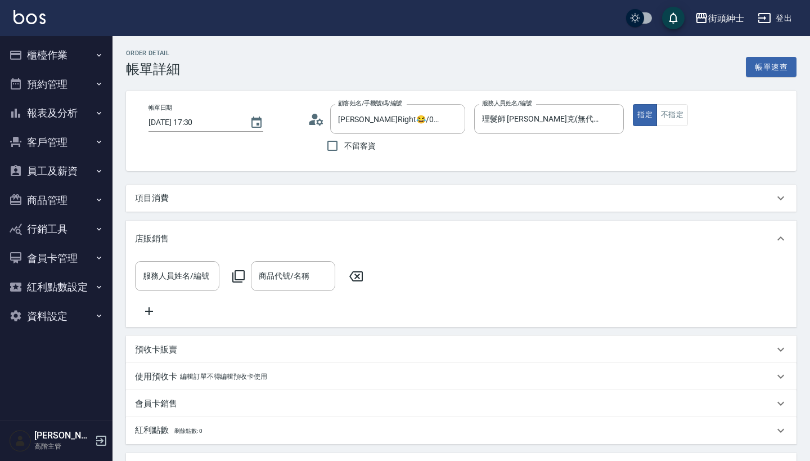
click at [288, 196] on div "項目消費" at bounding box center [454, 198] width 639 height 12
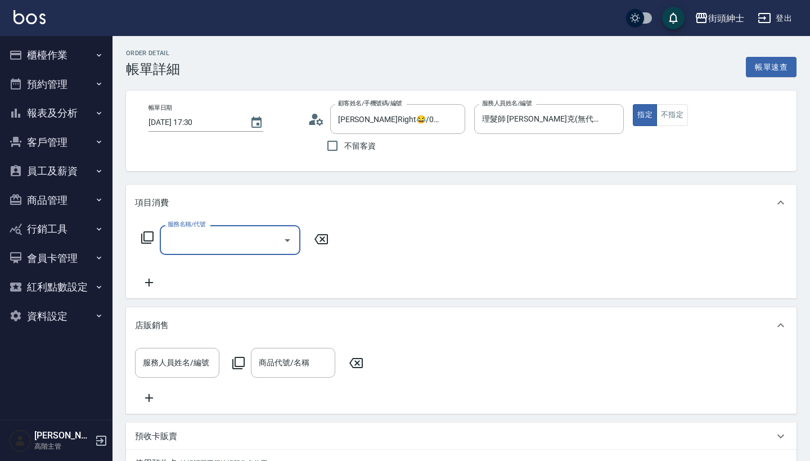
click at [235, 247] on input "服務名稱/代號" at bounding box center [222, 240] width 114 height 20
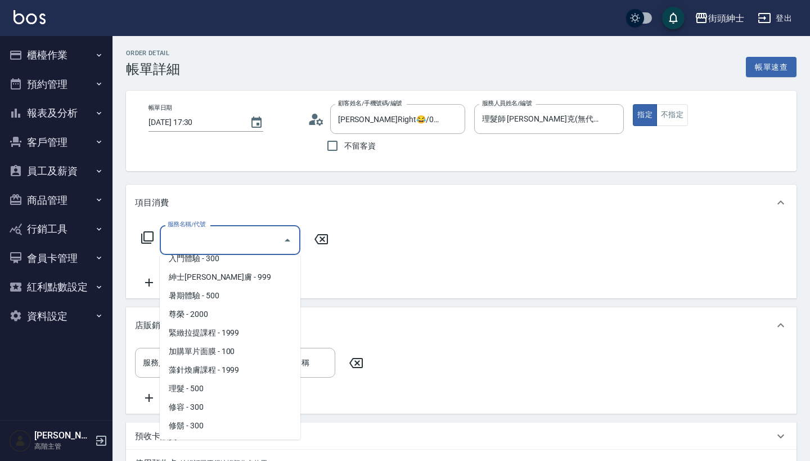
scroll to position [103, 0]
click at [239, 392] on span "理髮 - 500" at bounding box center [230, 388] width 141 height 19
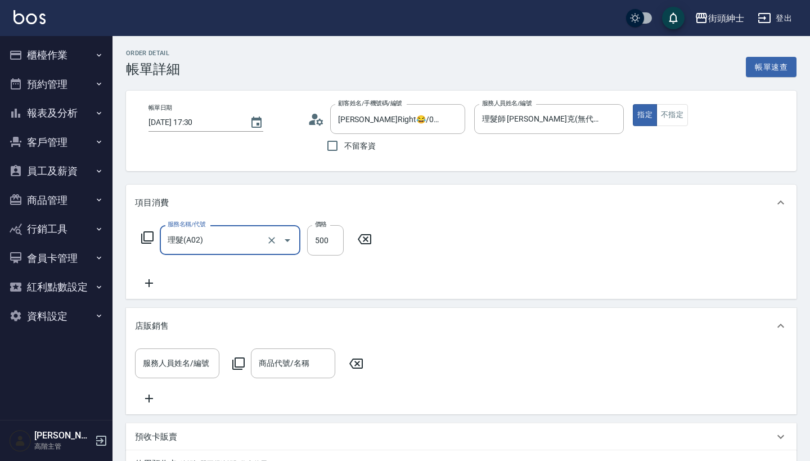
type input "理髮(A02)"
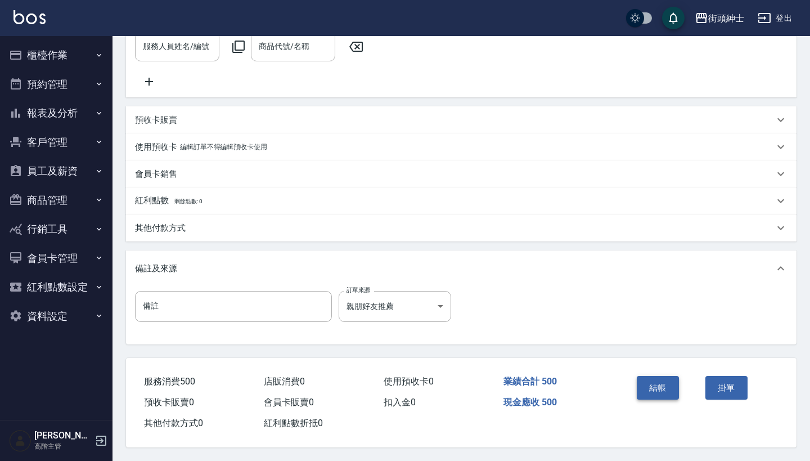
scroll to position [330, 0]
click at [663, 384] on button "結帳" at bounding box center [658, 388] width 42 height 24
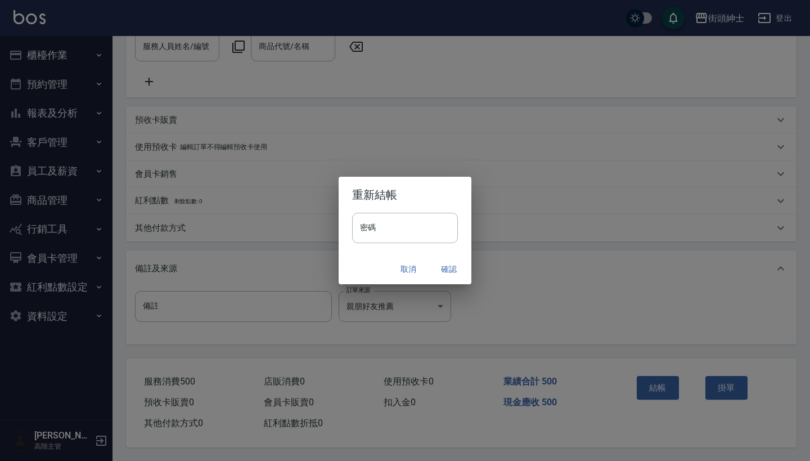
click at [457, 273] on button "確認" at bounding box center [449, 269] width 36 height 21
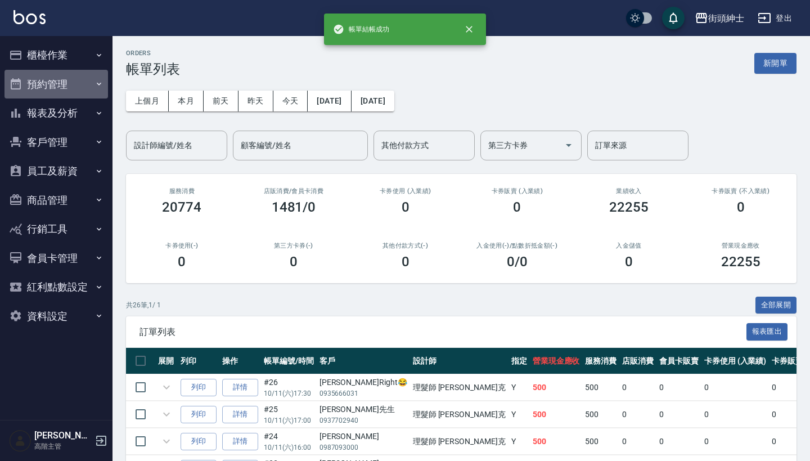
click at [94, 80] on button "預約管理" at bounding box center [57, 84] width 104 height 29
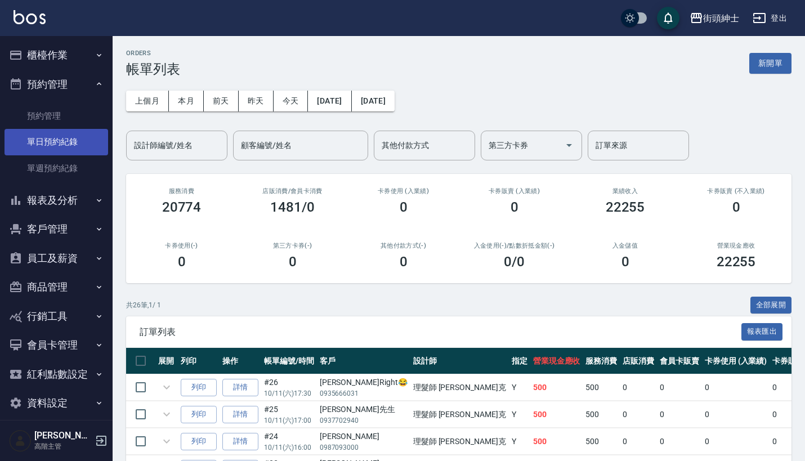
click at [86, 132] on link "單日預約紀錄" at bounding box center [57, 142] width 104 height 26
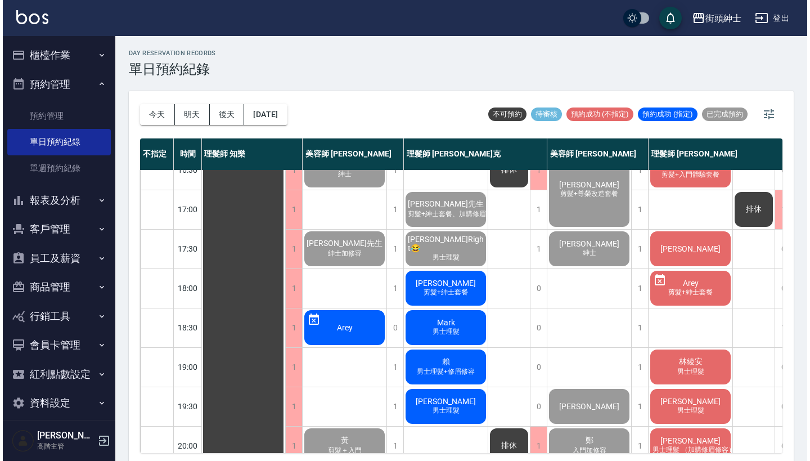
scroll to position [453, 2]
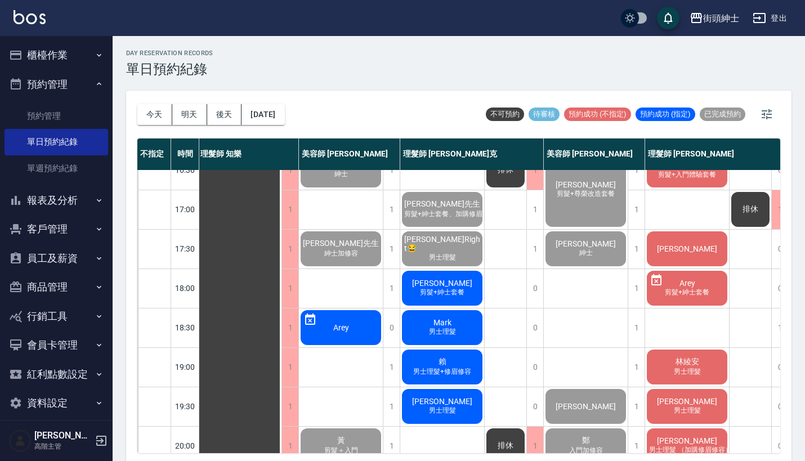
click at [428, 292] on span "剪髮+紳士套餐" at bounding box center [442, 293] width 49 height 10
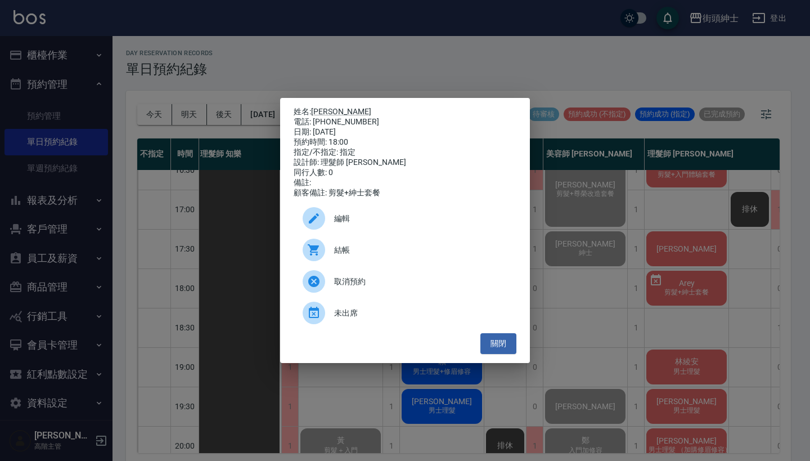
click at [346, 256] on span "結帳" at bounding box center [420, 250] width 173 height 12
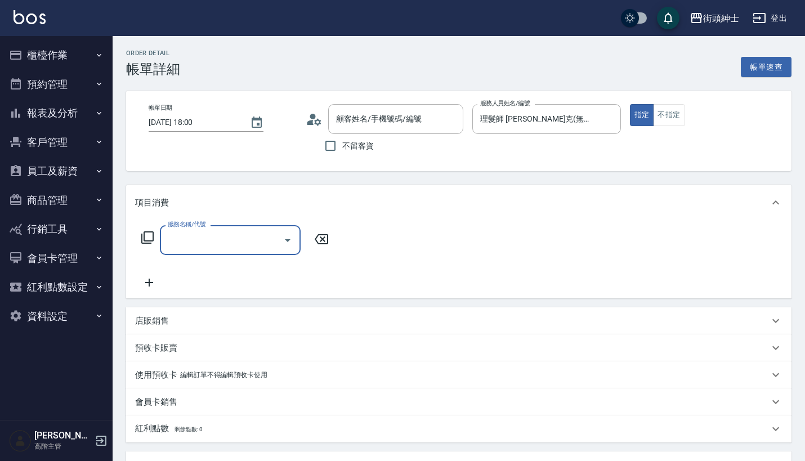
type input "[PERSON_NAME]/0981135912/null"
click at [208, 246] on input "服務名稱/代號" at bounding box center [222, 240] width 114 height 20
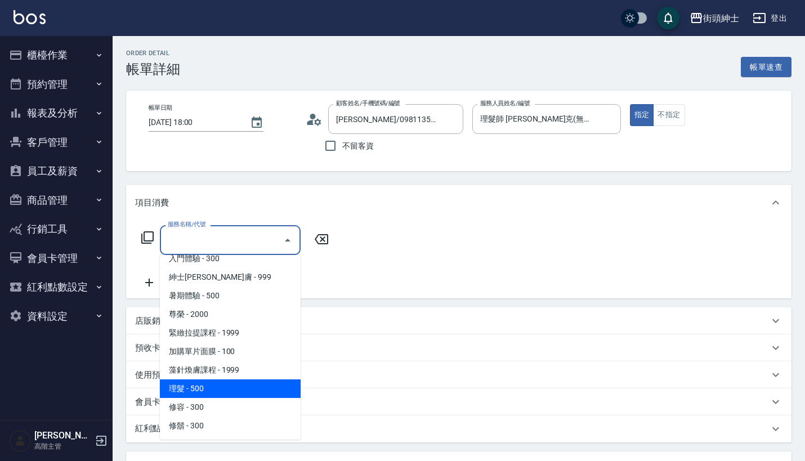
scroll to position [103, 0]
click at [233, 385] on span "理髮 - 500" at bounding box center [230, 388] width 141 height 19
type input "理髮(A02)"
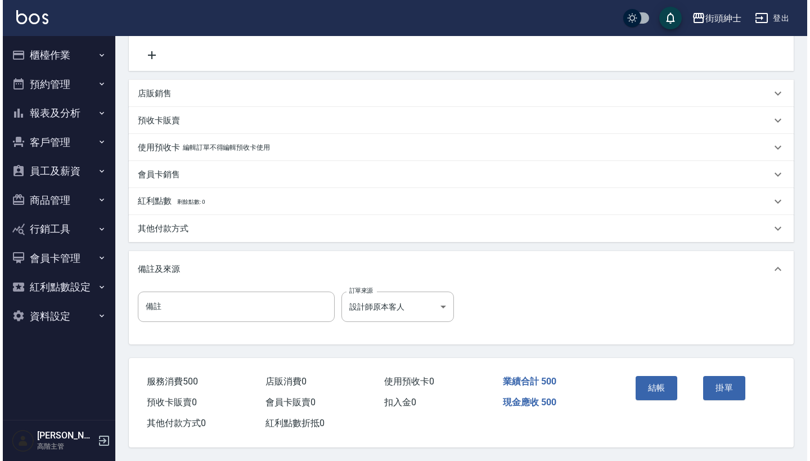
scroll to position [233, 0]
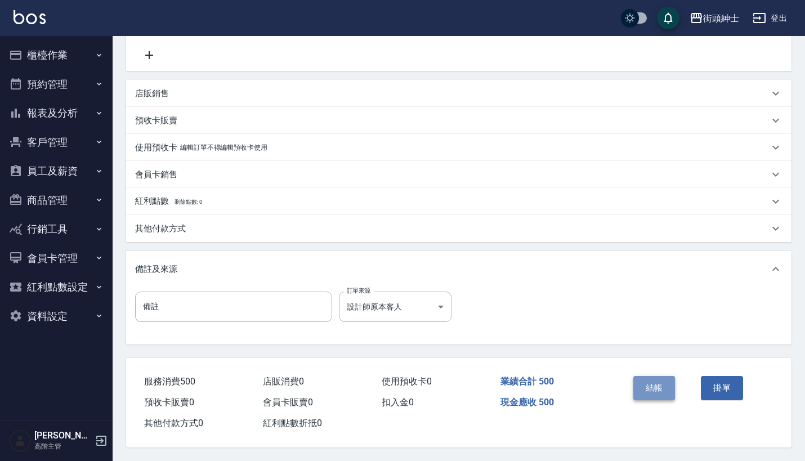
click at [641, 385] on button "結帳" at bounding box center [654, 388] width 42 height 24
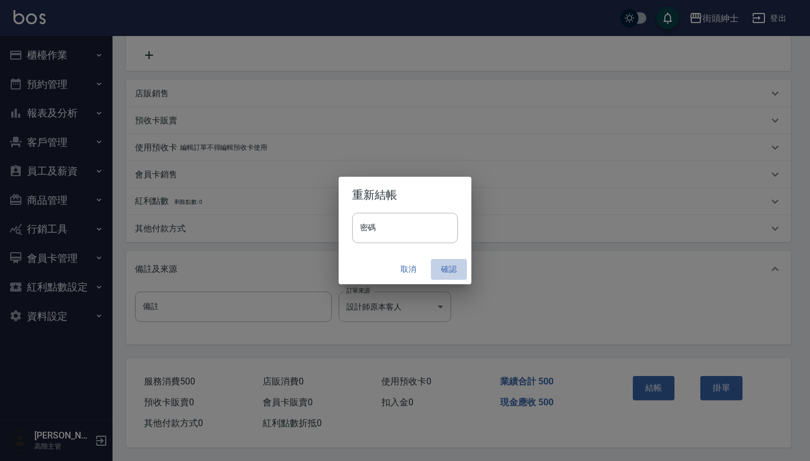
click at [436, 262] on button "確認" at bounding box center [449, 269] width 36 height 21
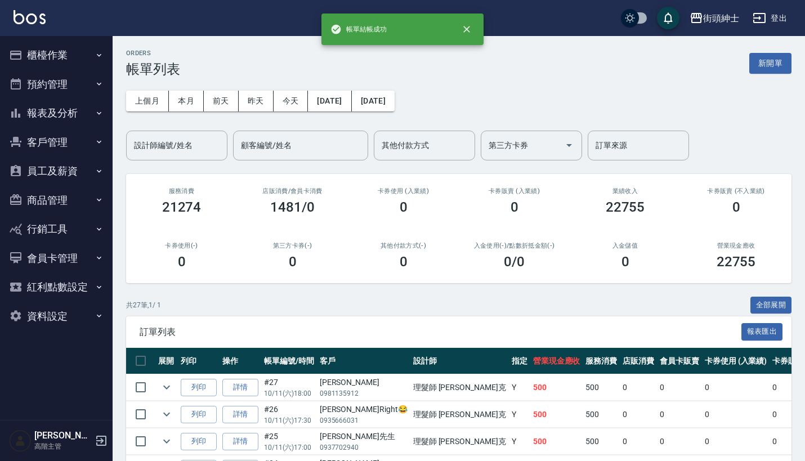
click at [102, 86] on icon "button" at bounding box center [99, 83] width 9 height 9
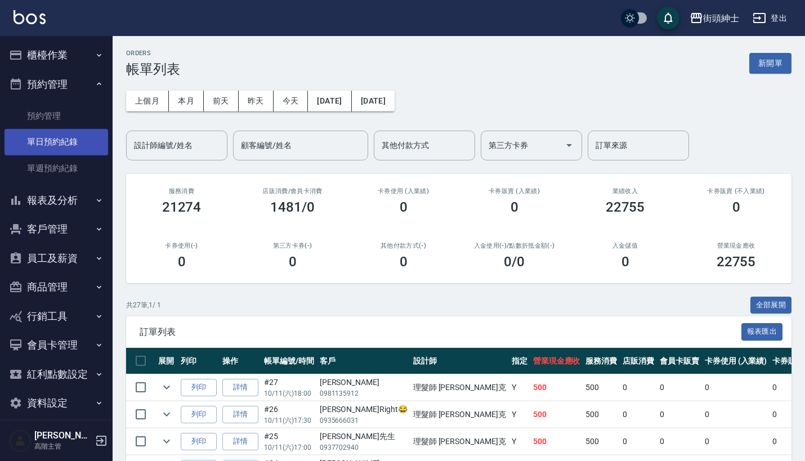
click at [96, 145] on link "單日預約紀錄" at bounding box center [57, 142] width 104 height 26
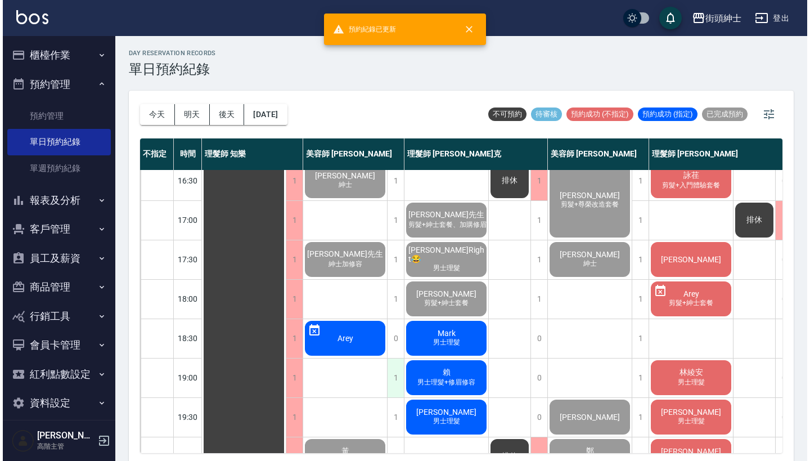
scroll to position [530, 0]
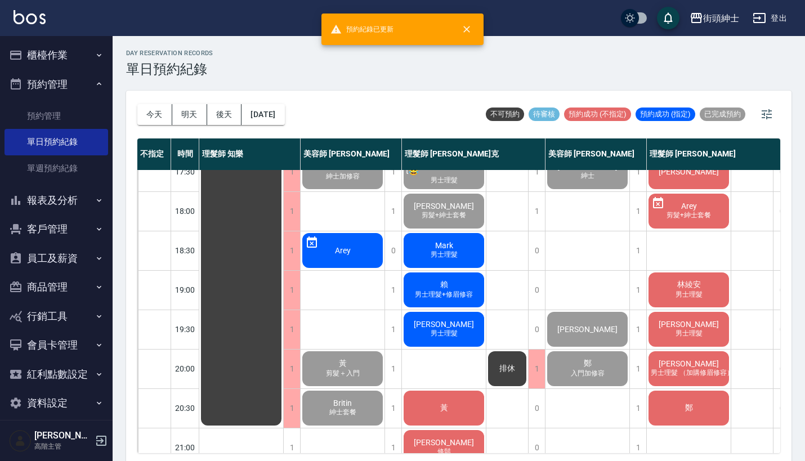
click at [460, 250] on div "Mark 男士理髮" at bounding box center [444, 250] width 84 height 38
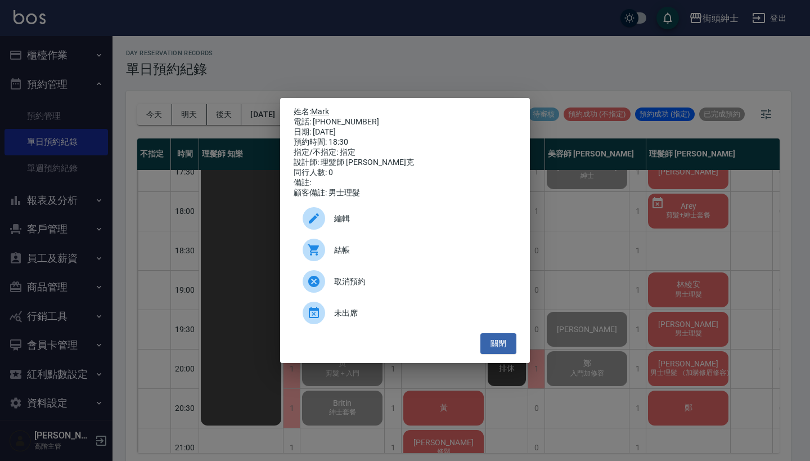
click at [334, 246] on div at bounding box center [319, 250] width 32 height 23
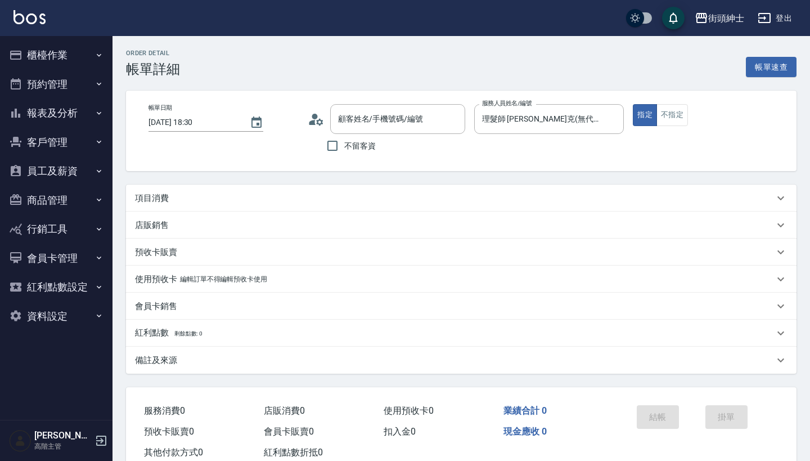
click at [355, 186] on div "項目消費" at bounding box center [461, 198] width 671 height 27
type input "Mark/0928768708/null"
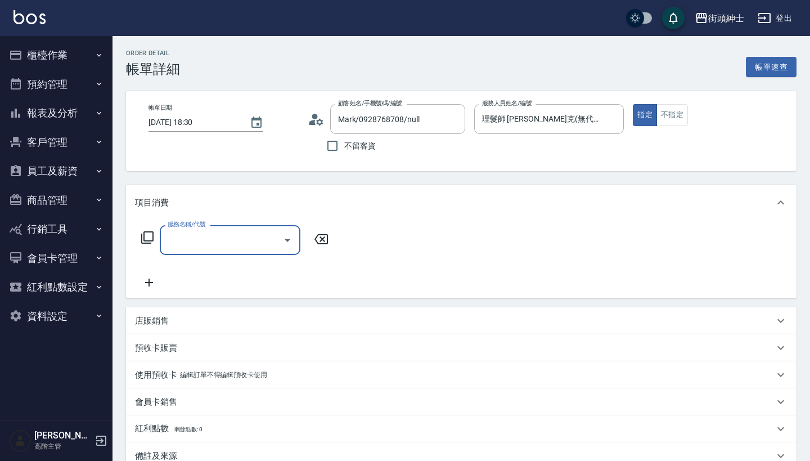
click at [211, 241] on input "服務名稱/代號" at bounding box center [222, 240] width 114 height 20
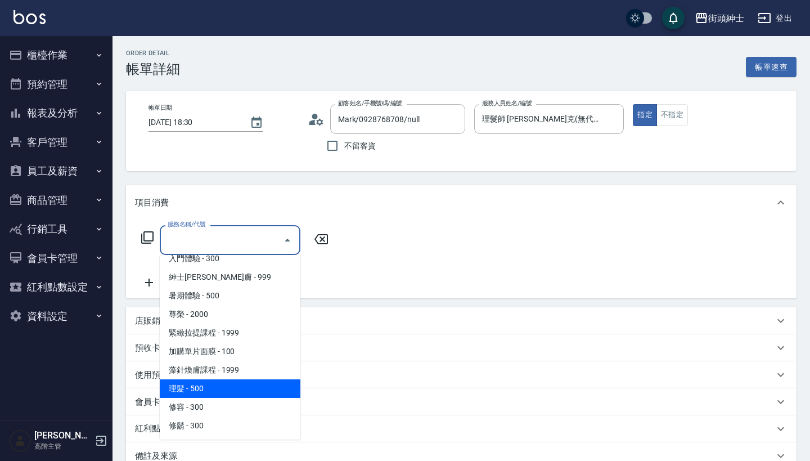
scroll to position [103, 0]
click at [204, 384] on span "理髮 - 500" at bounding box center [230, 388] width 141 height 19
type input "理髮(A02)"
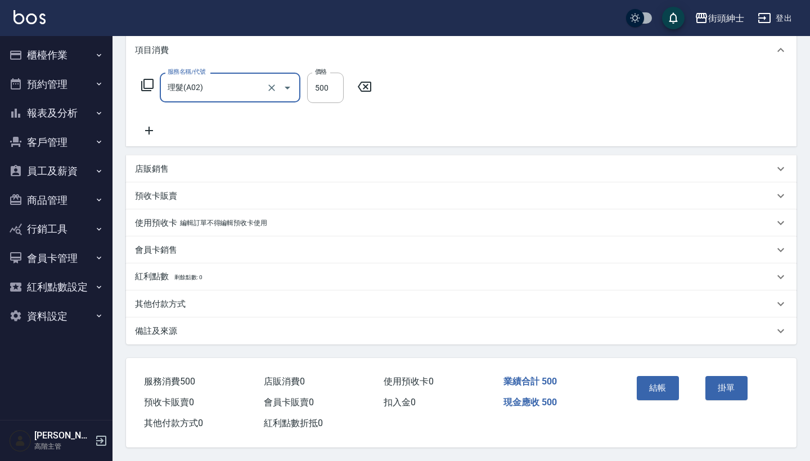
scroll to position [158, 0]
click at [652, 376] on button "結帳" at bounding box center [658, 388] width 42 height 24
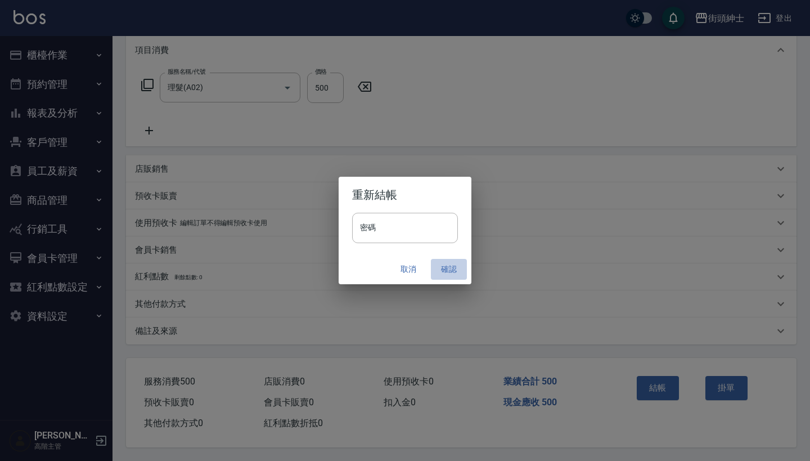
click at [445, 262] on button "確認" at bounding box center [449, 269] width 36 height 21
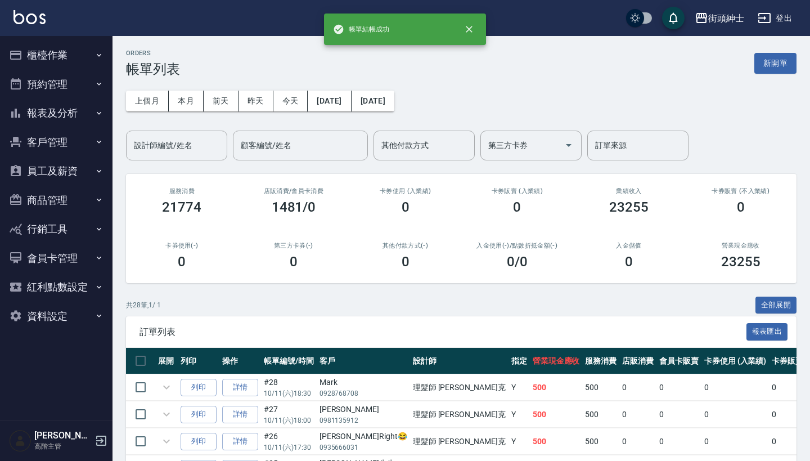
click at [85, 84] on button "預約管理" at bounding box center [57, 84] width 104 height 29
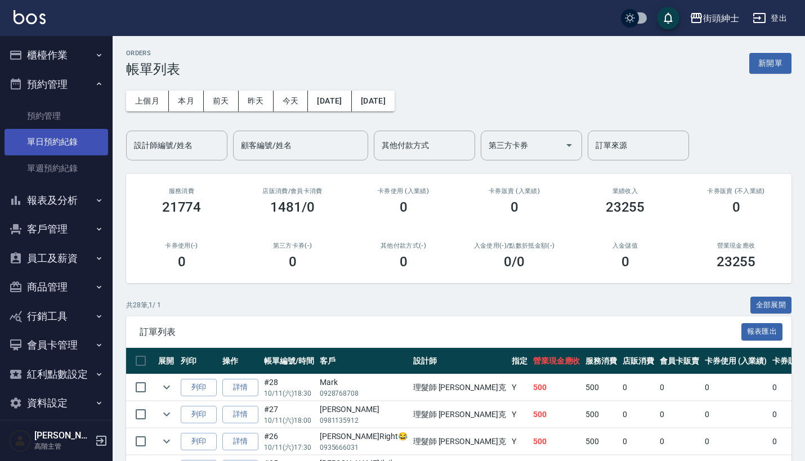
click at [70, 141] on link "單日預約紀錄" at bounding box center [57, 142] width 104 height 26
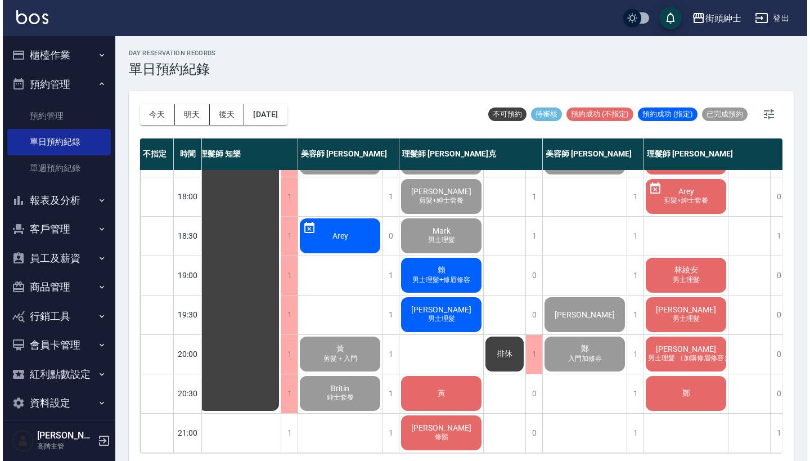
scroll to position [554, 5]
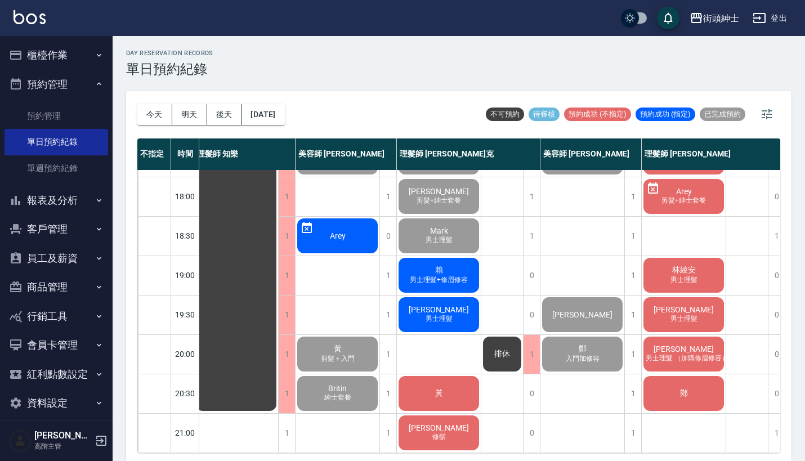
click at [471, 276] on div "賴 男士理髮+修眉修容" at bounding box center [439, 275] width 84 height 38
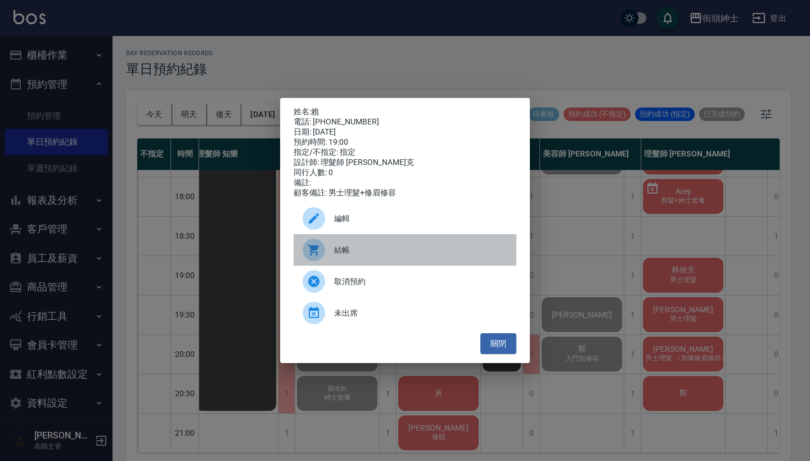
click at [401, 244] on div "結帳" at bounding box center [405, 250] width 223 height 32
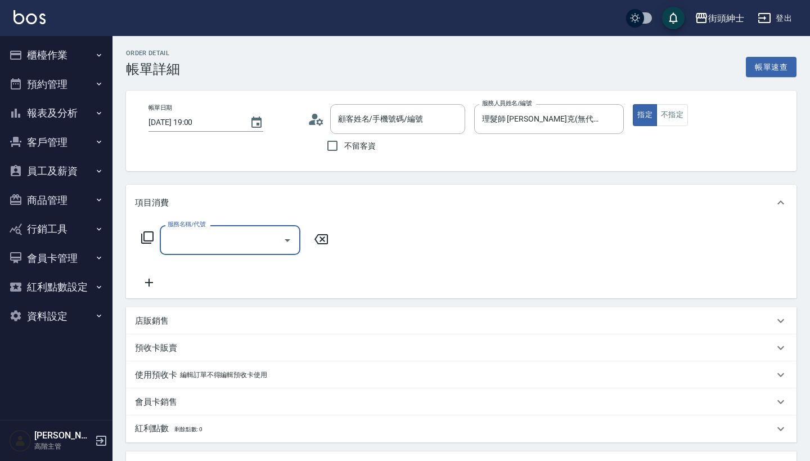
type input "賴/0933304501/null"
click at [228, 245] on input "服務名稱/代號" at bounding box center [222, 240] width 114 height 20
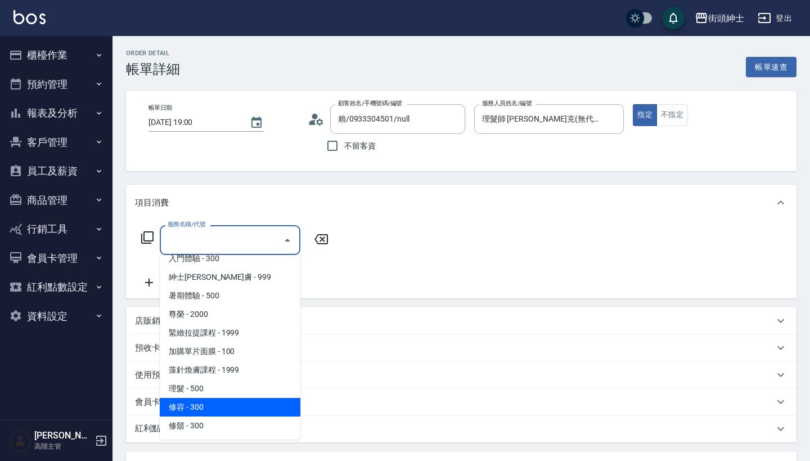
scroll to position [103, 0]
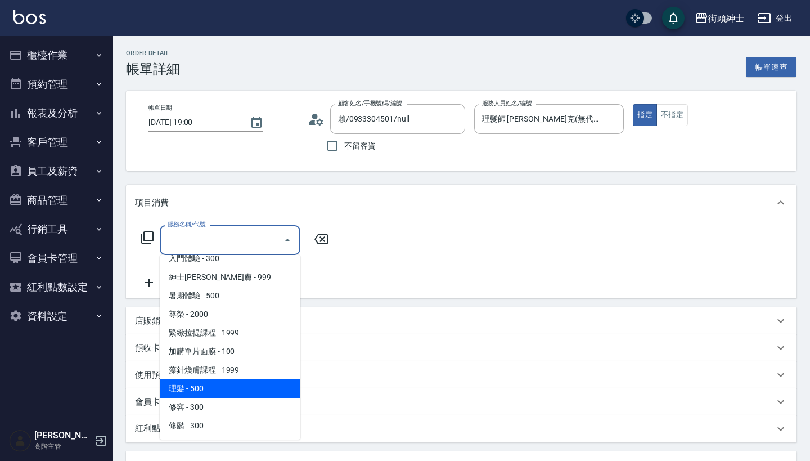
click at [207, 393] on span "理髮 - 500" at bounding box center [230, 388] width 141 height 19
type input "理髮(A02)"
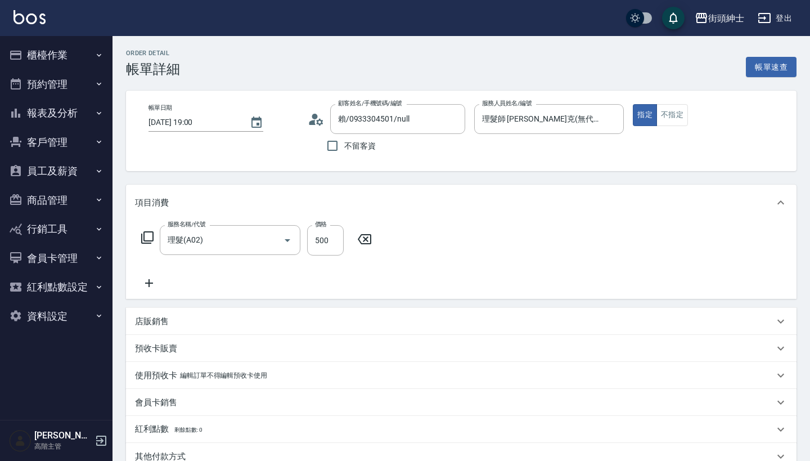
click at [145, 325] on p "店販銷售" at bounding box center [152, 322] width 34 height 12
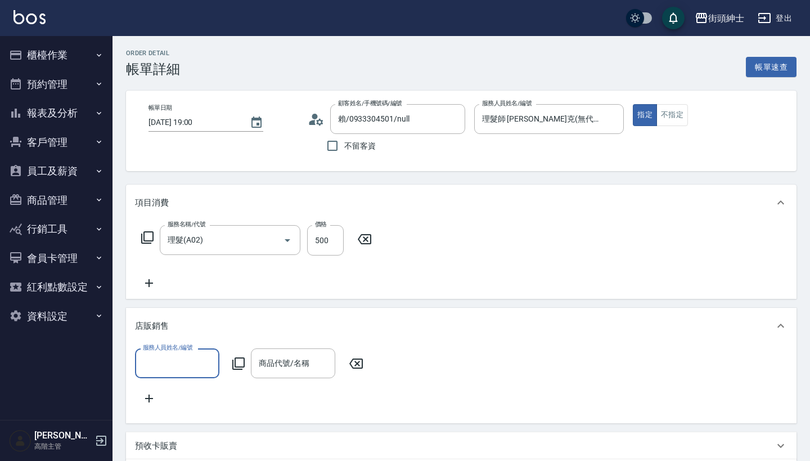
scroll to position [0, 0]
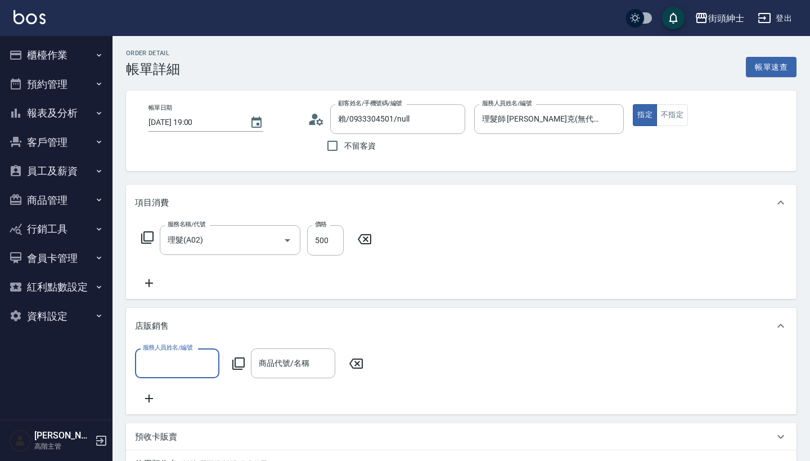
click at [145, 279] on icon at bounding box center [149, 283] width 28 height 14
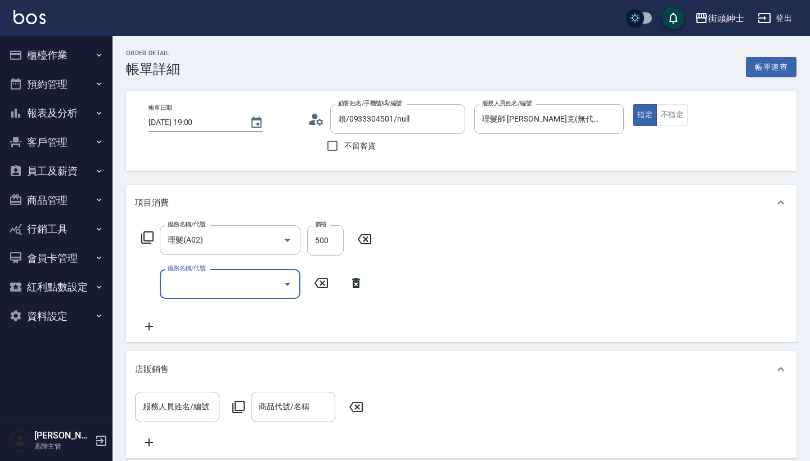
click at [180, 283] on input "服務名稱/代號" at bounding box center [222, 284] width 114 height 20
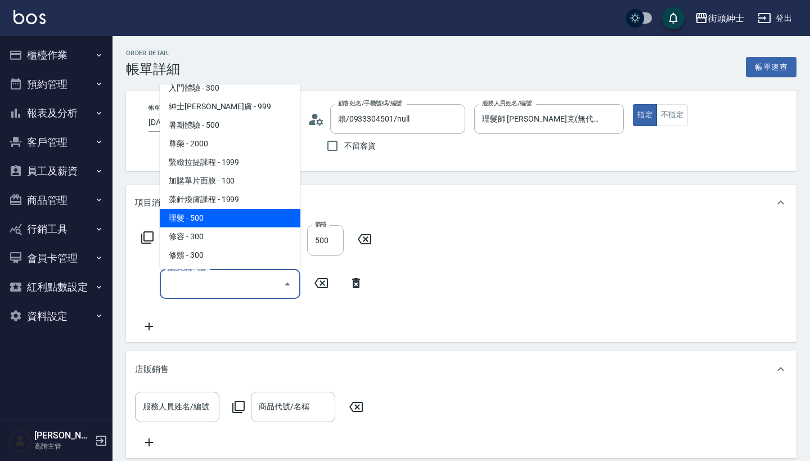
scroll to position [103, 0]
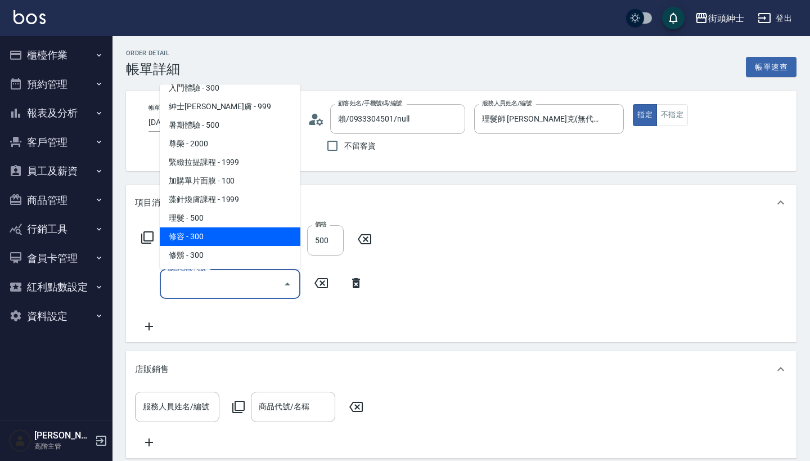
click at [223, 232] on span "修容 - 300" at bounding box center [230, 236] width 141 height 19
type input "修容(A03)"
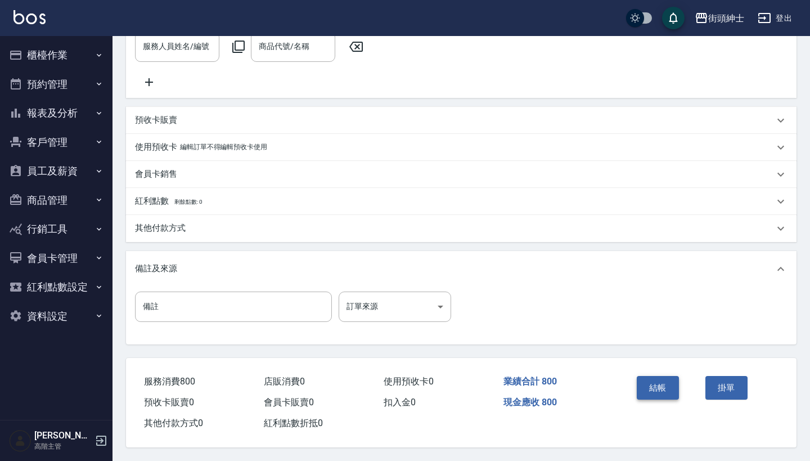
scroll to position [375, 0]
click at [661, 381] on button "結帳" at bounding box center [658, 388] width 42 height 24
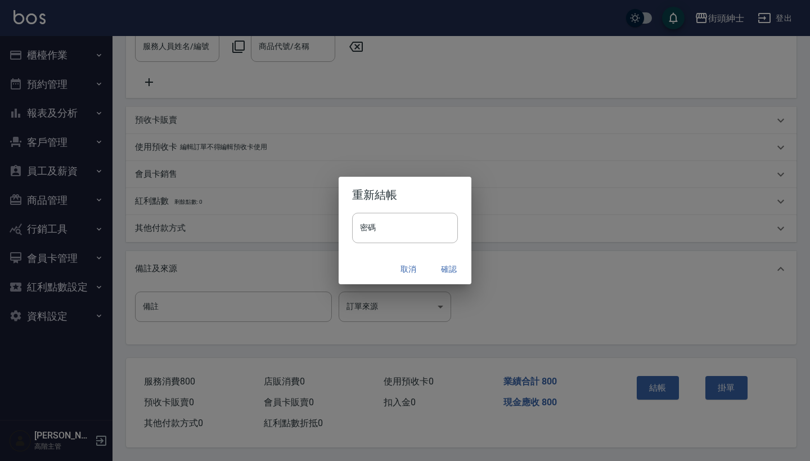
click at [442, 268] on button "確認" at bounding box center [449, 269] width 36 height 21
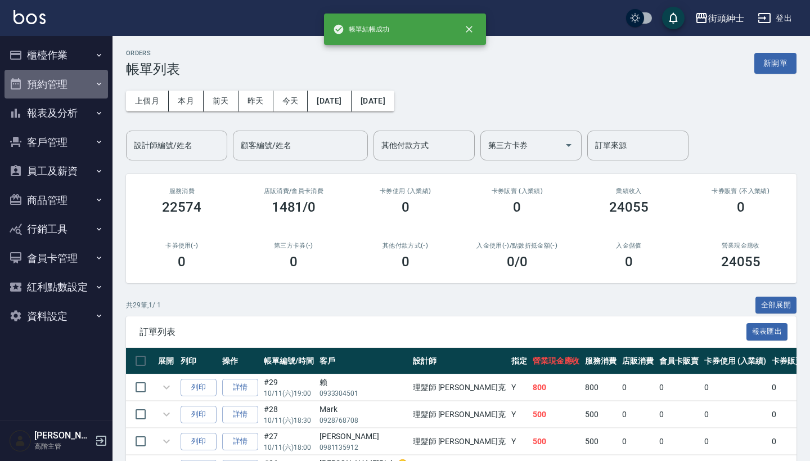
click at [62, 87] on button "預約管理" at bounding box center [57, 84] width 104 height 29
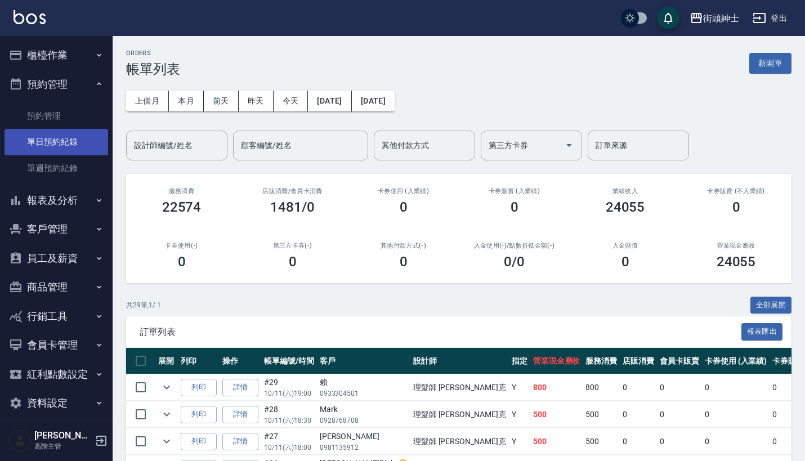
click at [65, 129] on link "單日預約紀錄" at bounding box center [57, 142] width 104 height 26
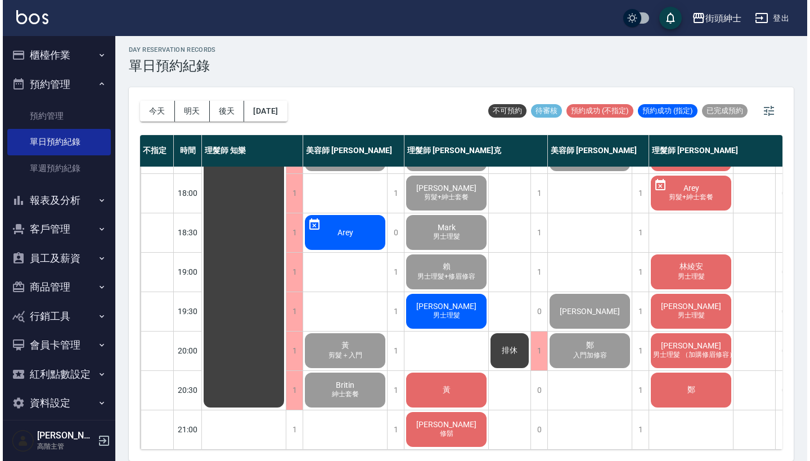
scroll to position [3, 0]
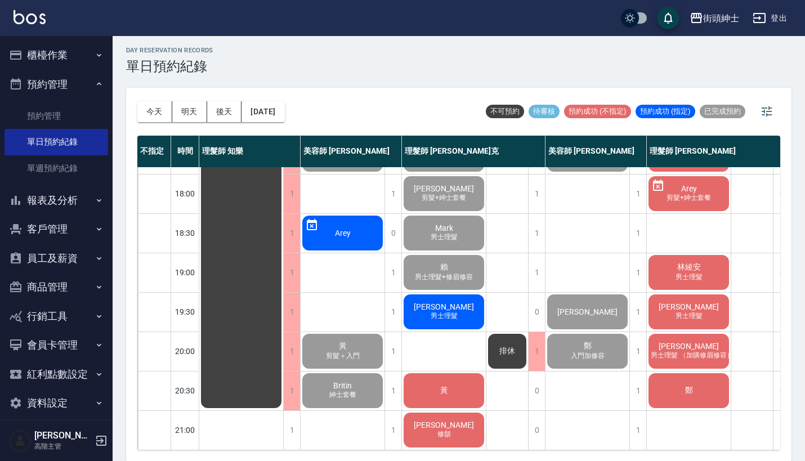
click at [459, 311] on span "男士理髮" at bounding box center [444, 316] width 32 height 10
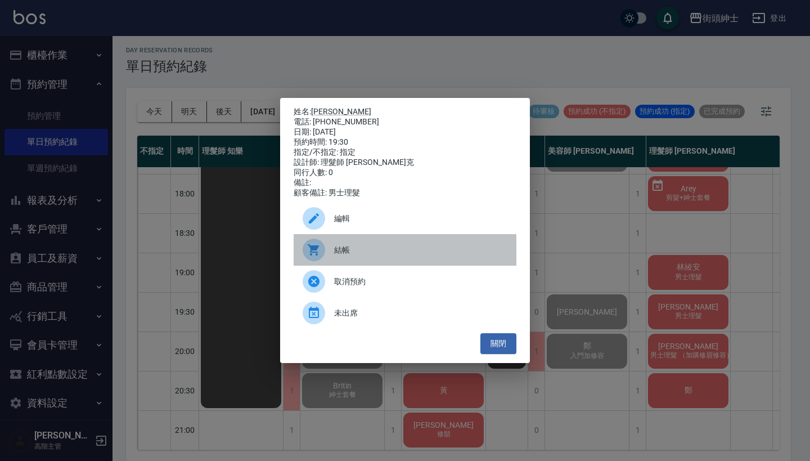
click at [382, 256] on span "結帳" at bounding box center [420, 250] width 173 height 12
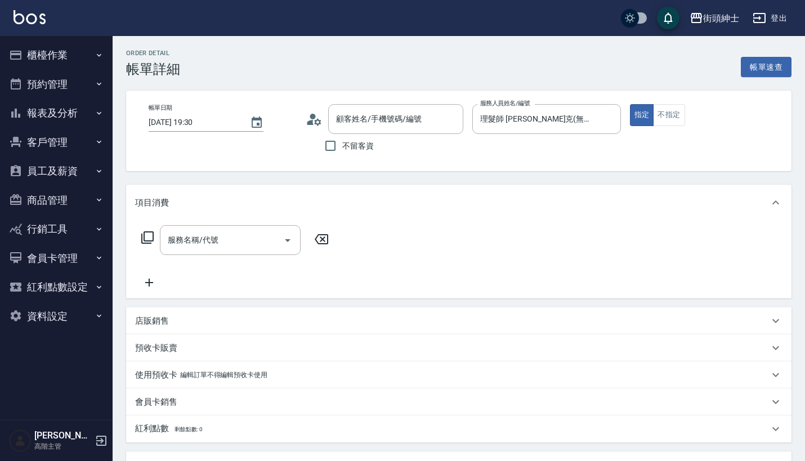
type input "[PERSON_NAME]/0987938242/null"
click at [261, 226] on div "服務名稱/代號" at bounding box center [230, 240] width 141 height 30
click at [248, 245] on input "服務名稱/代號" at bounding box center [222, 240] width 114 height 20
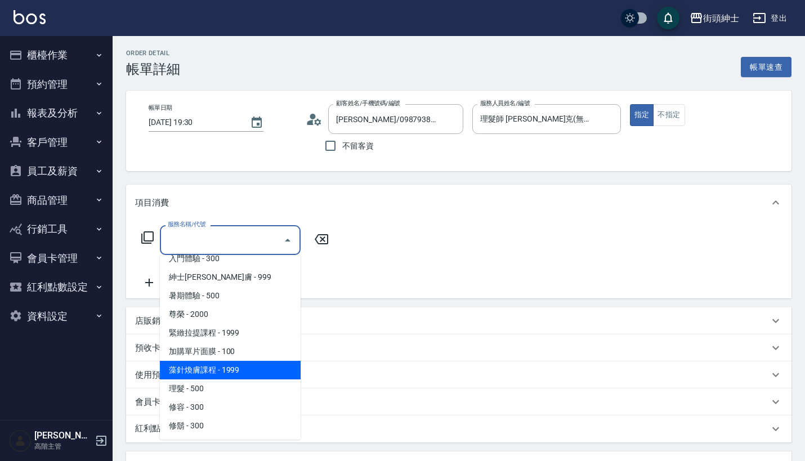
scroll to position [103, 0]
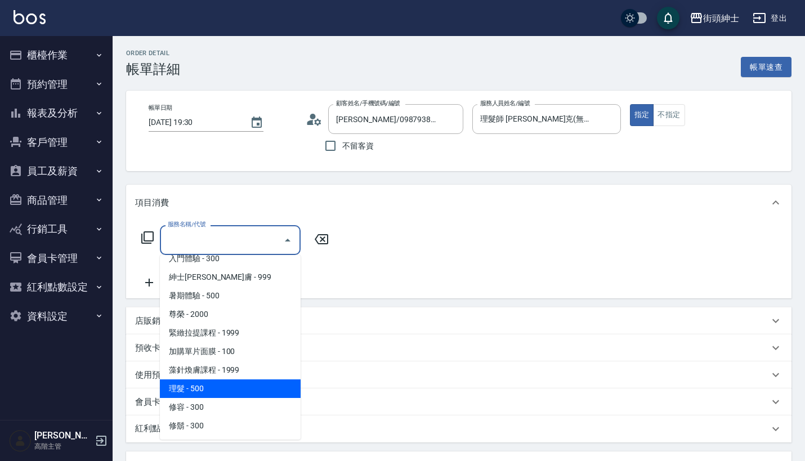
click at [226, 380] on span "理髮 - 500" at bounding box center [230, 388] width 141 height 19
type input "理髮(A02)"
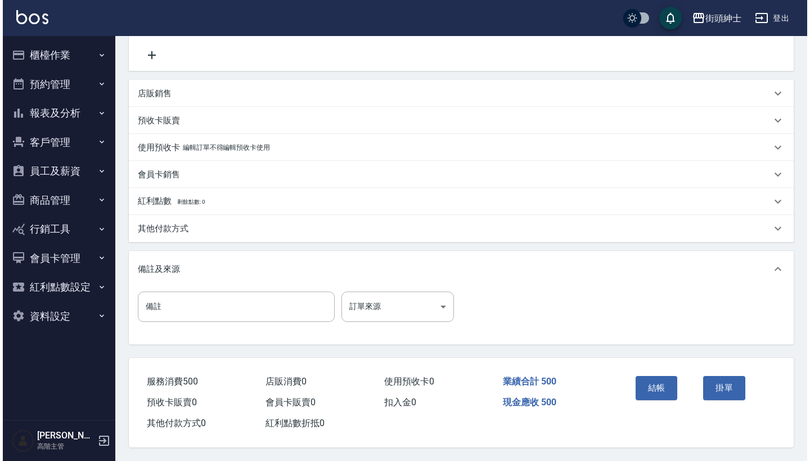
scroll to position [233, 0]
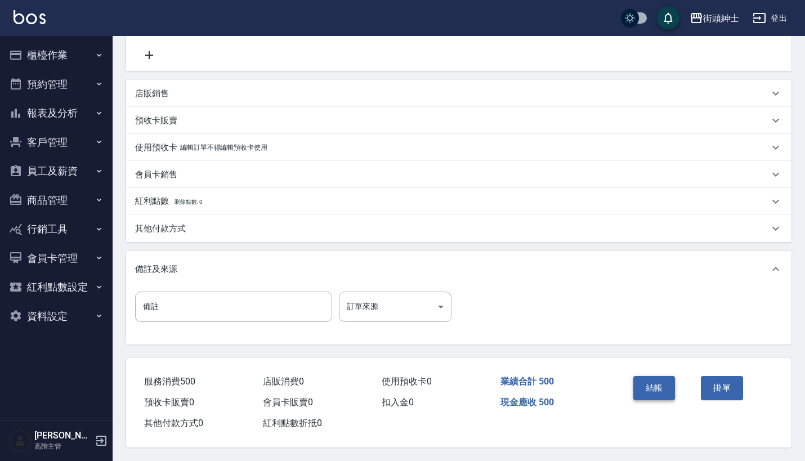
click at [658, 376] on button "結帳" at bounding box center [654, 388] width 42 height 24
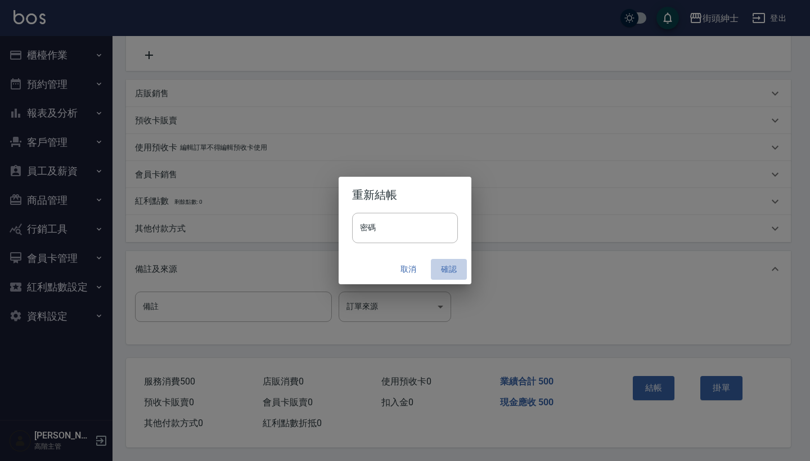
click at [446, 267] on button "確認" at bounding box center [449, 269] width 36 height 21
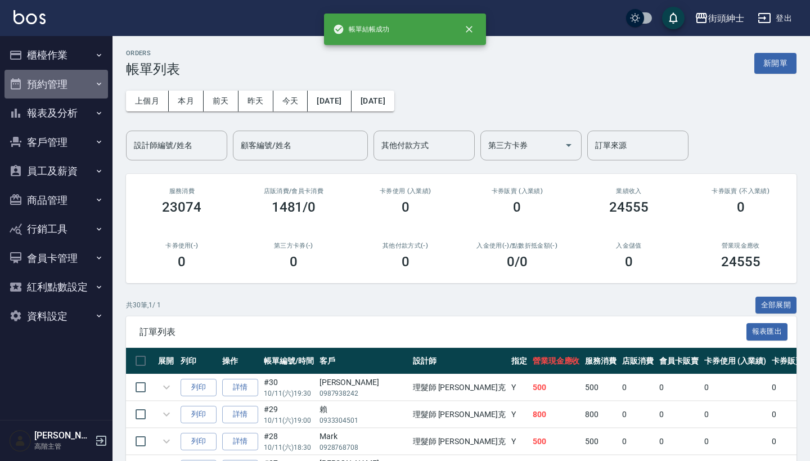
click at [95, 80] on icon "button" at bounding box center [99, 83] width 9 height 9
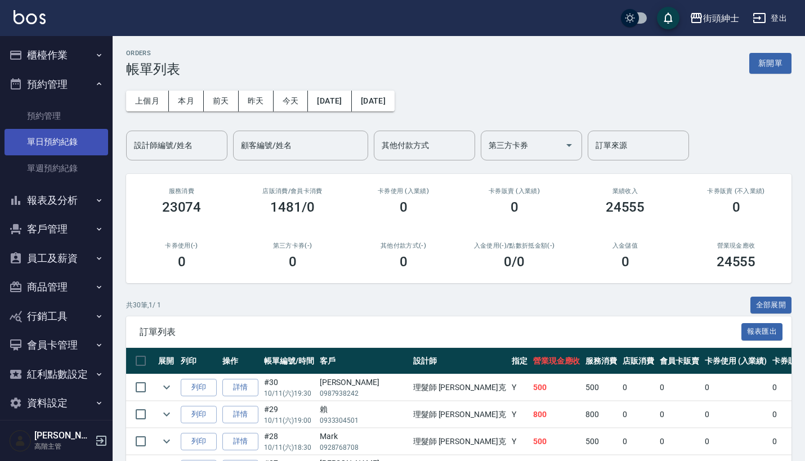
click at [75, 134] on link "單日預約紀錄" at bounding box center [57, 142] width 104 height 26
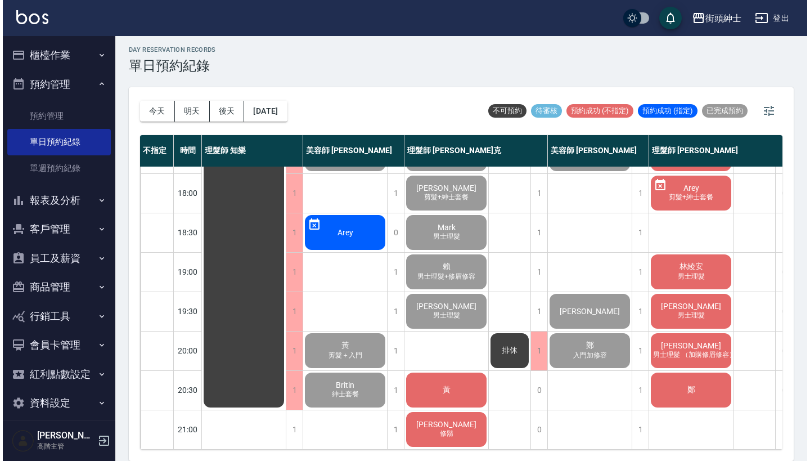
scroll to position [3, 0]
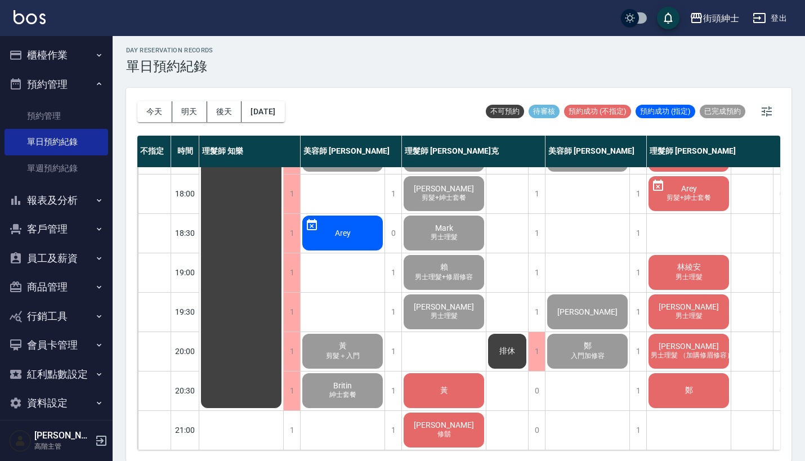
click at [438, 385] on span "黃" at bounding box center [444, 390] width 12 height 10
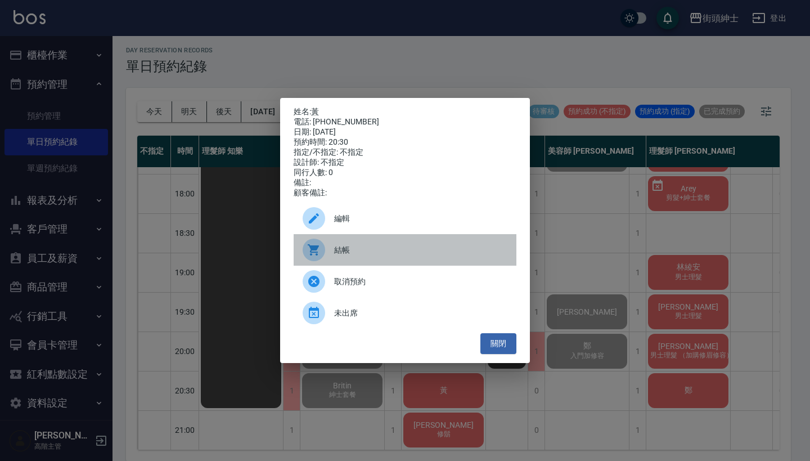
click at [384, 252] on span "結帳" at bounding box center [420, 250] width 173 height 12
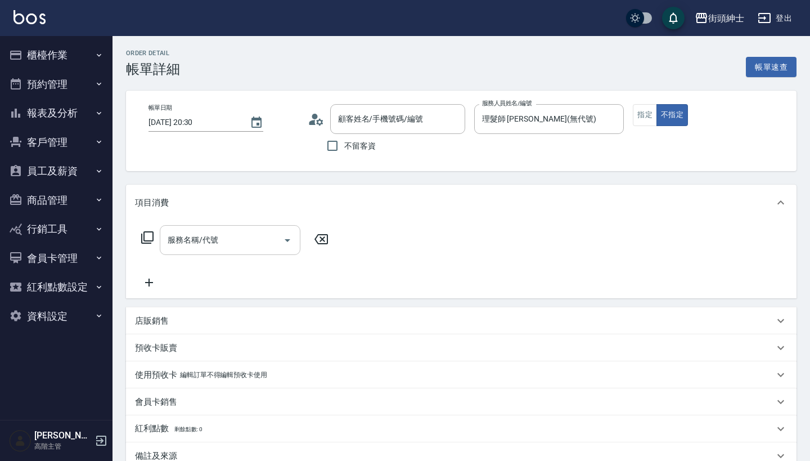
type input "黃/0975325319/null"
click at [267, 227] on div "服務名稱/代號" at bounding box center [230, 240] width 141 height 30
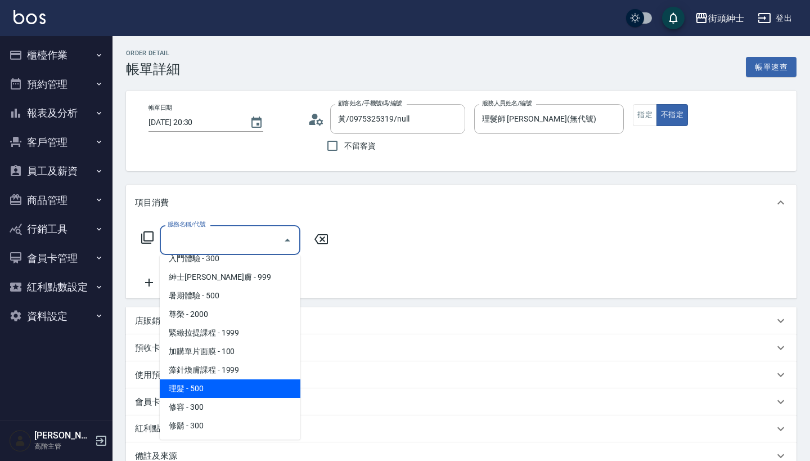
scroll to position [103, 0]
click at [266, 387] on span "理髮 - 500" at bounding box center [230, 388] width 141 height 19
type input "理髮(A02)"
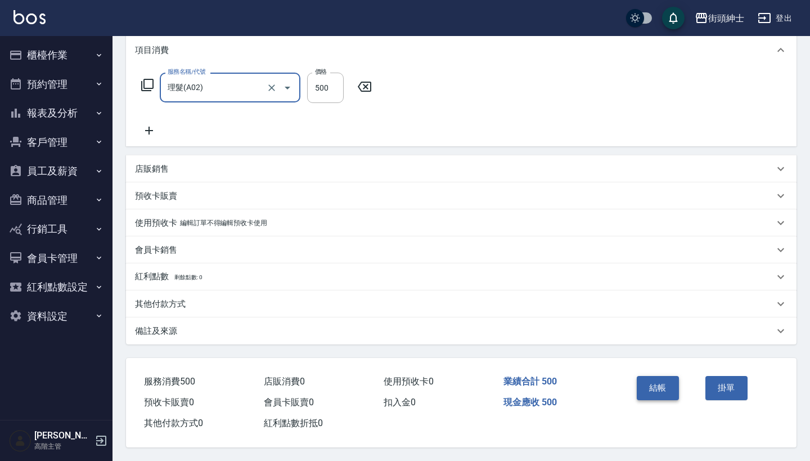
scroll to position [158, 0]
click at [657, 391] on button "結帳" at bounding box center [658, 388] width 42 height 24
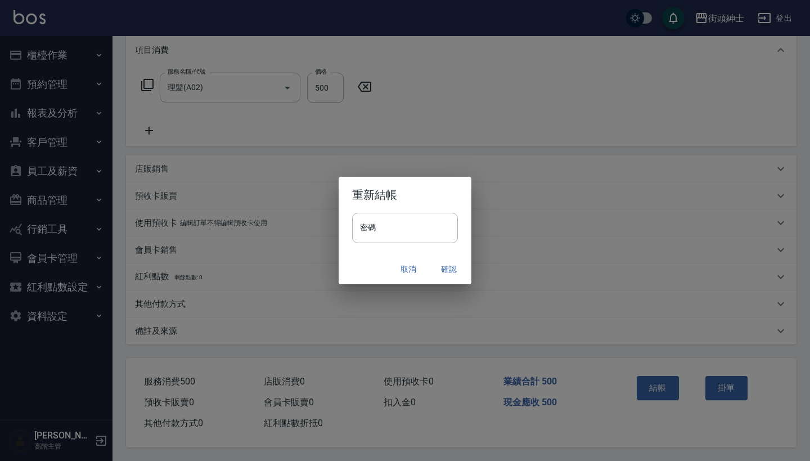
click at [443, 261] on button "確認" at bounding box center [449, 269] width 36 height 21
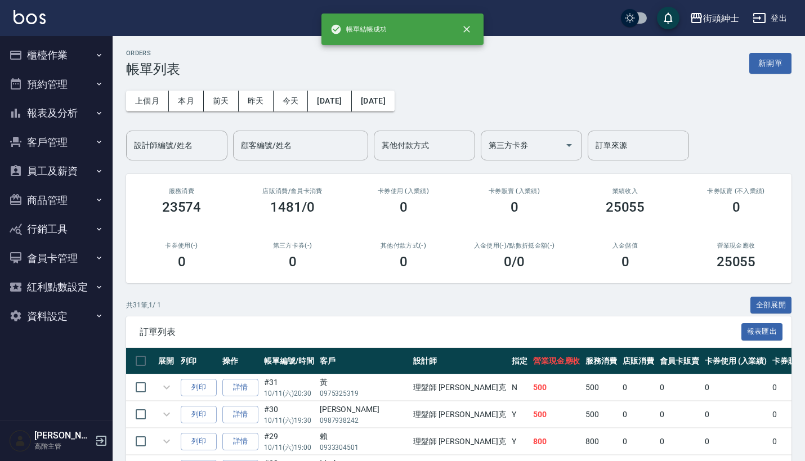
click at [80, 82] on button "預約管理" at bounding box center [57, 84] width 104 height 29
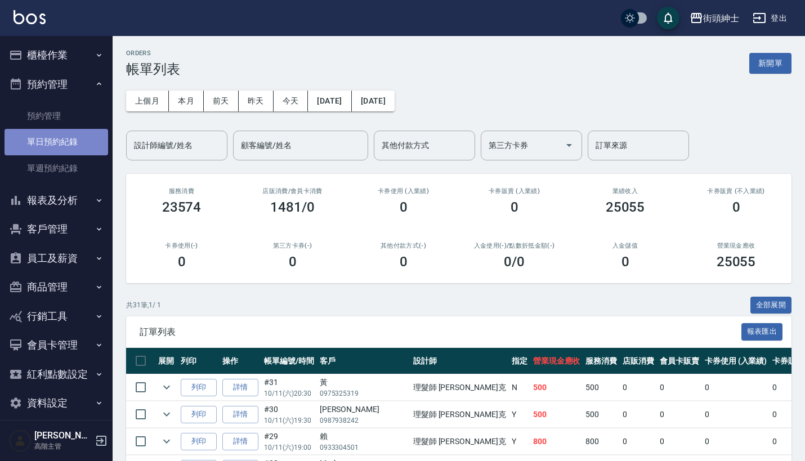
click at [86, 149] on link "單日預約紀錄" at bounding box center [57, 142] width 104 height 26
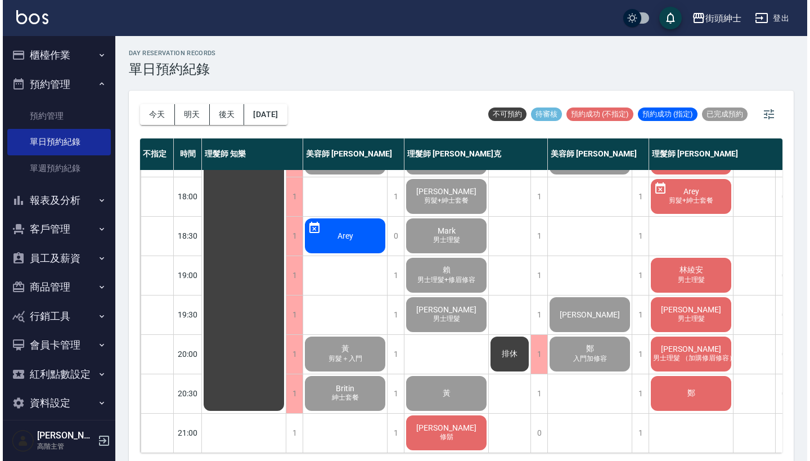
scroll to position [554, 0]
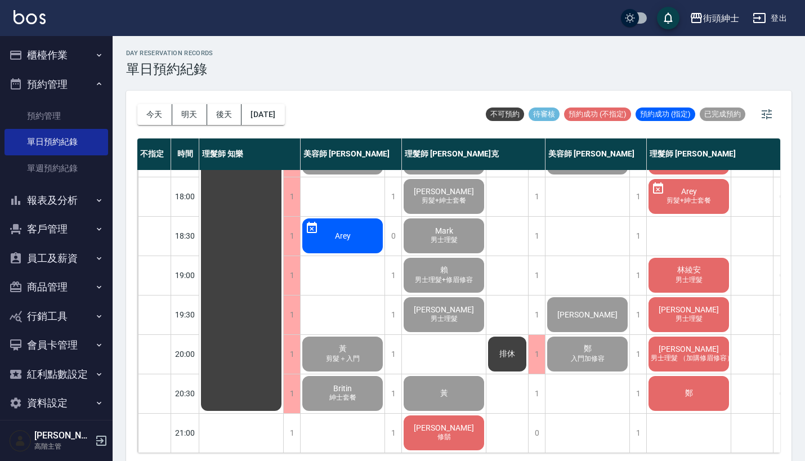
click at [461, 425] on div "秋傑 修鬍" at bounding box center [444, 433] width 84 height 38
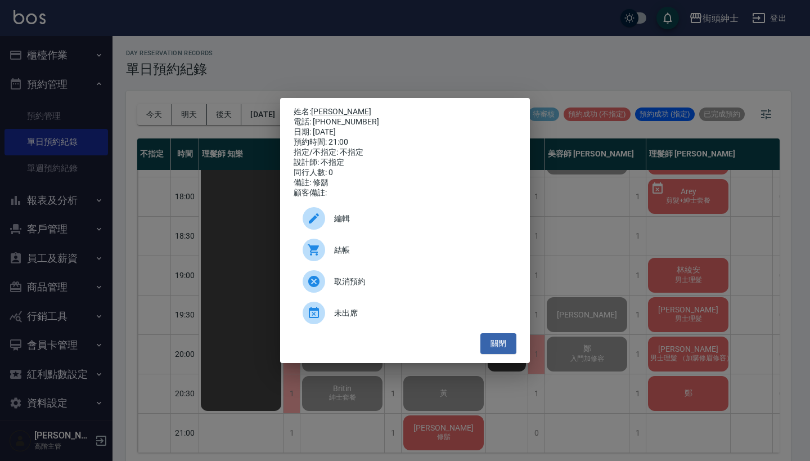
click at [355, 254] on span "結帳" at bounding box center [420, 250] width 173 height 12
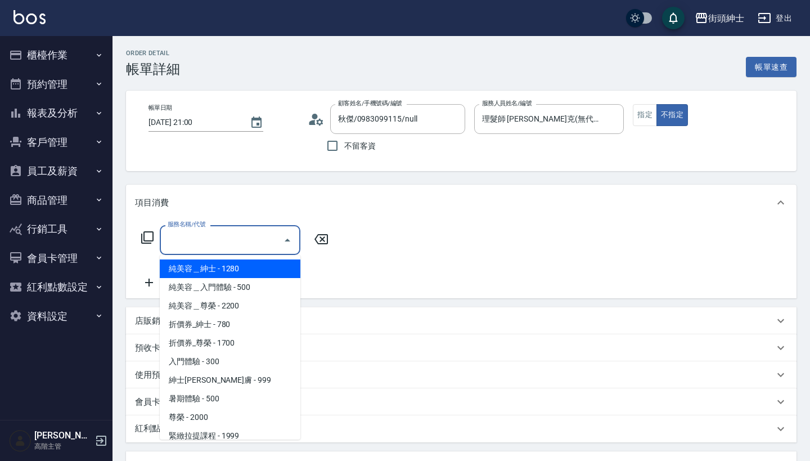
click at [254, 231] on input "服務名稱/代號" at bounding box center [222, 240] width 114 height 20
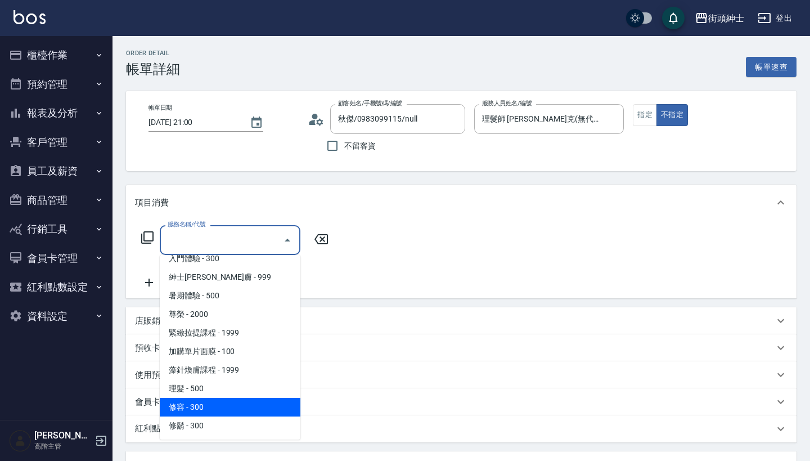
scroll to position [103, 0]
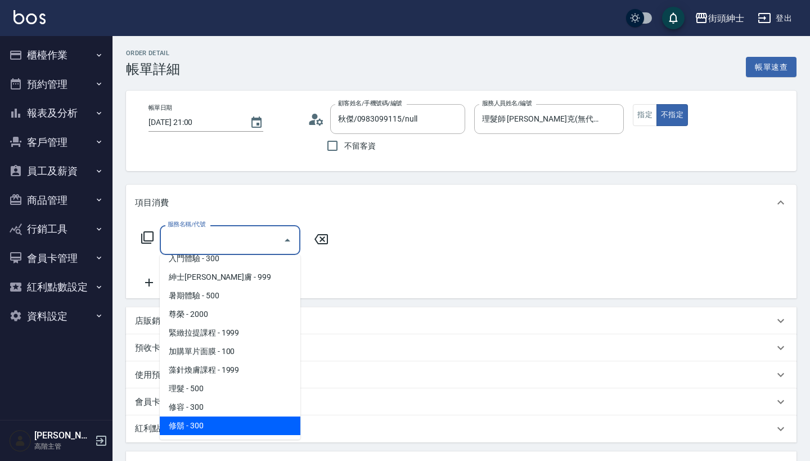
click at [268, 429] on span "修鬍 - 300" at bounding box center [230, 425] width 141 height 19
type input "[DEMOGRAPHIC_DATA]鬍(A04)"
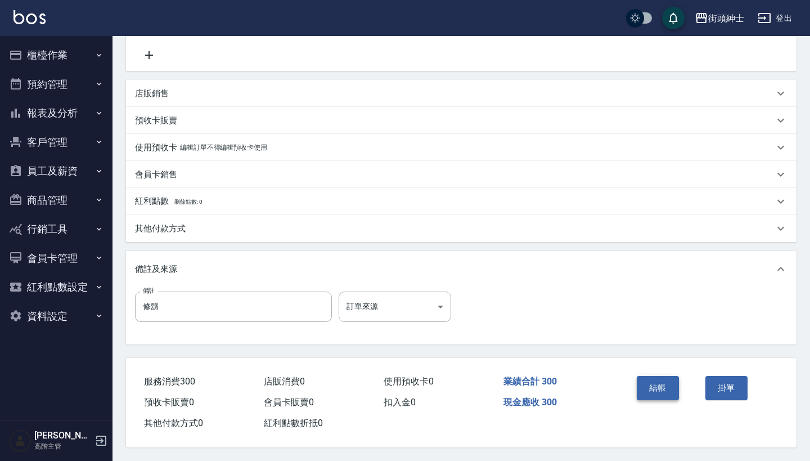
scroll to position [233, 0]
click at [663, 385] on button "結帳" at bounding box center [658, 388] width 42 height 24
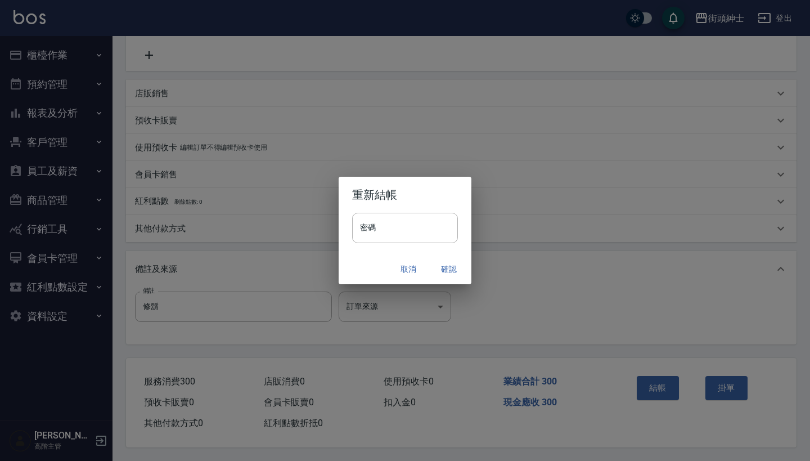
click at [455, 277] on button "確認" at bounding box center [449, 269] width 36 height 21
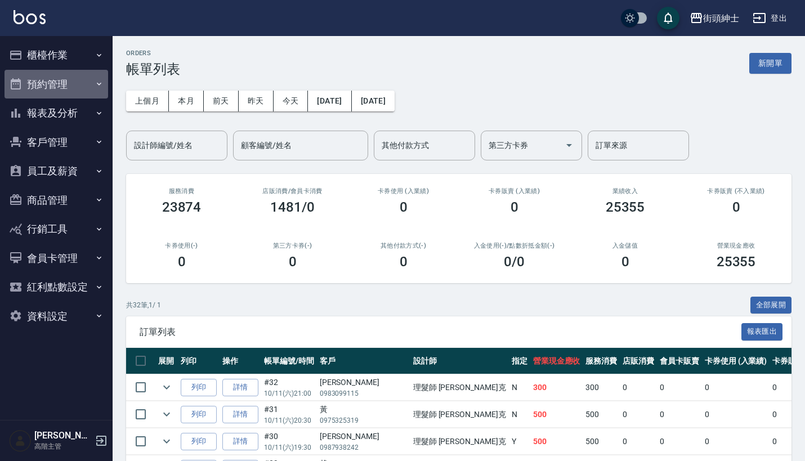
click at [62, 75] on button "預約管理" at bounding box center [57, 84] width 104 height 29
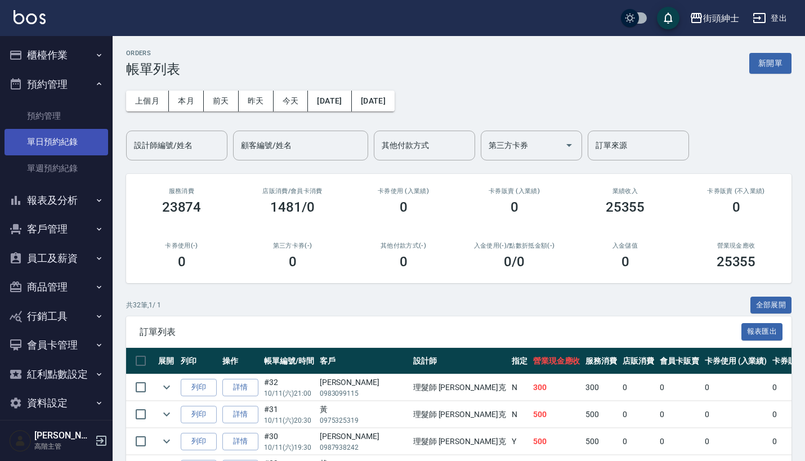
click at [87, 148] on link "單日預約紀錄" at bounding box center [57, 142] width 104 height 26
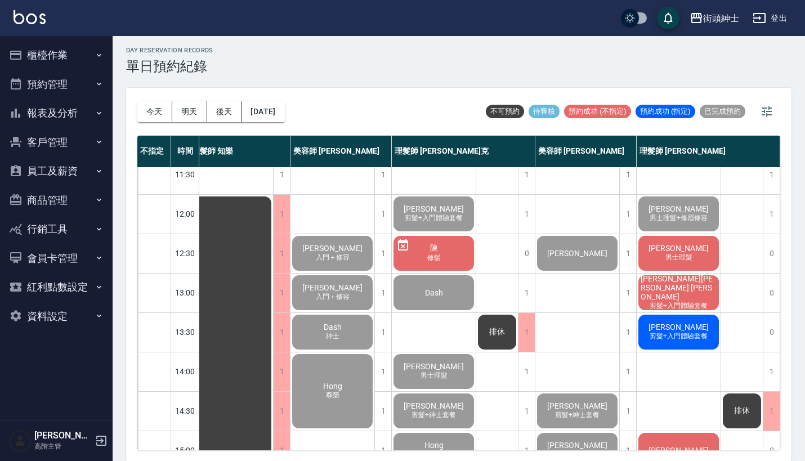
scroll to position [75, 16]
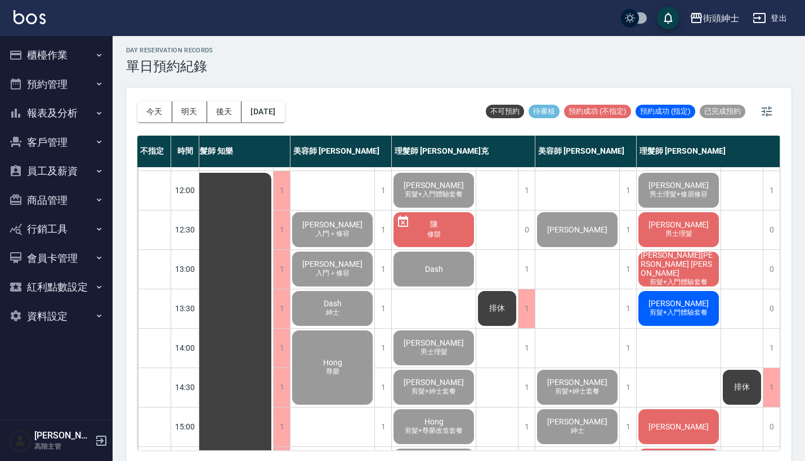
click at [687, 268] on span "[PERSON_NAME][PERSON_NAME] [PERSON_NAME]" at bounding box center [678, 263] width 80 height 27
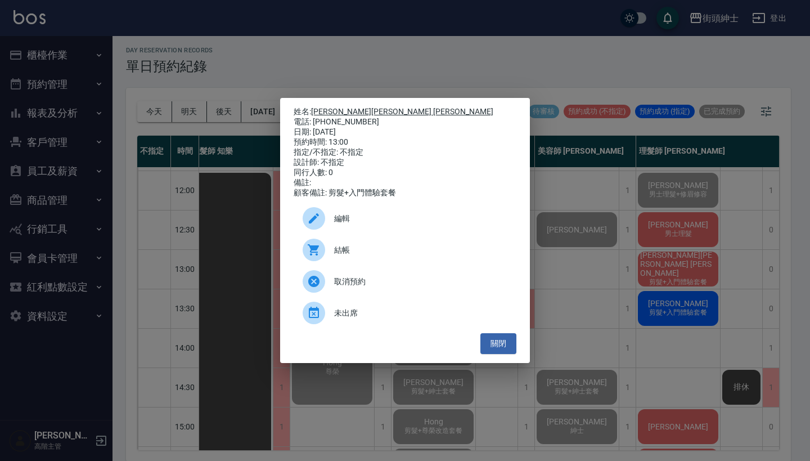
drag, startPoint x: 364, startPoint y: 117, endPoint x: 315, endPoint y: 109, distance: 49.1
click at [315, 109] on div "姓名: 李哲銘 Mark Li 電話: 0939388248 日期: 2025/10/11 預約時間: 13:00 指定/不指定: 不指定 設計師: 不指定 …" at bounding box center [405, 152] width 223 height 91
copy div "姓名: 李哲銘 Mark Li 電話: 0939388248"
click at [560, 53] on div "姓名: 李哲銘 Mark Li 電話: 0939388248 日期: 2025/10/11 預約時間: 13:00 指定/不指定: 不指定 設計師: 不指定 …" at bounding box center [405, 230] width 810 height 461
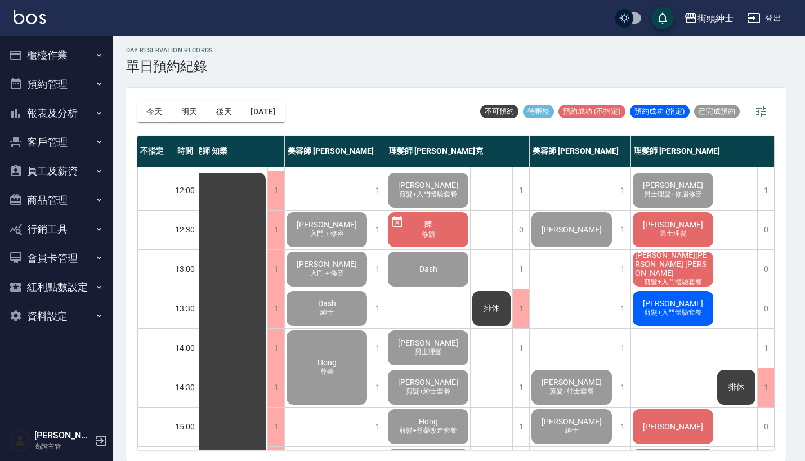
scroll to position [75, 10]
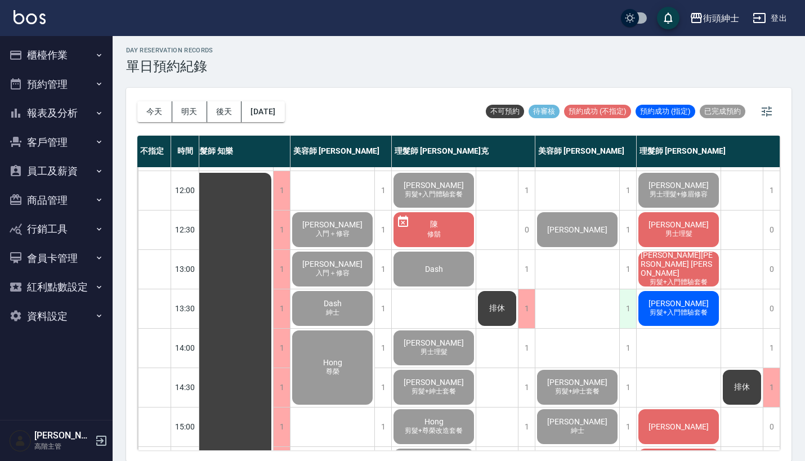
click at [633, 318] on div "1" at bounding box center [627, 308] width 17 height 39
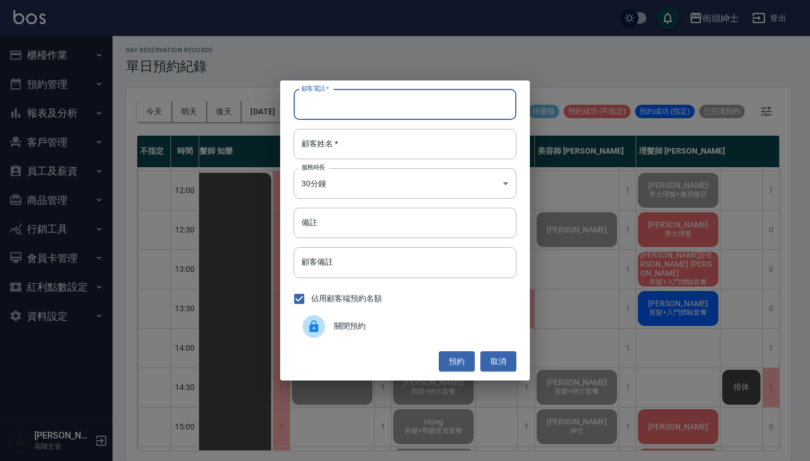
click at [552, 198] on div "顧客電話   * 顧客電話   * 顧客姓名   * 顧客姓名   * 服務時長 30分鐘 1 服務時長 備註 備註 顧客備註 顧客備註 佔用顧客端預約名額 …" at bounding box center [405, 230] width 810 height 461
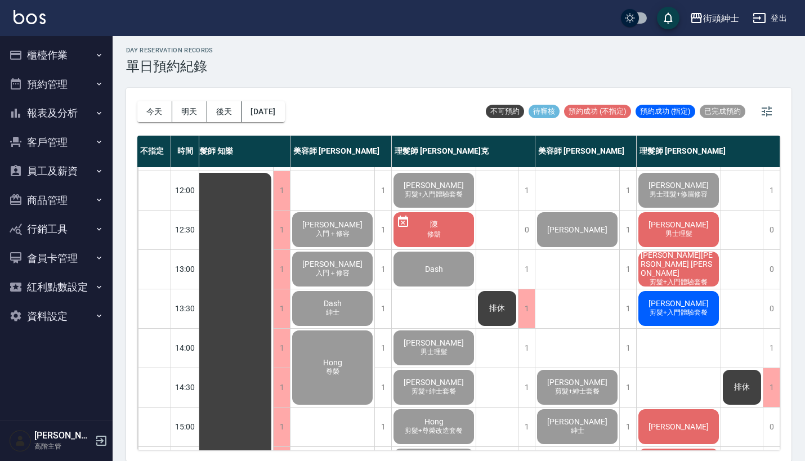
click at [703, 277] on span "剪髮+入門體驗套餐" at bounding box center [678, 282] width 62 height 10
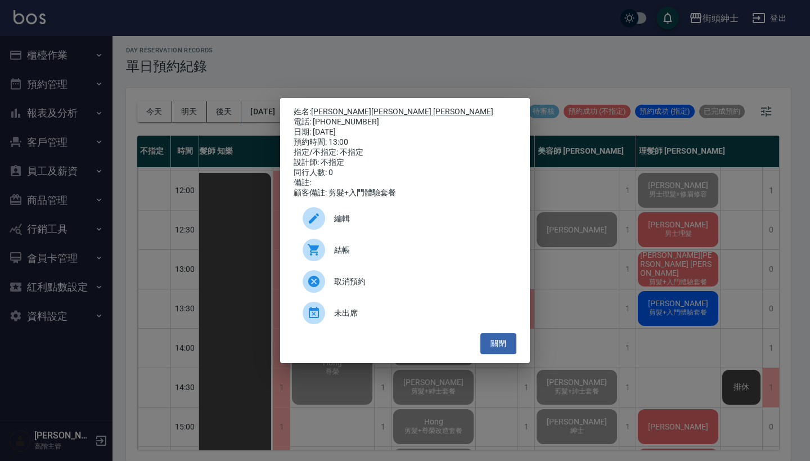
drag, startPoint x: 363, startPoint y: 116, endPoint x: 315, endPoint y: 110, distance: 48.8
click at [315, 109] on div "姓名: 李哲銘 Mark Li 電話: 0939388248 日期: 2025/10/11 預約時間: 13:00 指定/不指定: 不指定 設計師: 不指定 …" at bounding box center [405, 152] width 223 height 91
copy div "姓名: 李哲銘 Mark Li 電話: 0939388248"
click at [471, 55] on div "姓名: 李哲銘 Mark Li 電話: 0939388248 日期: 2025/10/11 預約時間: 13:00 指定/不指定: 不指定 設計師: 不指定 …" at bounding box center [405, 230] width 810 height 461
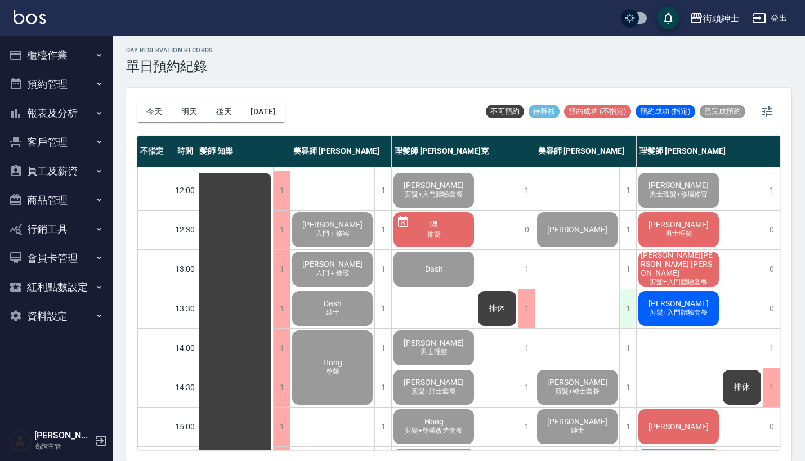
click at [629, 317] on div "1" at bounding box center [627, 308] width 17 height 39
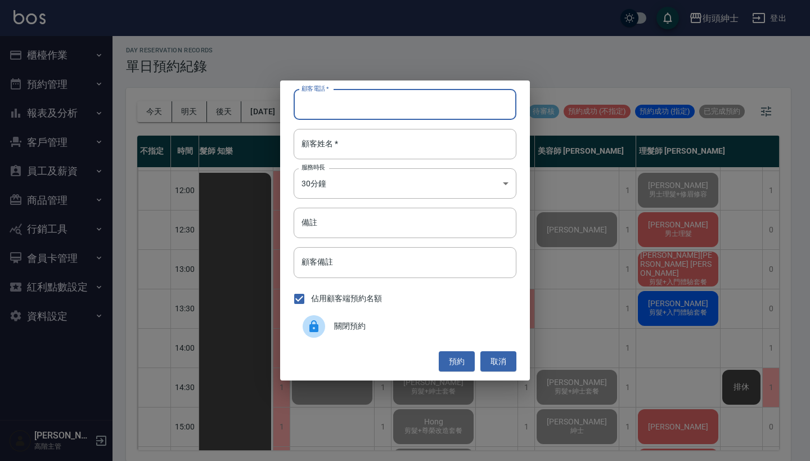
paste input "李哲銘 Mark Li 電話: 0939388248"
type input "李哲銘 Mark Li 電話: 0939388248"
paste input "李哲銘 Mark Li 電話: 0939388248"
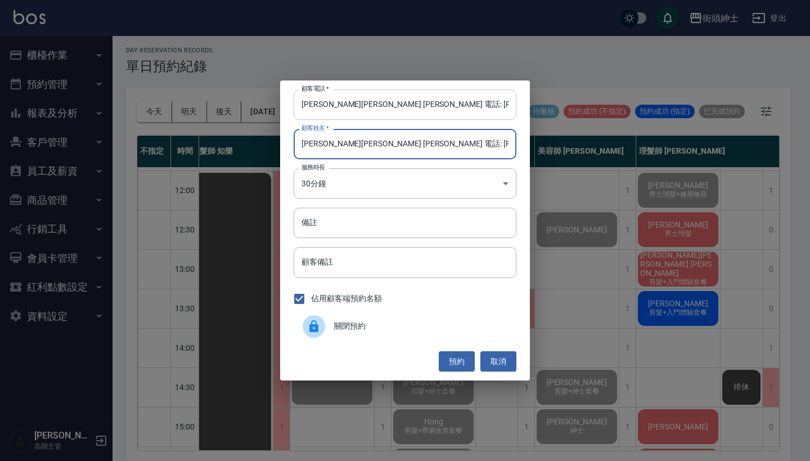
type input "李哲銘 Mark Li 電話: 0939388248"
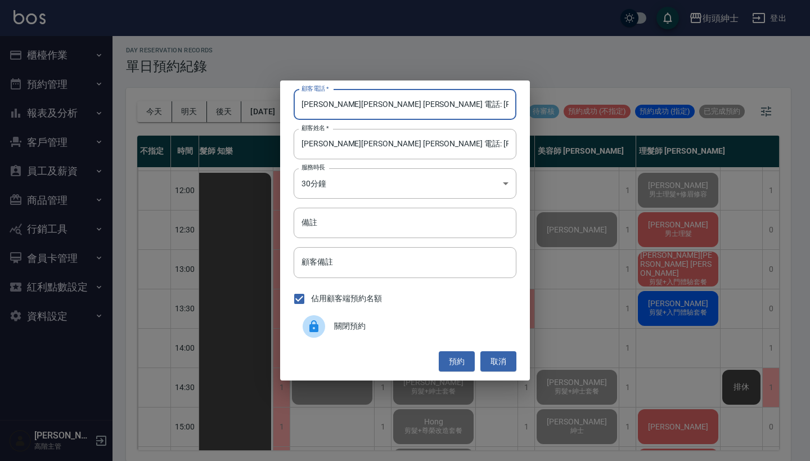
drag, startPoint x: 374, startPoint y: 106, endPoint x: 271, endPoint y: 106, distance: 103.0
click at [271, 106] on div "顧客電話   * 李哲銘 Mark Li 電話: 0939388248 顧客電話   * 顧客姓名   * 李哲銘 Mark Li 電話: 093938824…" at bounding box center [405, 230] width 810 height 461
type input "0939388248"
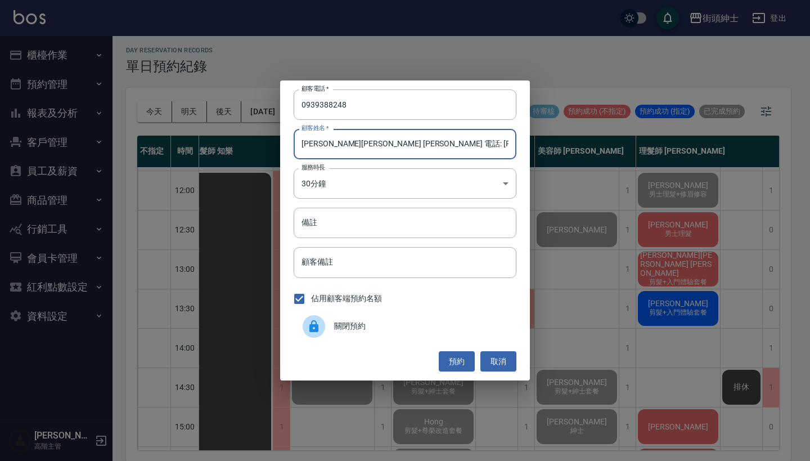
drag, startPoint x: 428, startPoint y: 138, endPoint x: 338, endPoint y: 137, distance: 89.5
click at [338, 137] on input "李哲銘 Mark Li 電話: 0939388248" at bounding box center [405, 144] width 223 height 30
drag, startPoint x: 325, startPoint y: 145, endPoint x: 514, endPoint y: 141, distance: 188.6
click at [514, 141] on input "李哲銘 Mark Li 電話: 0939388248" at bounding box center [405, 144] width 223 height 30
type input "李哲銘"
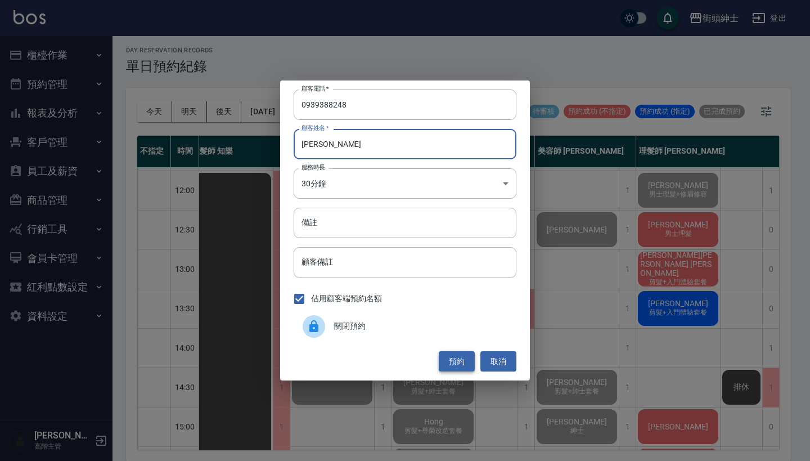
click at [467, 357] on button "預約" at bounding box center [457, 361] width 36 height 21
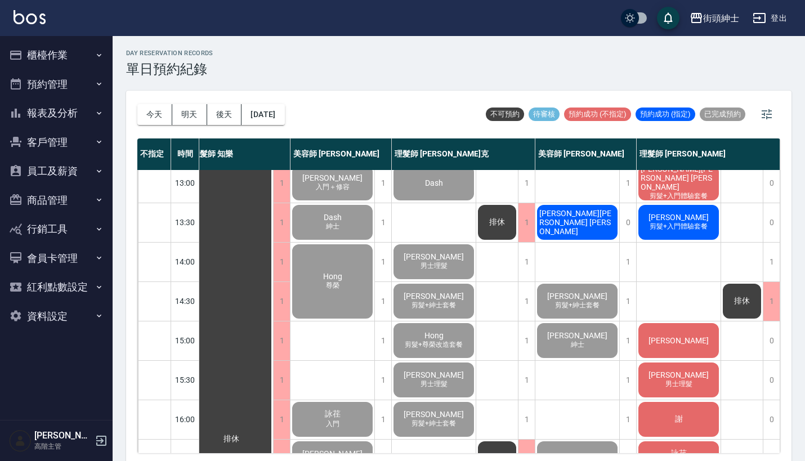
scroll to position [165, 11]
click at [598, 222] on span "[PERSON_NAME][PERSON_NAME] [PERSON_NAME]" at bounding box center [577, 221] width 80 height 27
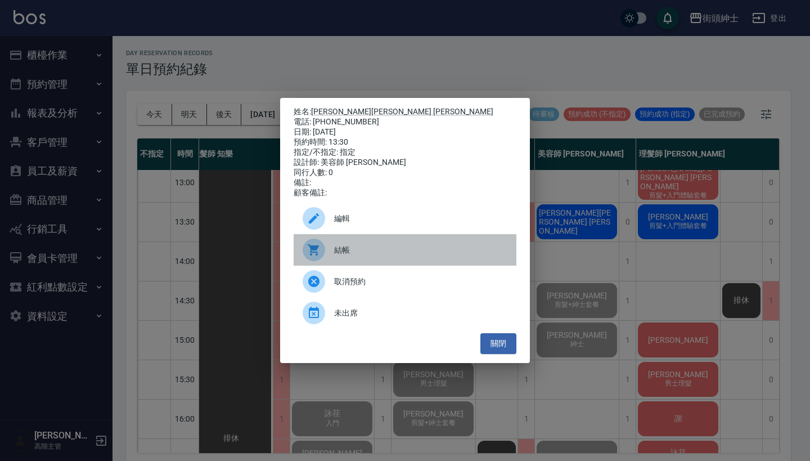
click at [372, 254] on span "結帳" at bounding box center [420, 250] width 173 height 12
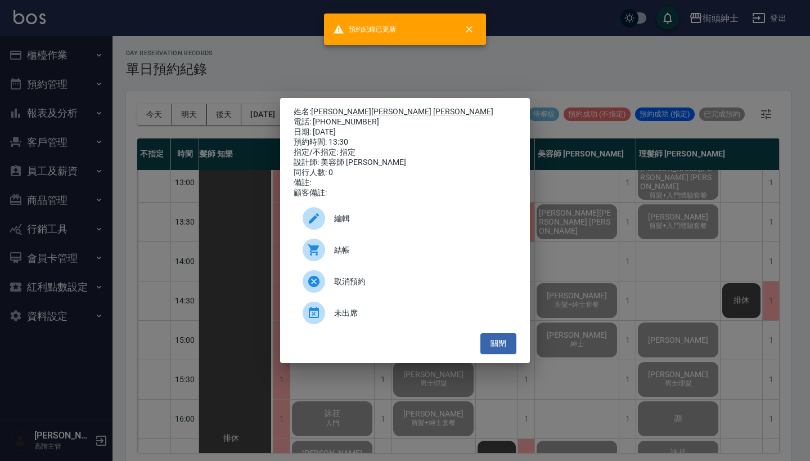
click at [368, 78] on div "姓名: 李哲銘 Mark Li 電話: 0939388248 日期: 2025/10/11 預約時間: 13:30 指定/不指定: 指定 設計師: 美容師 小…" at bounding box center [405, 230] width 810 height 461
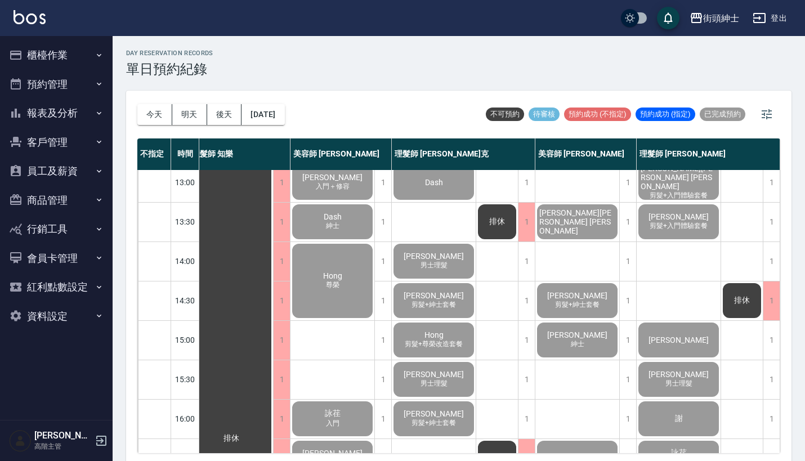
scroll to position [165, 10]
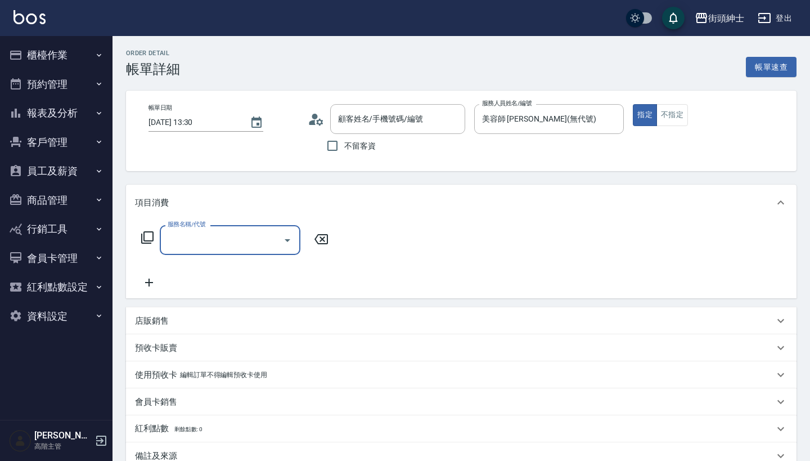
type input "[PERSON_NAME][PERSON_NAME] [PERSON_NAME]/0939388248/null"
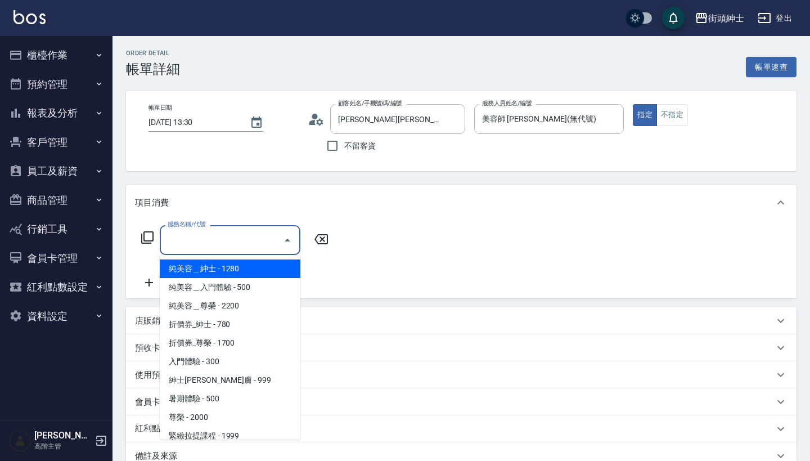
click at [232, 237] on input "服務名稱/代號" at bounding box center [222, 240] width 114 height 20
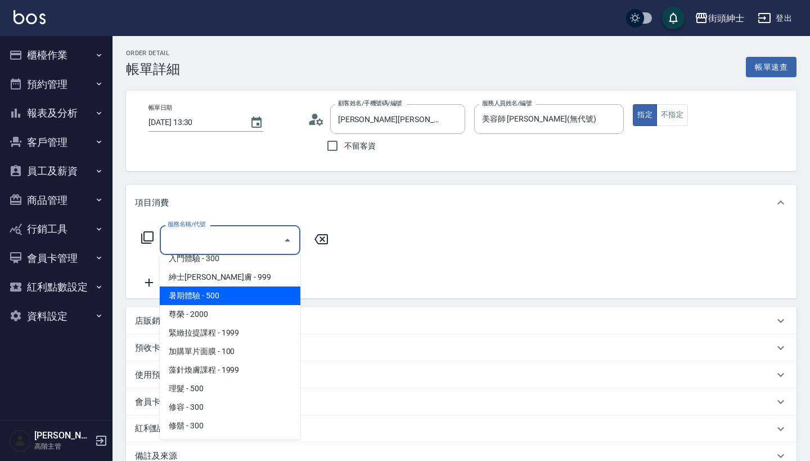
scroll to position [64, 0]
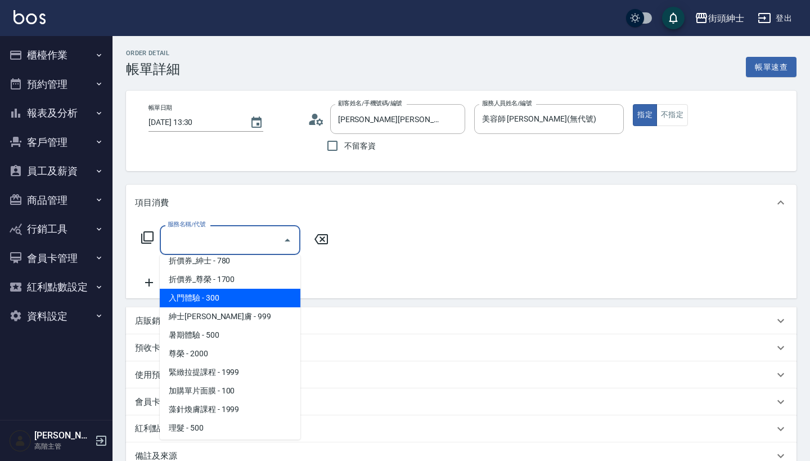
click at [268, 293] on span "入門體驗 - 300" at bounding box center [230, 298] width 141 height 19
type input "入門體驗"
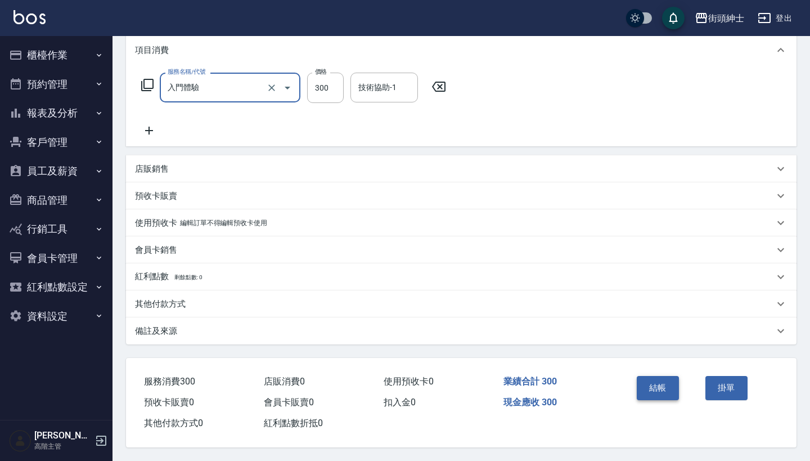
scroll to position [158, 0]
click at [671, 380] on button "結帳" at bounding box center [658, 388] width 42 height 24
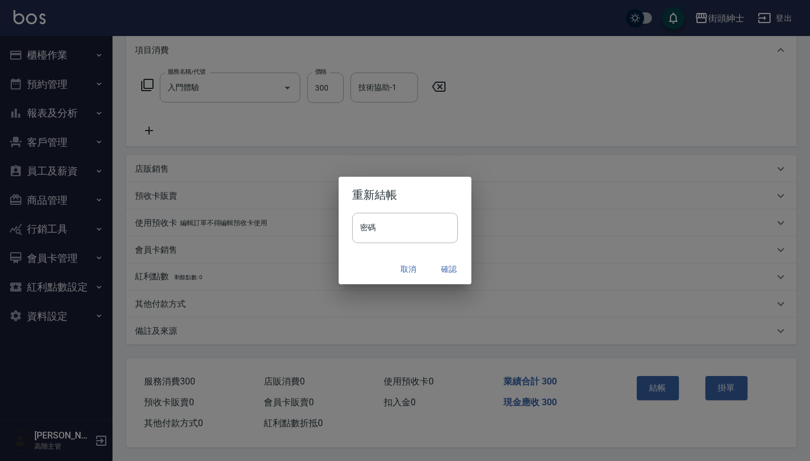
click at [441, 268] on button "確認" at bounding box center [449, 269] width 36 height 21
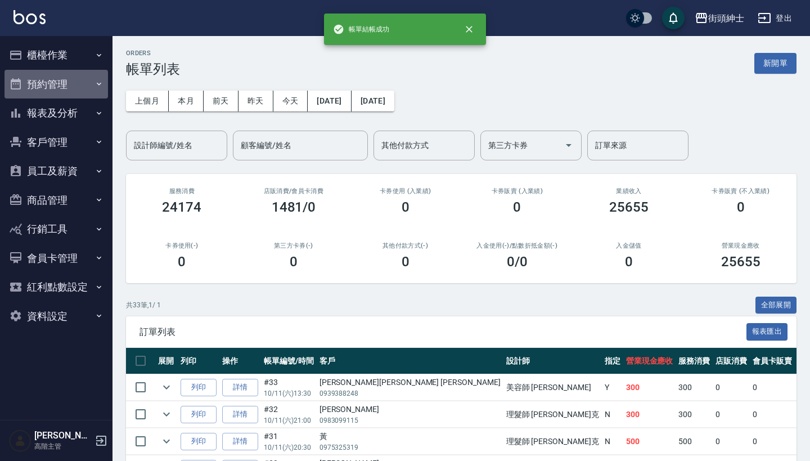
click at [75, 82] on button "預約管理" at bounding box center [57, 84] width 104 height 29
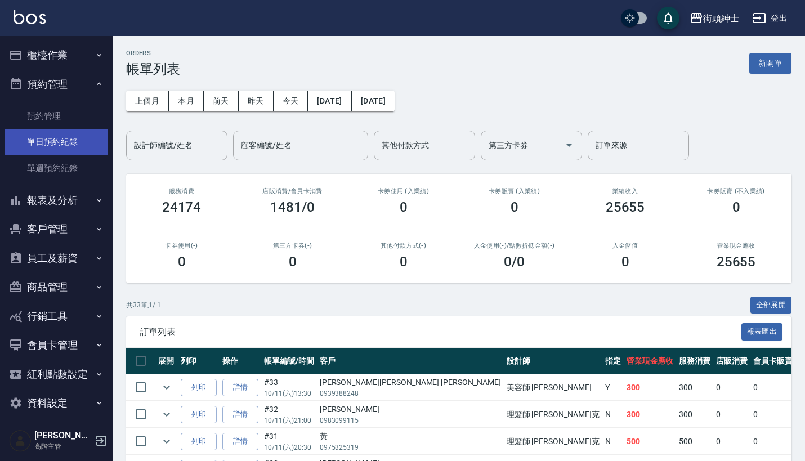
click at [86, 133] on link "單日預約紀錄" at bounding box center [57, 142] width 104 height 26
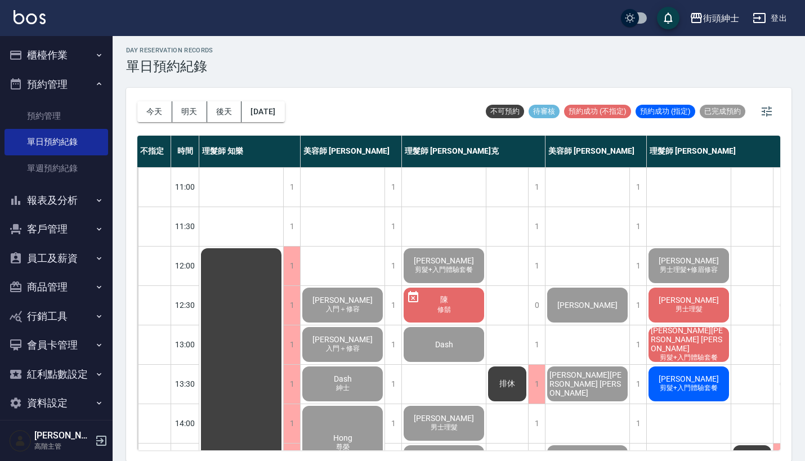
click at [675, 313] on span "男士理髮" at bounding box center [689, 309] width 32 height 10
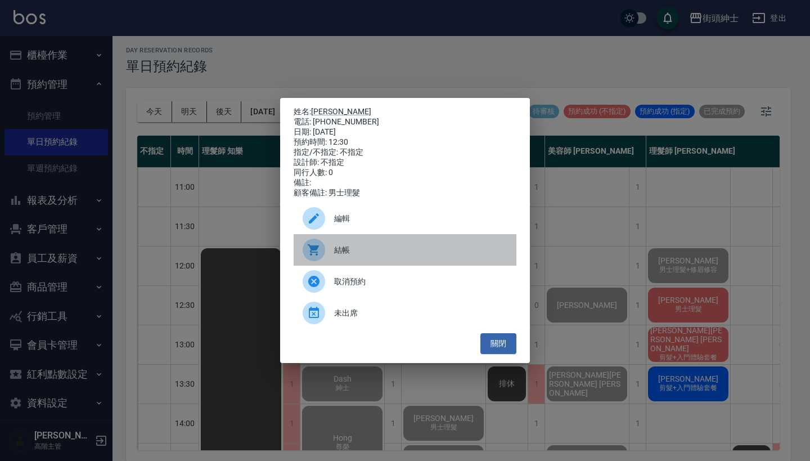
click at [329, 255] on div at bounding box center [319, 250] width 32 height 23
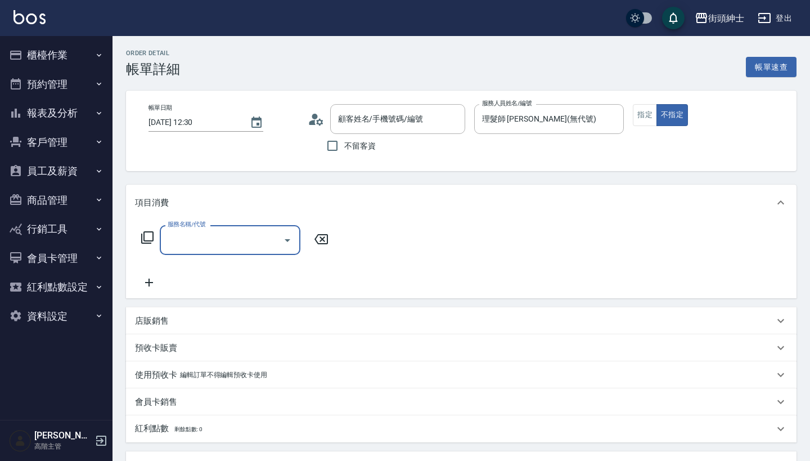
type input "[PERSON_NAME]/0909979811/null"
click at [247, 238] on input "服務名稱/代號" at bounding box center [222, 240] width 114 height 20
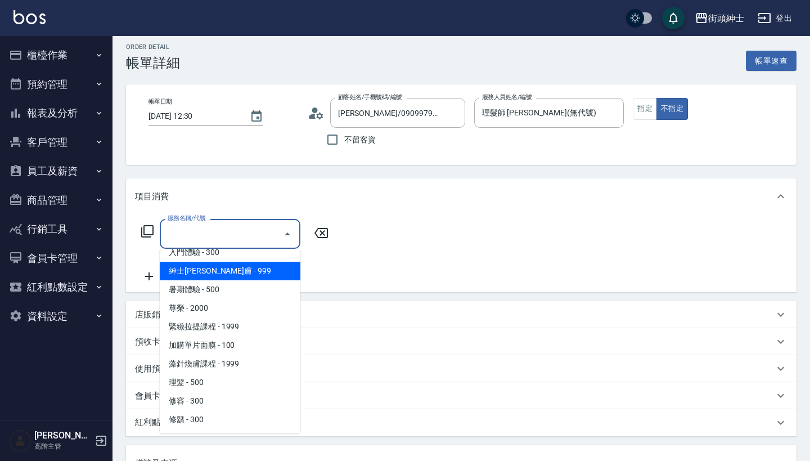
scroll to position [8, 0]
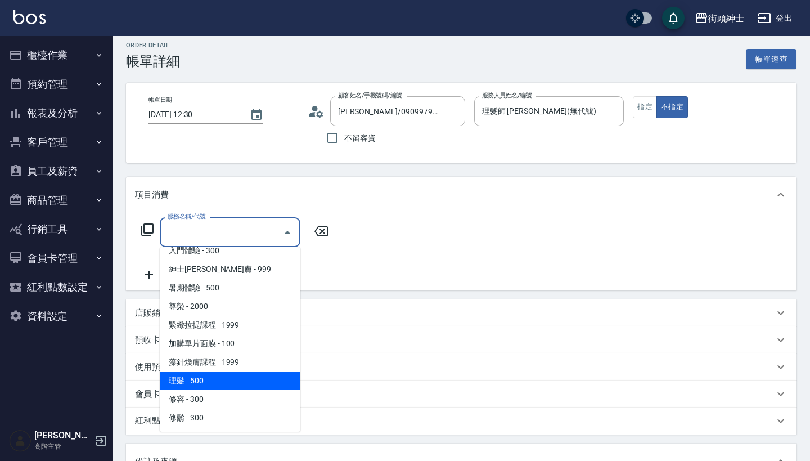
click at [263, 380] on span "理髮 - 500" at bounding box center [230, 380] width 141 height 19
type input "理髮(A02)"
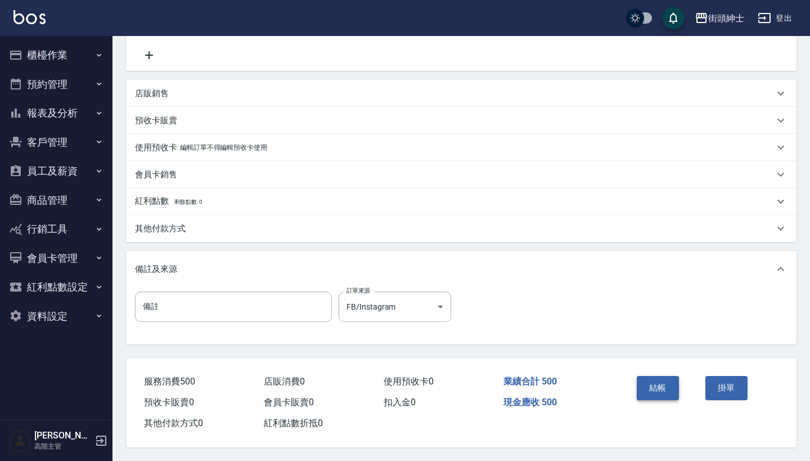
scroll to position [233, 0]
click at [649, 379] on button "結帳" at bounding box center [658, 388] width 42 height 24
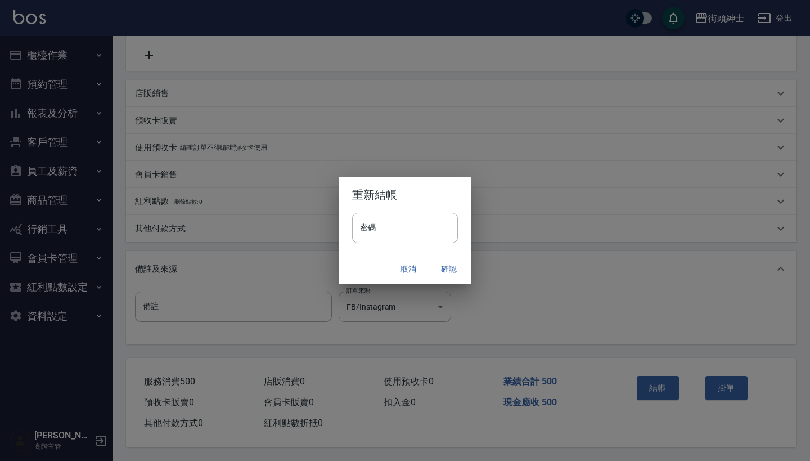
click at [445, 269] on button "確認" at bounding box center [449, 269] width 36 height 21
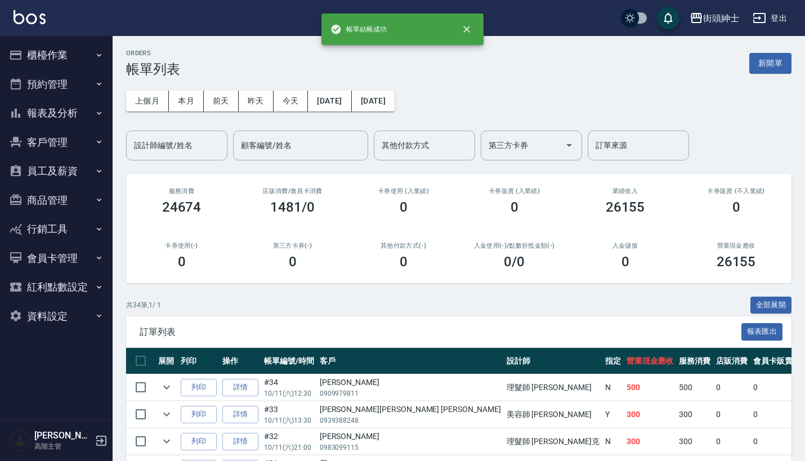
click at [72, 84] on button "預約管理" at bounding box center [57, 84] width 104 height 29
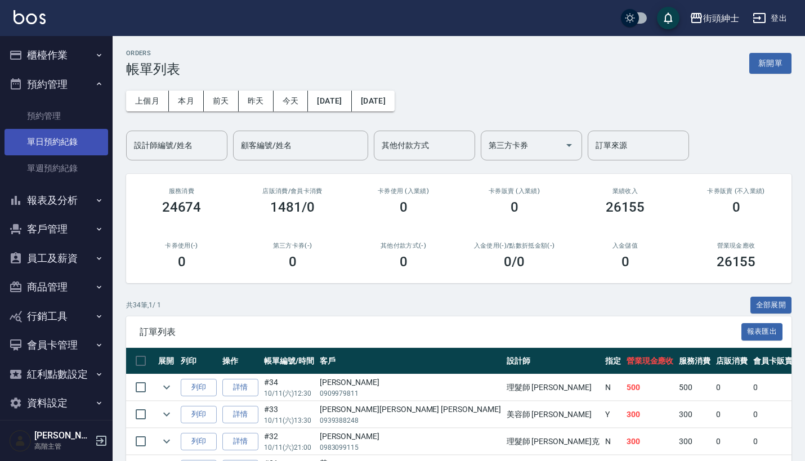
click at [72, 133] on link "單日預約紀錄" at bounding box center [57, 142] width 104 height 26
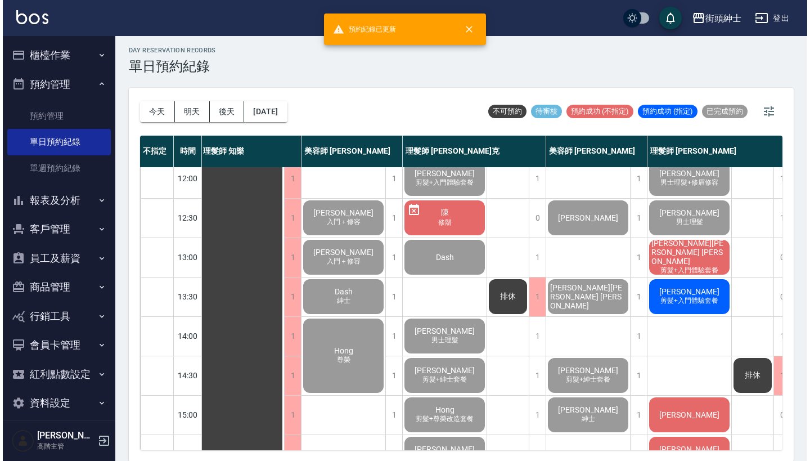
scroll to position [95, 2]
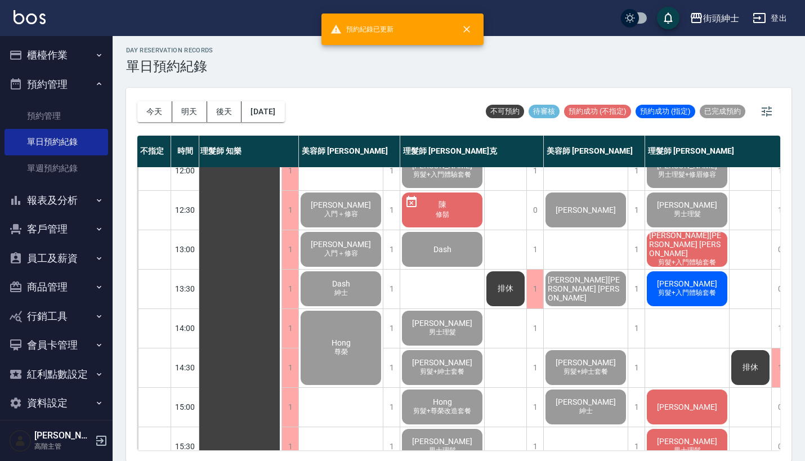
click at [675, 237] on div "[PERSON_NAME][PERSON_NAME] [PERSON_NAME] 剪髮+入門體驗套餐" at bounding box center [687, 249] width 84 height 38
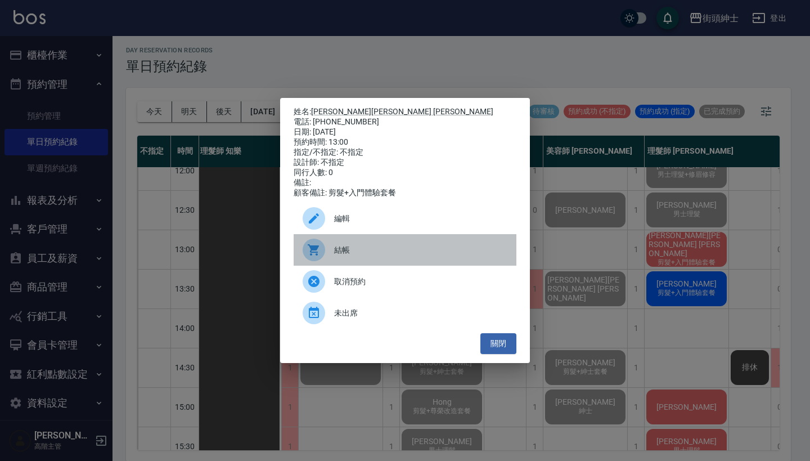
click at [361, 262] on div "結帳" at bounding box center [405, 250] width 223 height 32
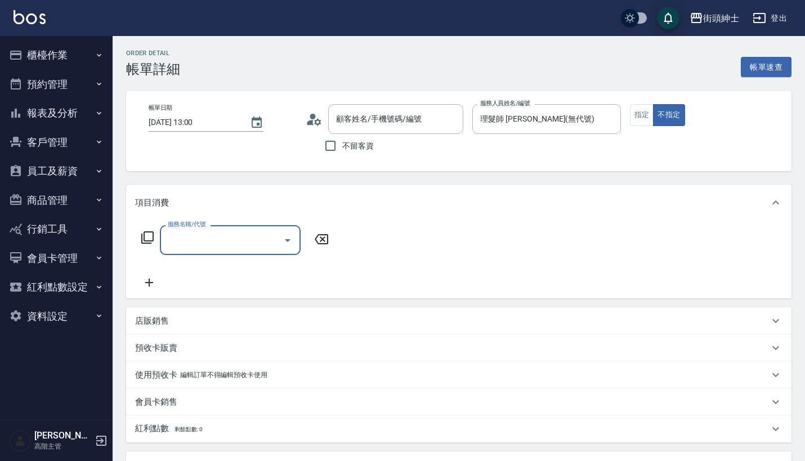
type input "[PERSON_NAME][PERSON_NAME] [PERSON_NAME]/0939388248/null"
click at [237, 241] on input "服務名稱/代號" at bounding box center [222, 240] width 114 height 20
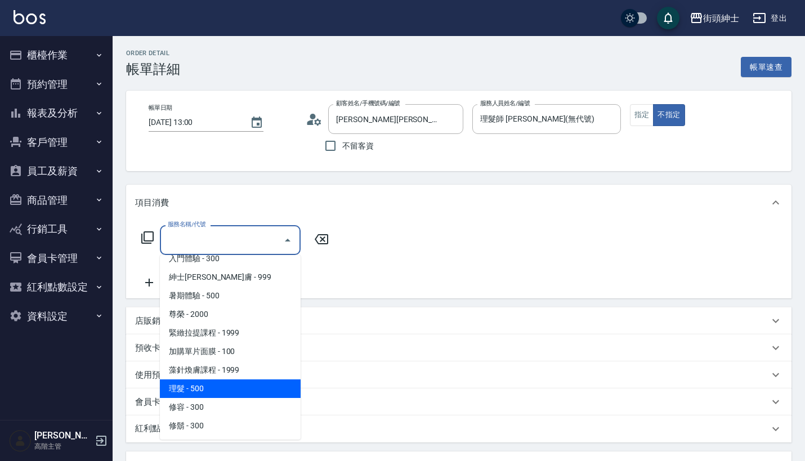
scroll to position [103, 0]
click at [229, 384] on span "理髮 - 500" at bounding box center [230, 388] width 141 height 19
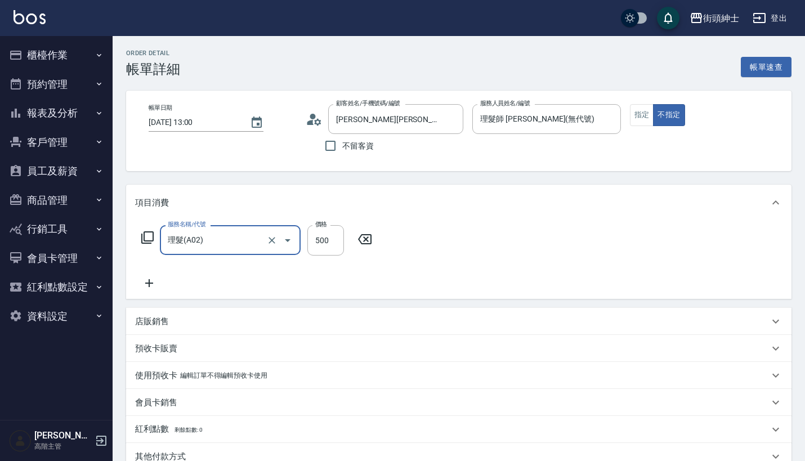
type input "理髮(A02)"
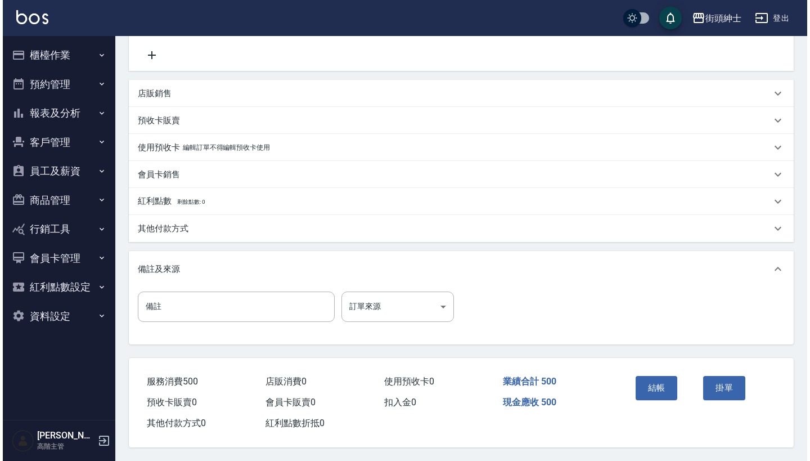
scroll to position [233, 0]
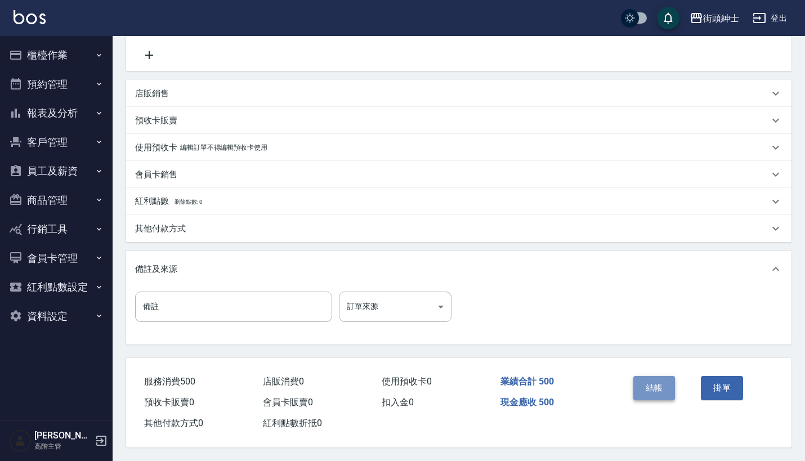
click at [650, 382] on button "結帳" at bounding box center [654, 388] width 42 height 24
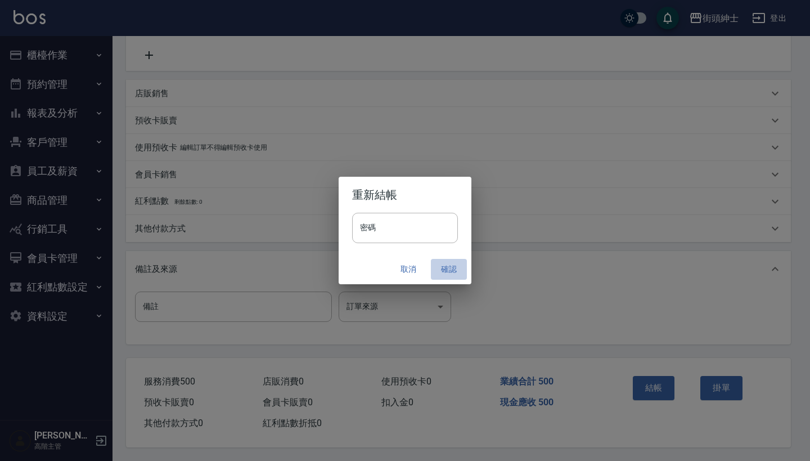
click at [441, 265] on button "確認" at bounding box center [449, 269] width 36 height 21
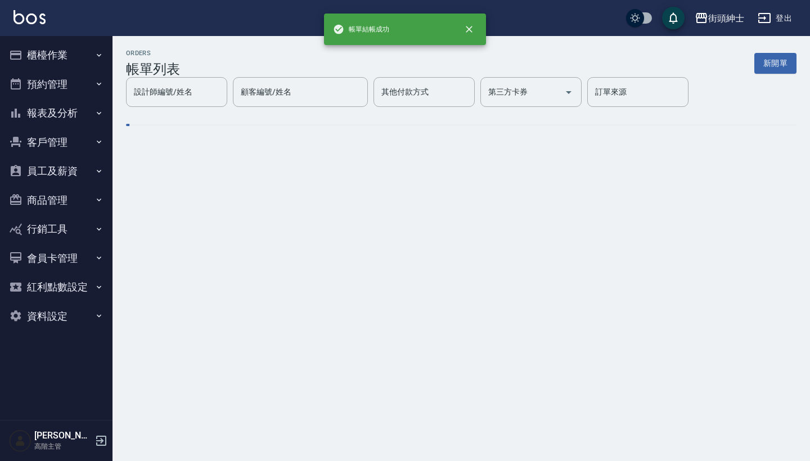
click at [92, 78] on button "預約管理" at bounding box center [57, 84] width 104 height 29
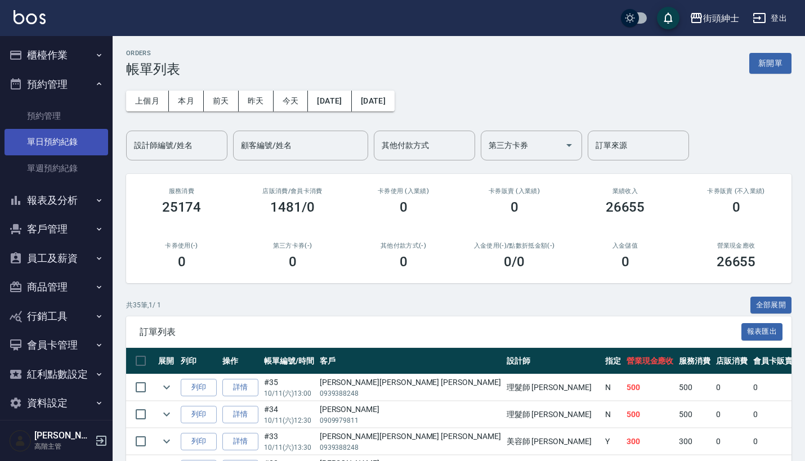
click at [89, 139] on link "單日預約紀錄" at bounding box center [57, 142] width 104 height 26
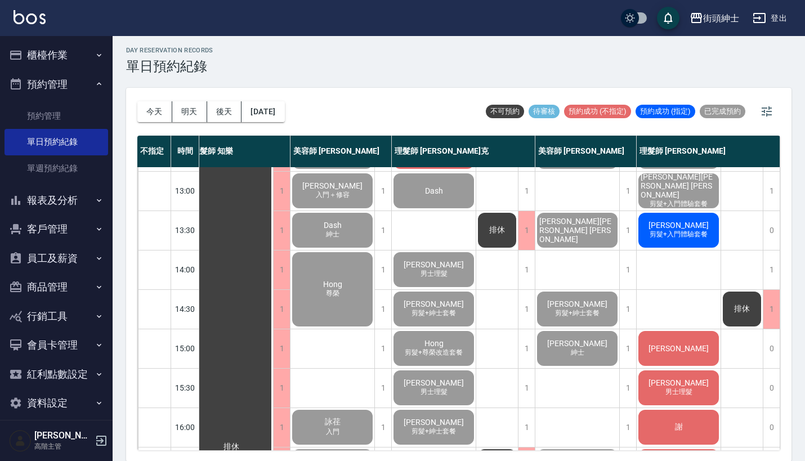
scroll to position [154, 16]
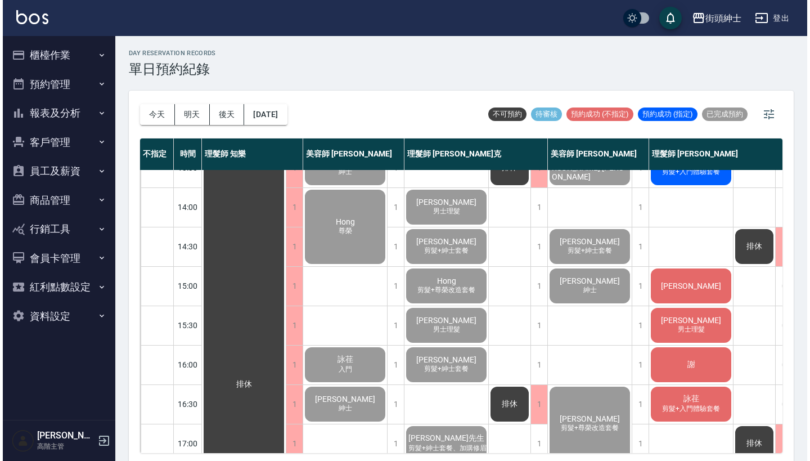
scroll to position [160, 0]
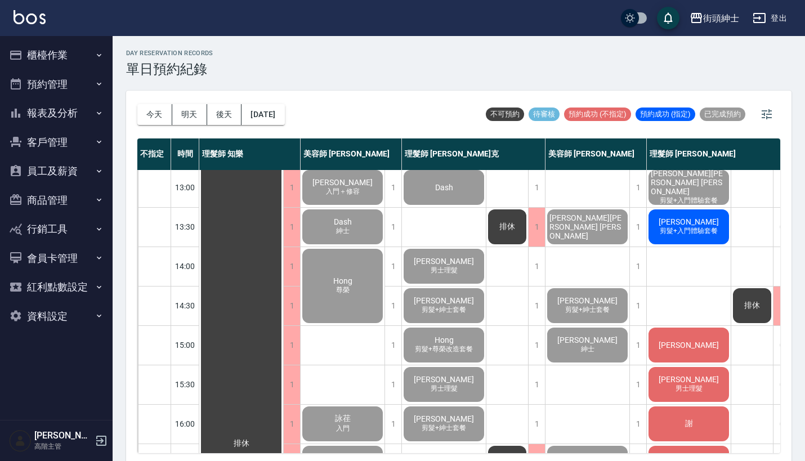
click at [684, 224] on span "[PERSON_NAME]" at bounding box center [688, 221] width 65 height 9
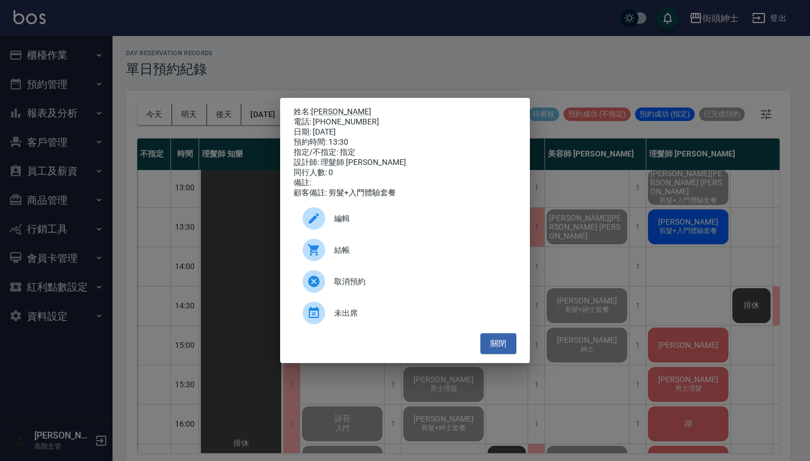
click at [452, 263] on div "結帳" at bounding box center [405, 250] width 223 height 32
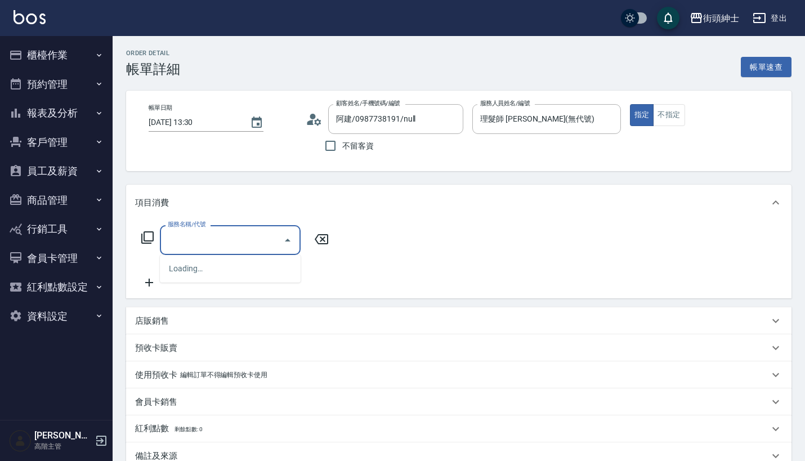
click at [267, 243] on input "服務名稱/代號" at bounding box center [222, 240] width 114 height 20
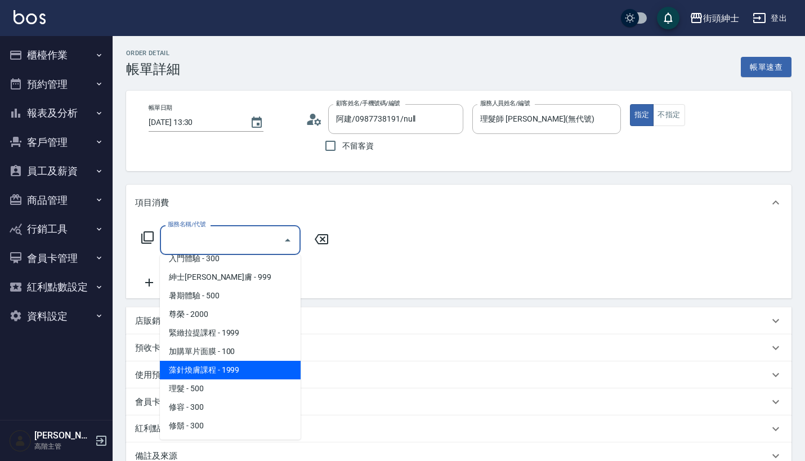
scroll to position [103, 0]
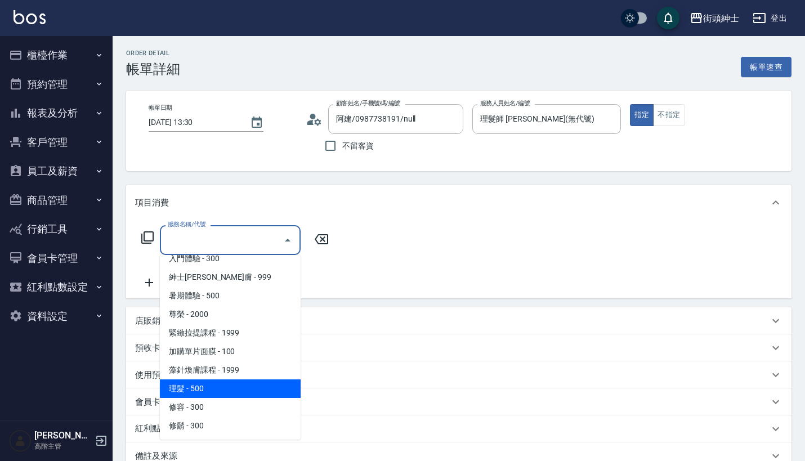
click at [243, 383] on span "理髮 - 500" at bounding box center [230, 388] width 141 height 19
type input "理髮(A02)"
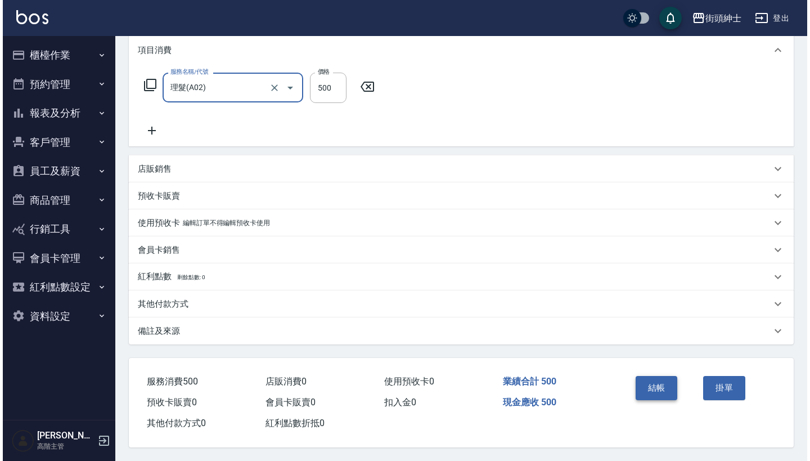
scroll to position [158, 0]
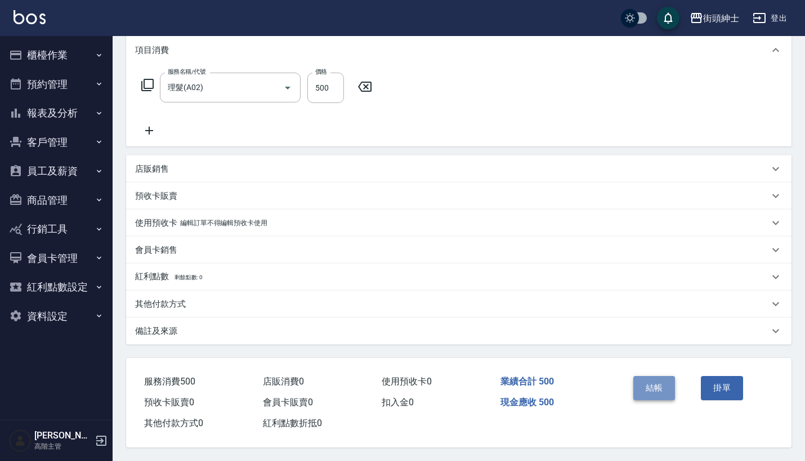
click at [641, 382] on button "結帳" at bounding box center [654, 388] width 42 height 24
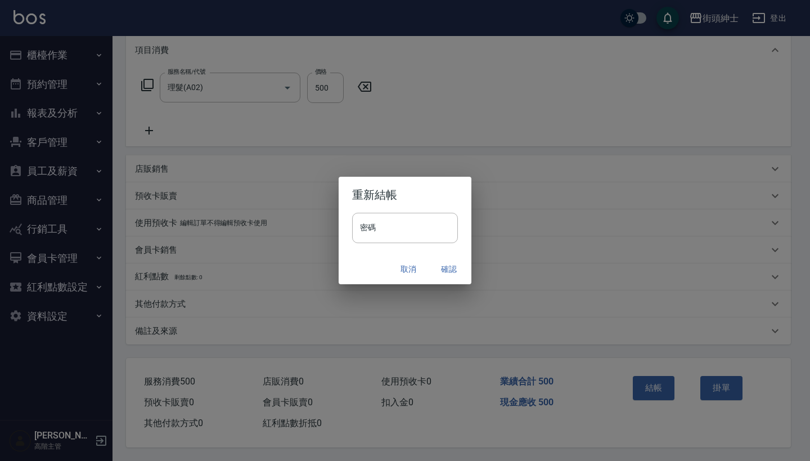
click at [443, 266] on button "確認" at bounding box center [449, 269] width 36 height 21
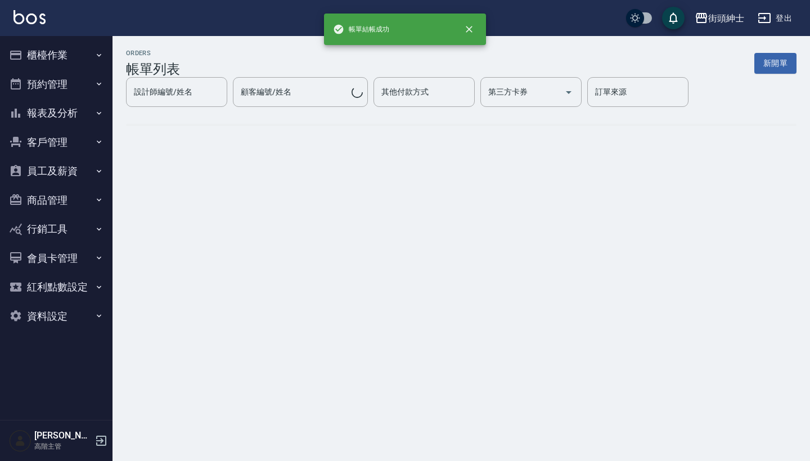
click at [87, 79] on button "預約管理" at bounding box center [57, 84] width 104 height 29
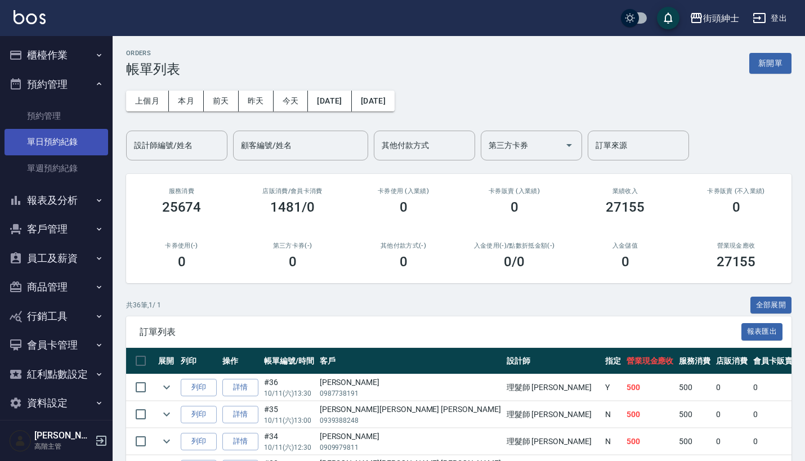
click at [76, 140] on link "單日預約紀錄" at bounding box center [57, 142] width 104 height 26
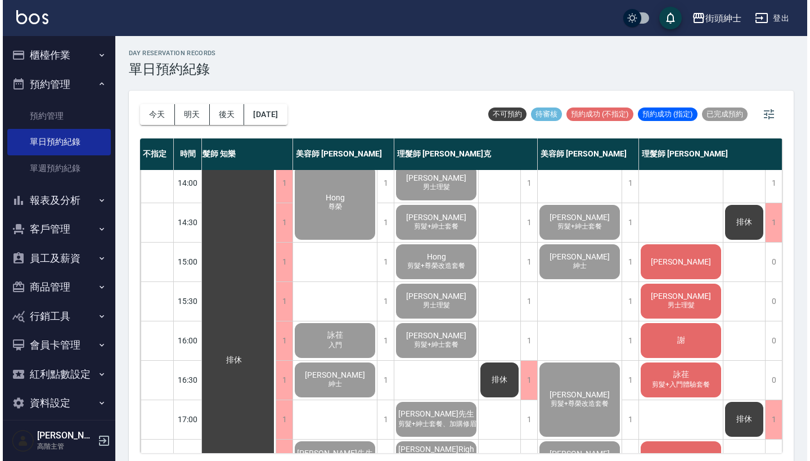
scroll to position [250, 16]
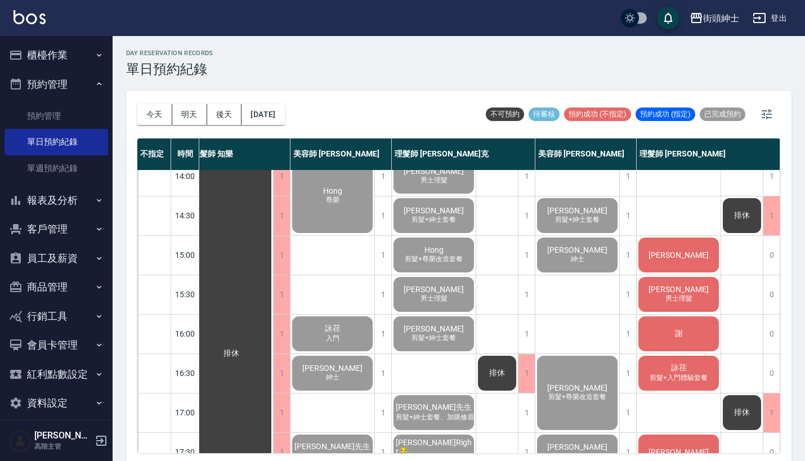
click at [667, 245] on div "[PERSON_NAME]" at bounding box center [678, 255] width 84 height 38
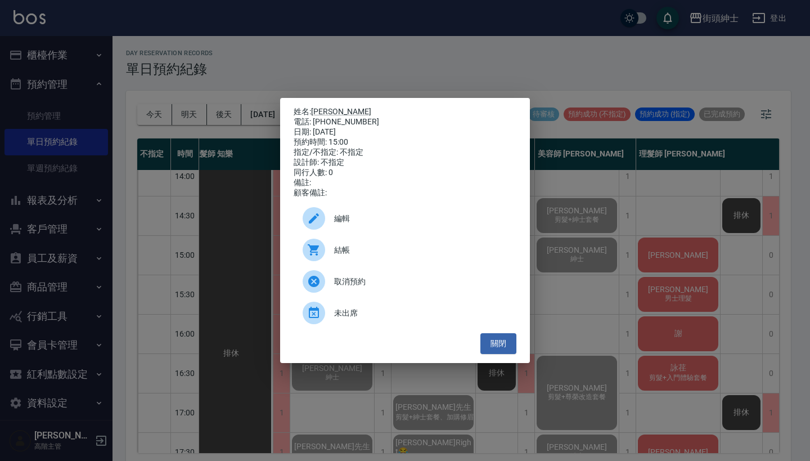
click at [416, 256] on span "結帳" at bounding box center [420, 250] width 173 height 12
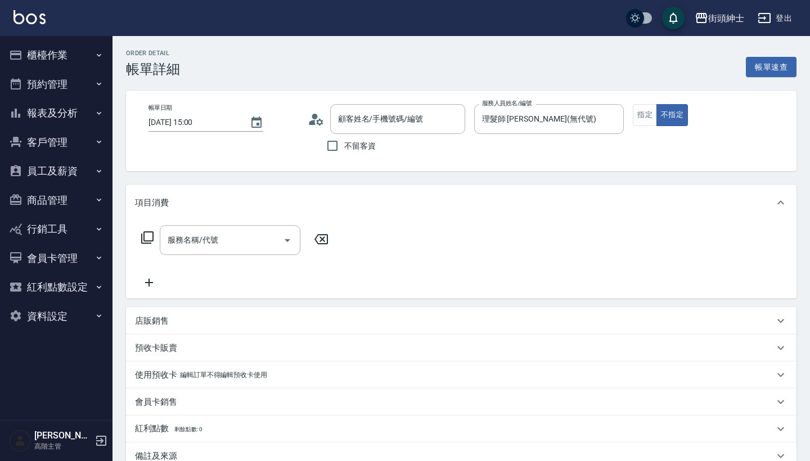
type input "[PERSON_NAME]/0983662766/null"
click at [223, 249] on input "服務名稱/代號" at bounding box center [222, 240] width 114 height 20
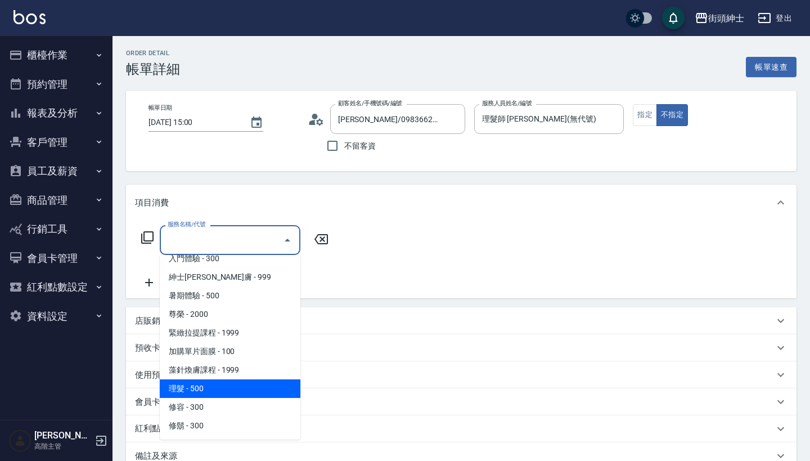
scroll to position [103, 0]
click at [244, 391] on span "理髮 - 500" at bounding box center [230, 388] width 141 height 19
type input "理髮(A02)"
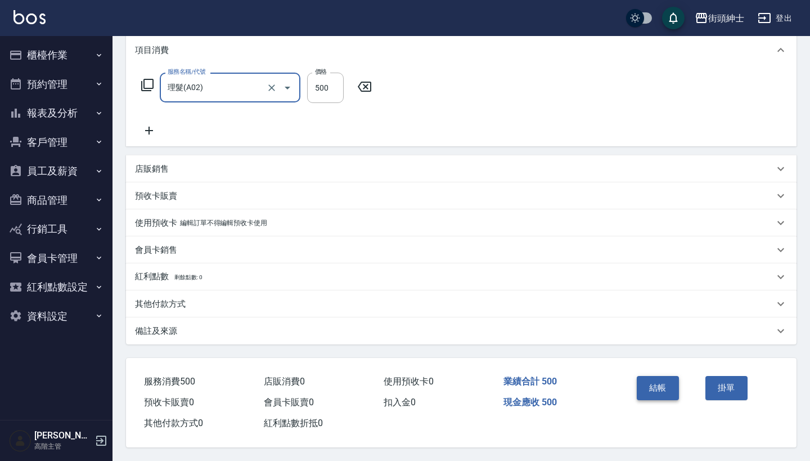
scroll to position [158, 0]
click at [663, 388] on button "結帳" at bounding box center [658, 388] width 42 height 24
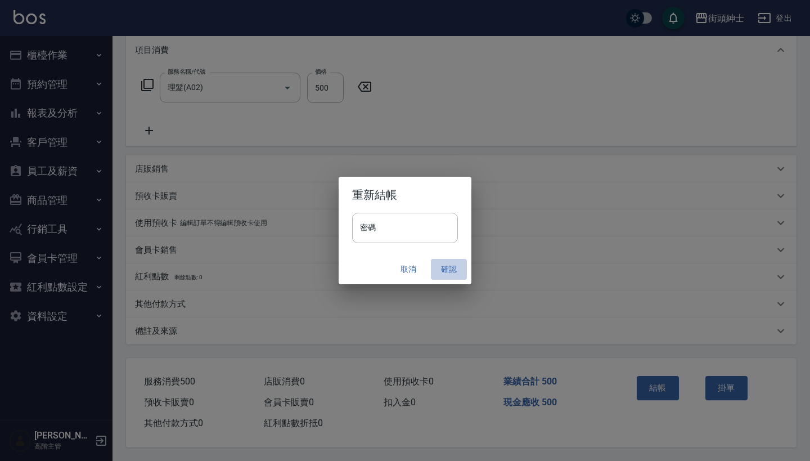
click at [443, 262] on button "確認" at bounding box center [449, 269] width 36 height 21
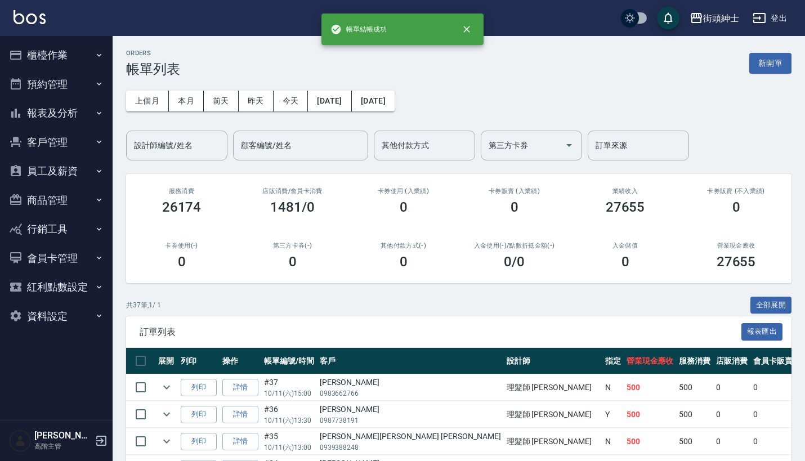
click at [91, 80] on button "預約管理" at bounding box center [57, 84] width 104 height 29
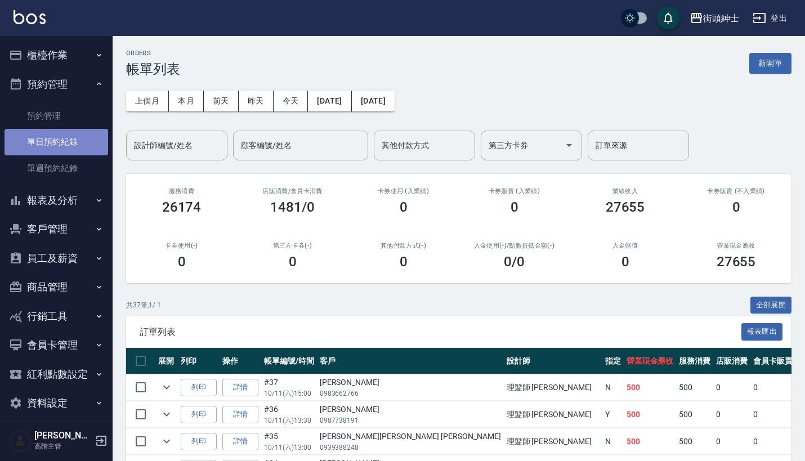
click at [89, 145] on link "單日預約紀錄" at bounding box center [57, 142] width 104 height 26
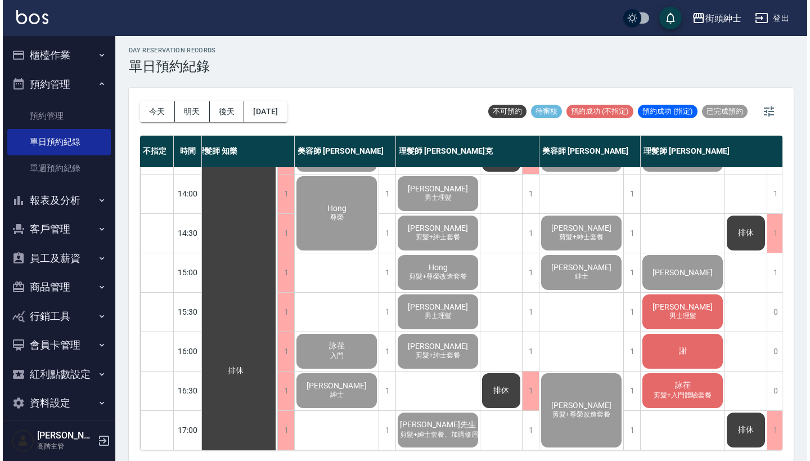
scroll to position [318, 8]
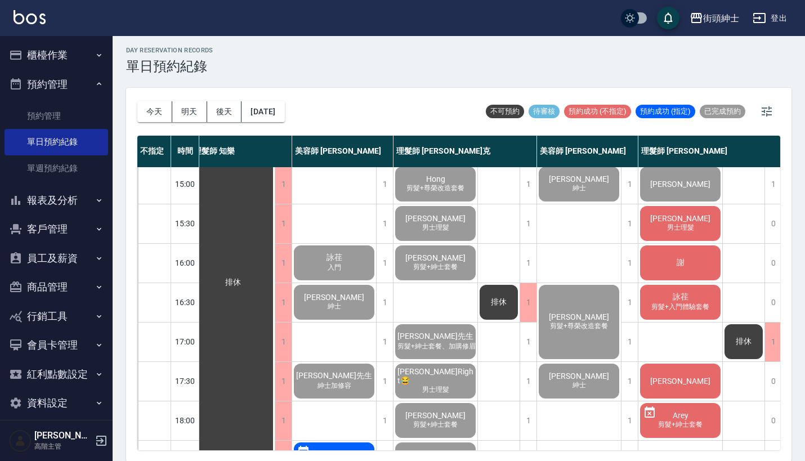
click at [672, 224] on span "男士理髮" at bounding box center [681, 228] width 32 height 10
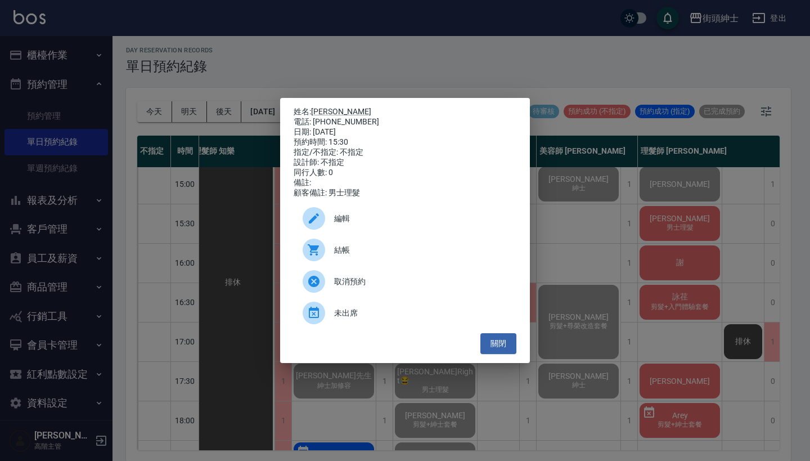
click at [396, 252] on span "結帳" at bounding box center [420, 250] width 173 height 12
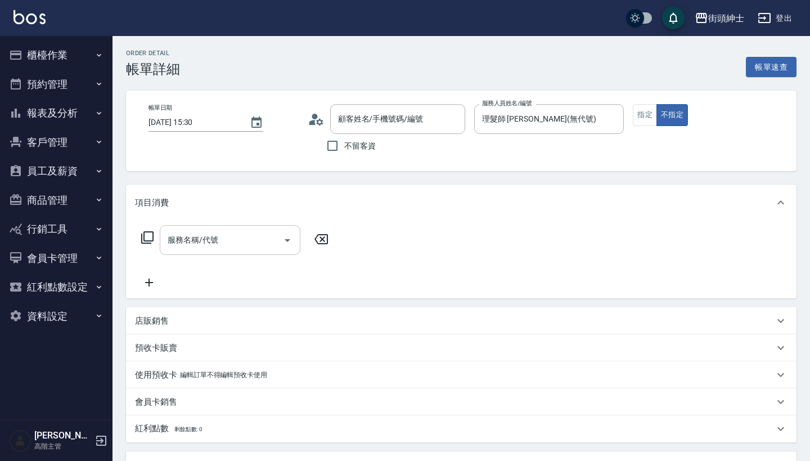
type input "[PERSON_NAME]/0982673746/null"
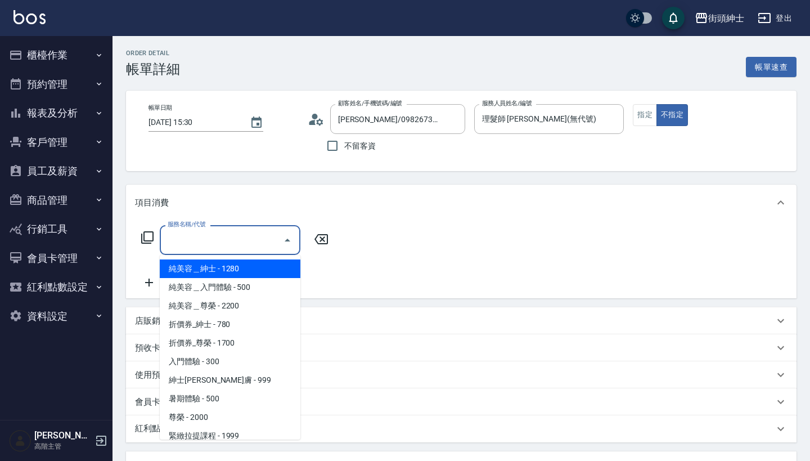
click at [244, 237] on input "服務名稱/代號" at bounding box center [222, 240] width 114 height 20
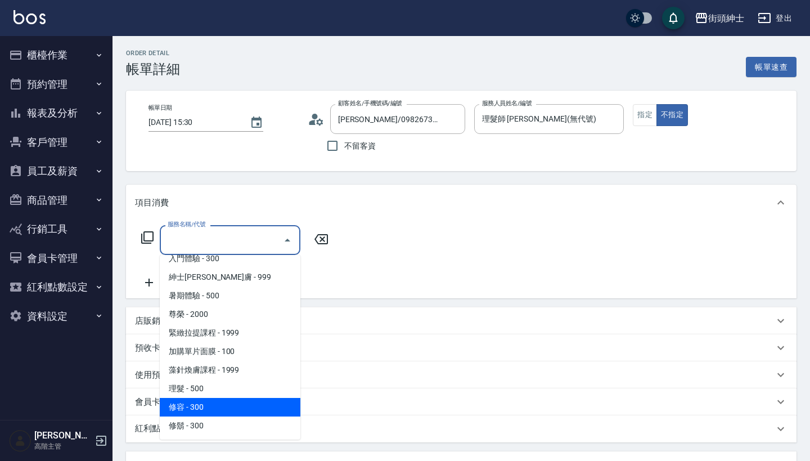
scroll to position [103, 0]
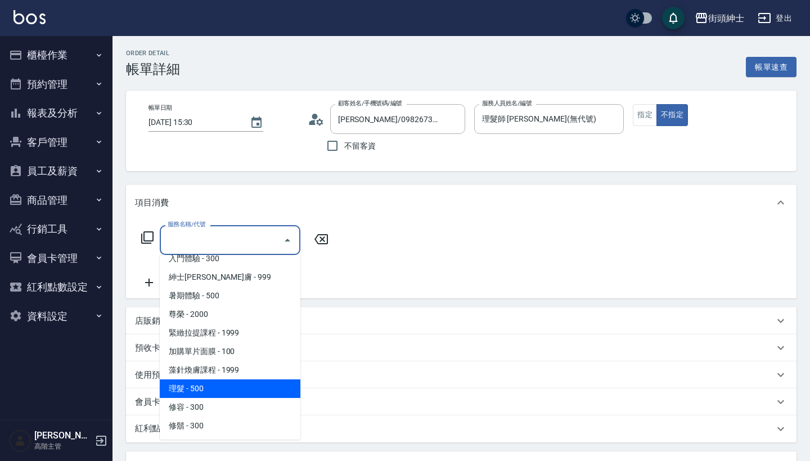
click at [244, 383] on span "理髮 - 500" at bounding box center [230, 388] width 141 height 19
type input "理髮(A02)"
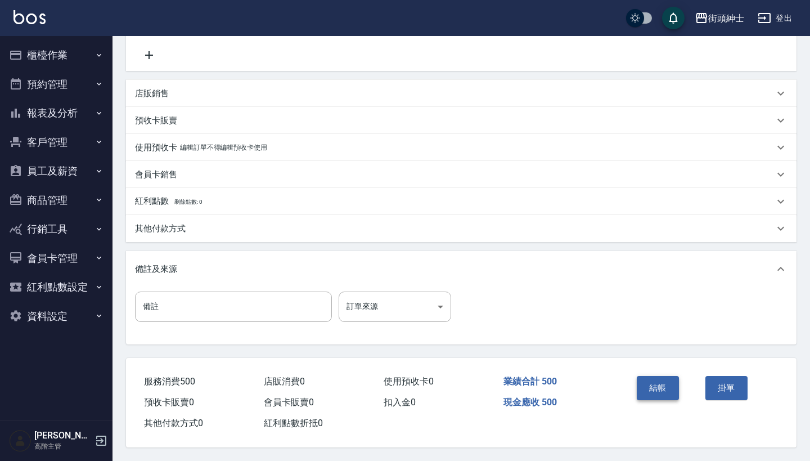
click at [658, 383] on button "結帳" at bounding box center [658, 388] width 42 height 24
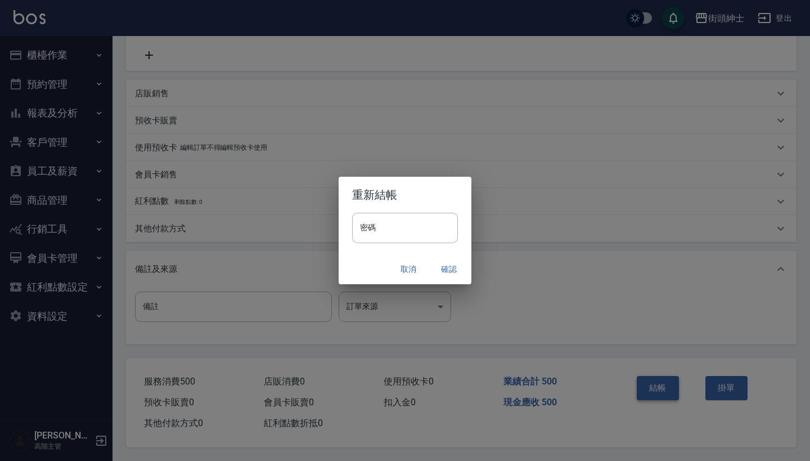
scroll to position [233, 0]
click at [443, 267] on button "確認" at bounding box center [449, 269] width 36 height 21
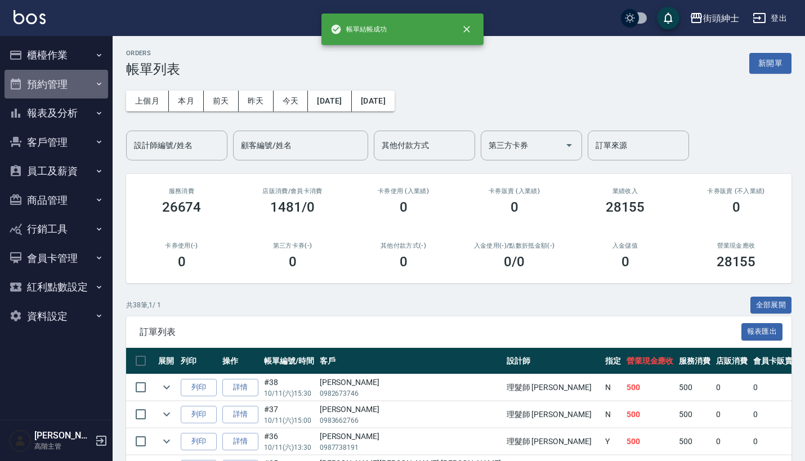
click at [73, 82] on button "預約管理" at bounding box center [57, 84] width 104 height 29
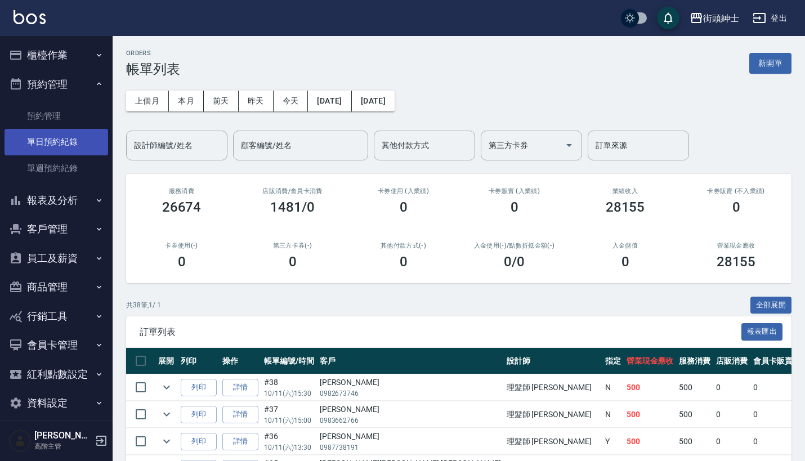
click at [62, 132] on link "單日預約紀錄" at bounding box center [57, 142] width 104 height 26
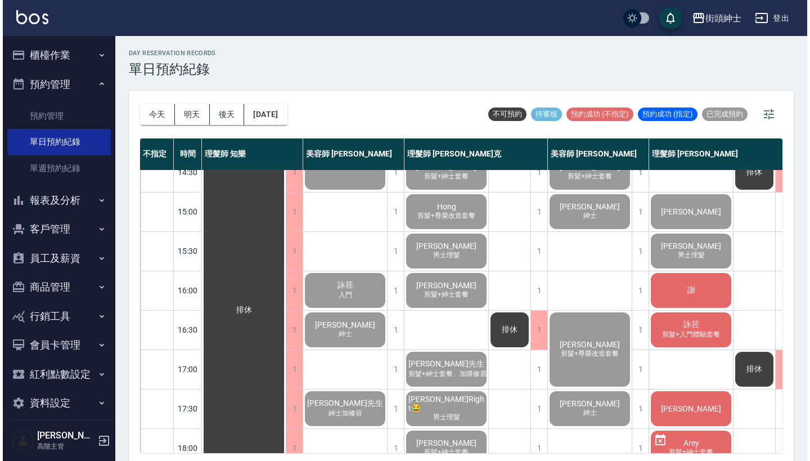
scroll to position [311, 0]
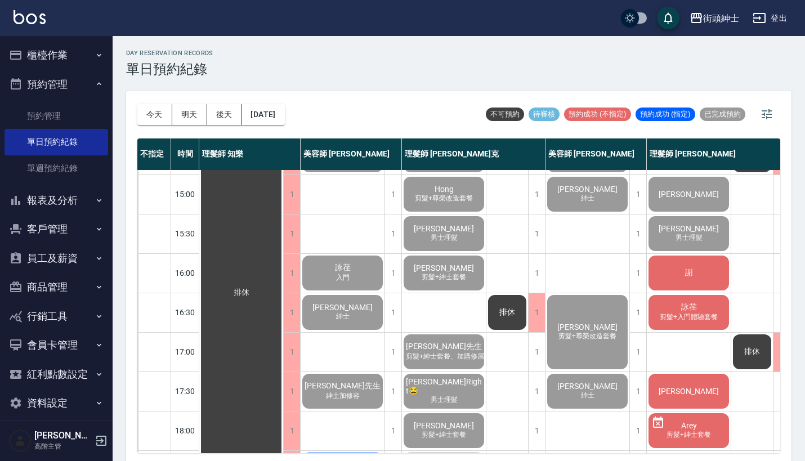
click at [690, 276] on span "謝" at bounding box center [689, 273] width 12 height 10
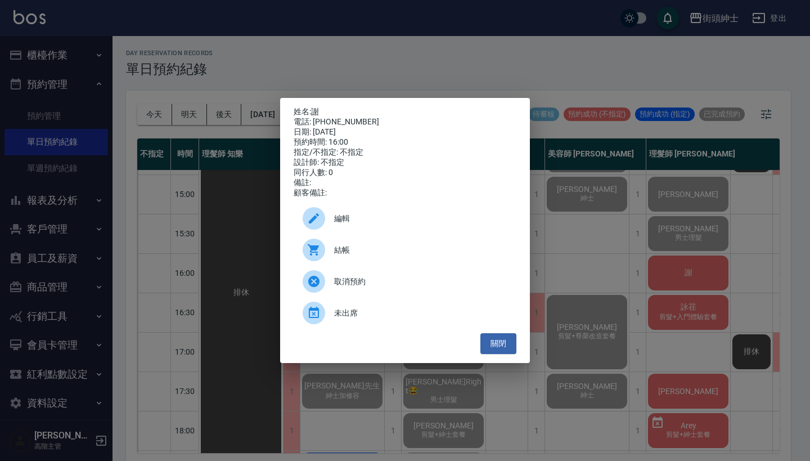
click at [362, 256] on span "結帳" at bounding box center [420, 250] width 173 height 12
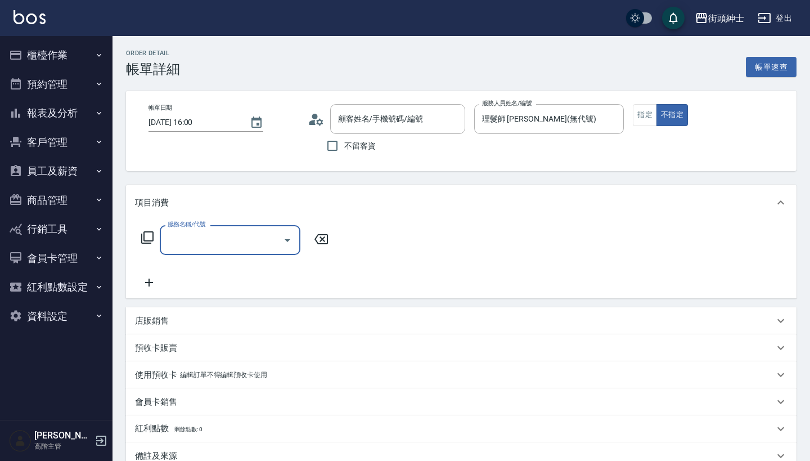
type input "謝/0903773811/null"
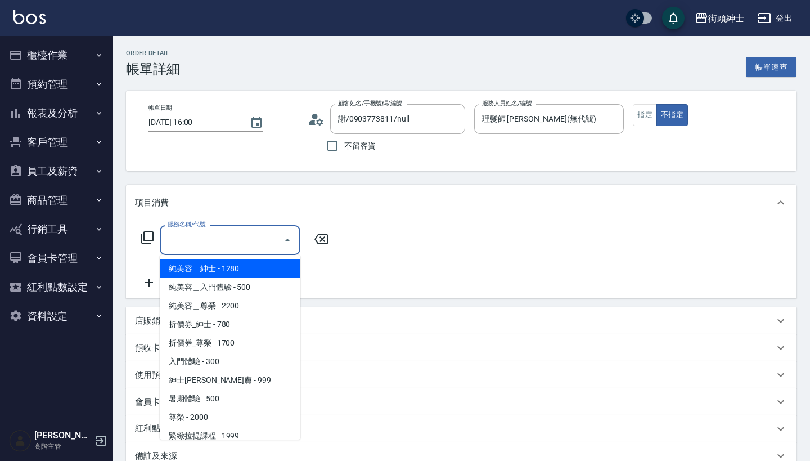
click at [222, 244] on input "服務名稱/代號" at bounding box center [222, 240] width 114 height 20
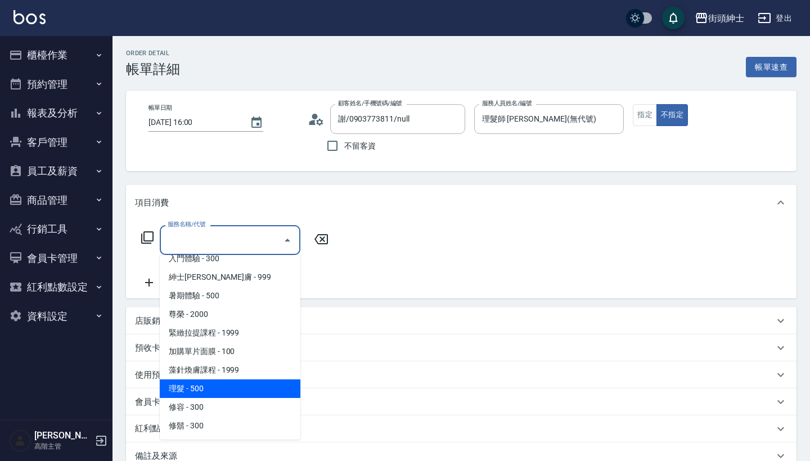
scroll to position [103, 0]
click at [223, 385] on span "理髮 - 500" at bounding box center [230, 388] width 141 height 19
type input "理髮(A02)"
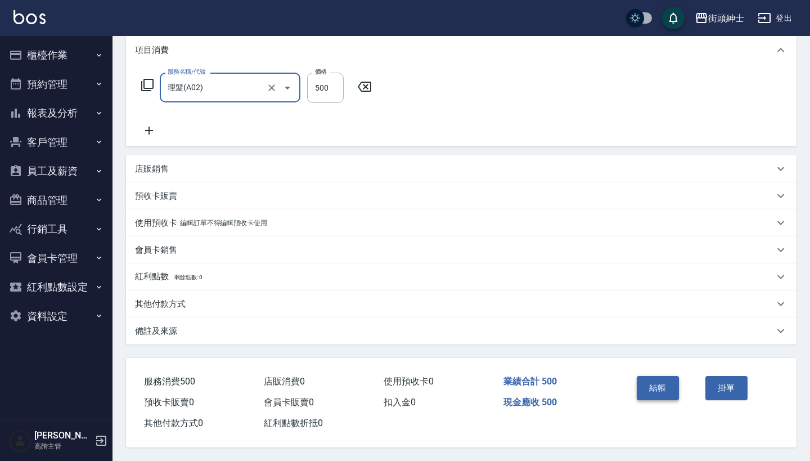
click at [656, 385] on button "結帳" at bounding box center [658, 388] width 42 height 24
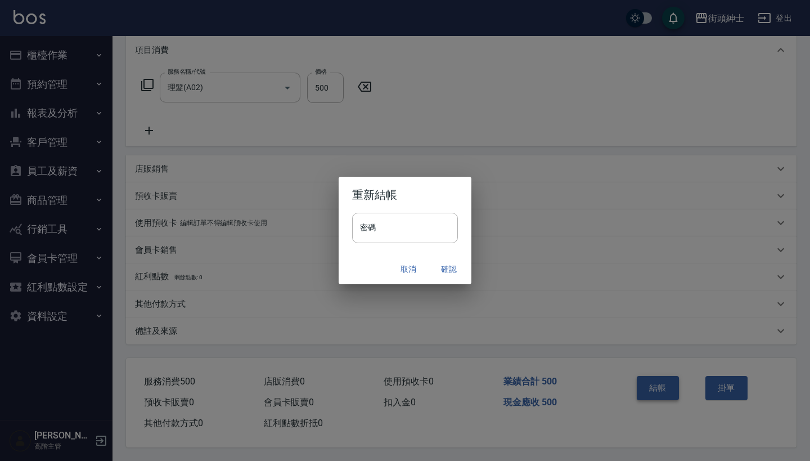
scroll to position [158, 0]
click at [445, 265] on button "確認" at bounding box center [449, 269] width 36 height 21
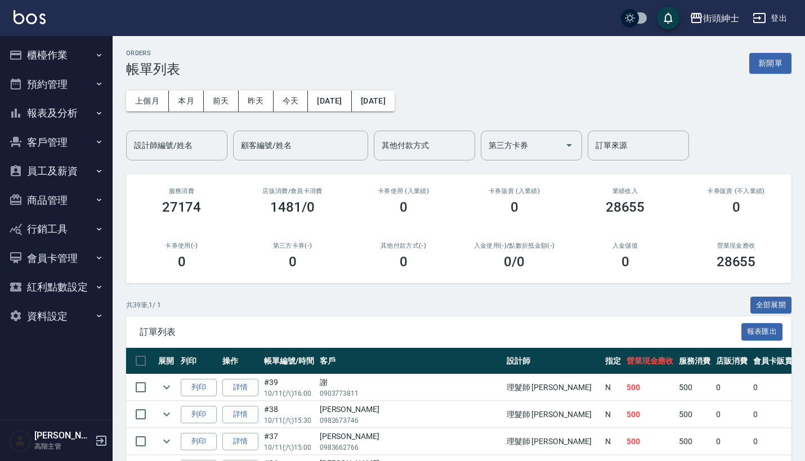
click at [57, 85] on button "預約管理" at bounding box center [57, 84] width 104 height 29
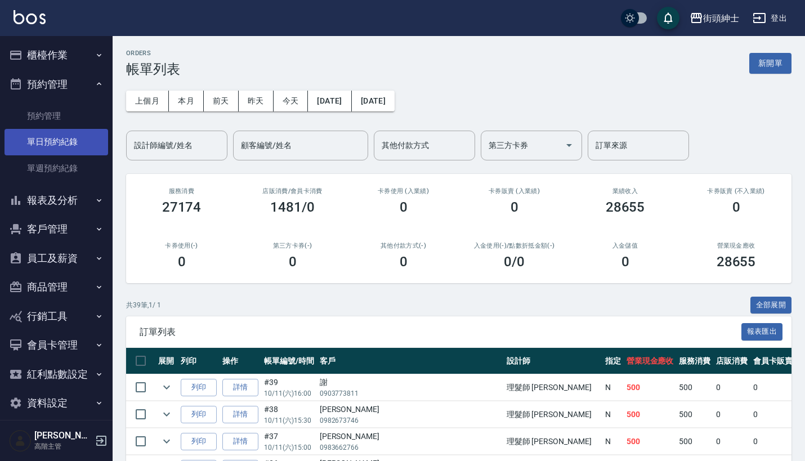
click at [73, 145] on link "單日預約紀錄" at bounding box center [57, 142] width 104 height 26
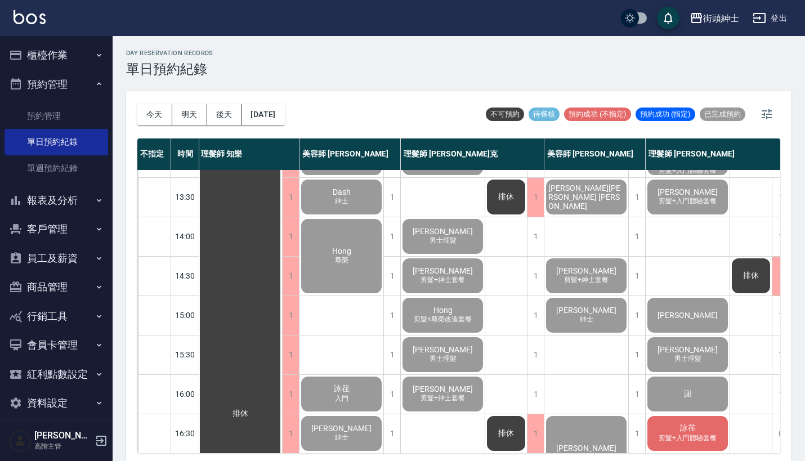
scroll to position [190, 1]
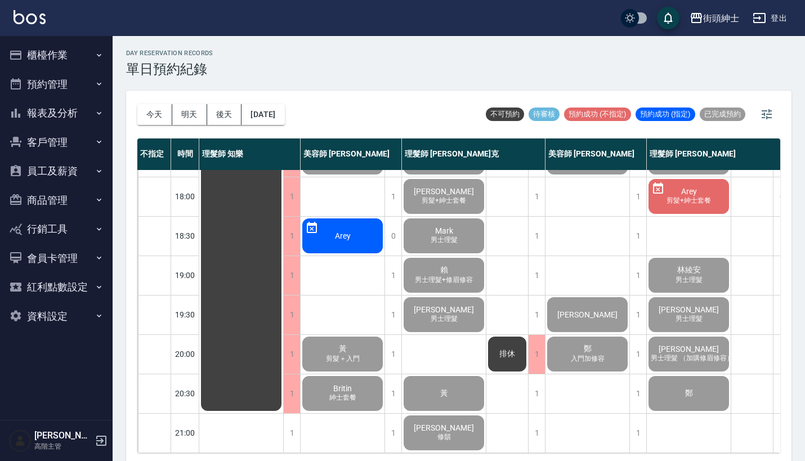
click at [73, 52] on button "櫃檯作業" at bounding box center [57, 55] width 104 height 29
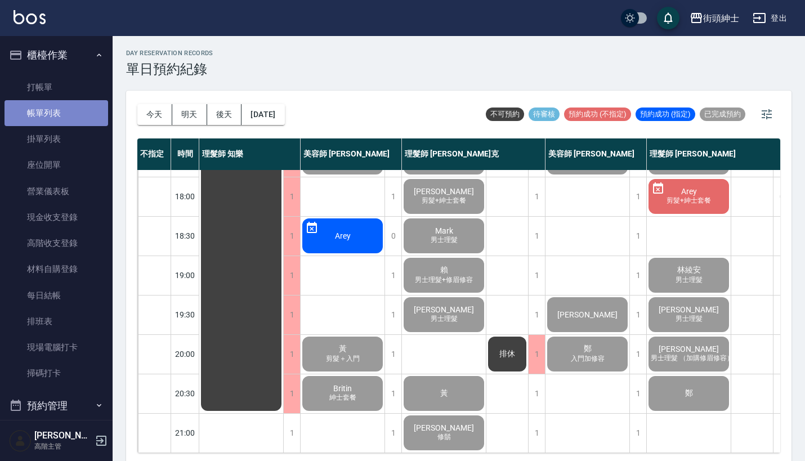
click at [75, 114] on link "帳單列表" at bounding box center [57, 113] width 104 height 26
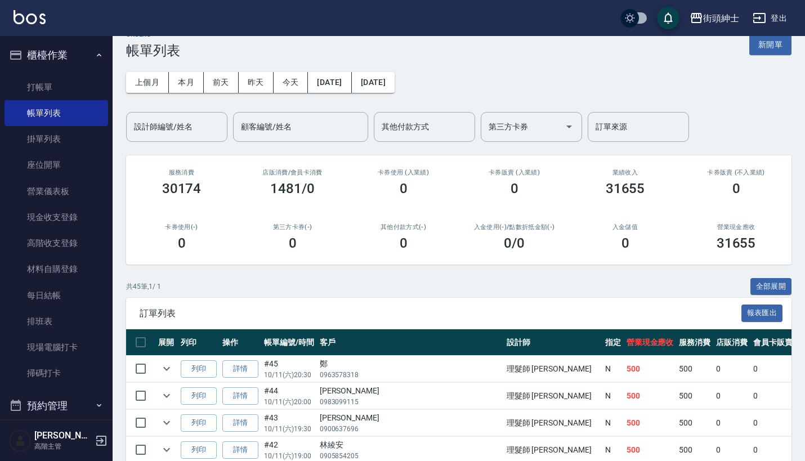
scroll to position [28, 0]
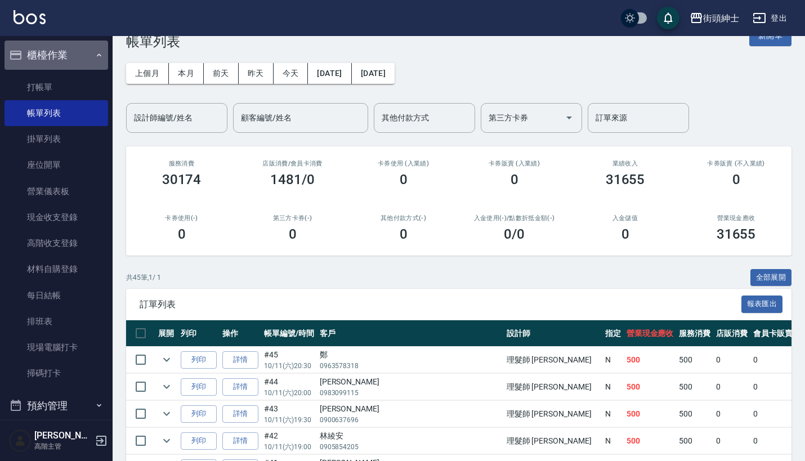
click at [61, 53] on button "櫃檯作業" at bounding box center [57, 55] width 104 height 29
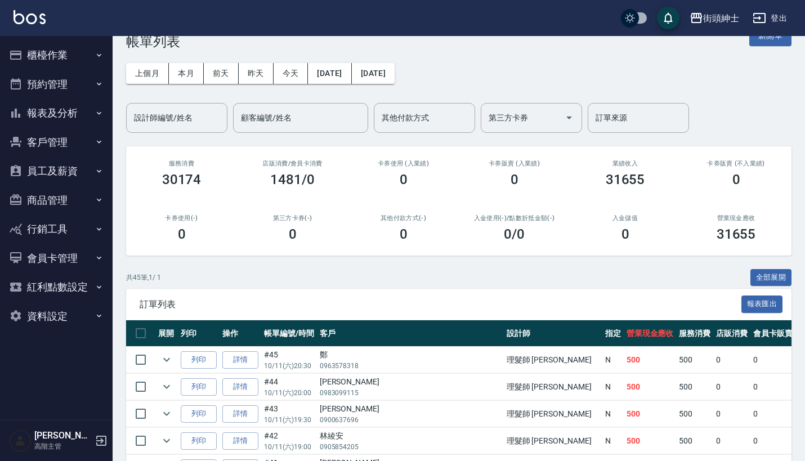
click at [92, 86] on button "預約管理" at bounding box center [57, 84] width 104 height 29
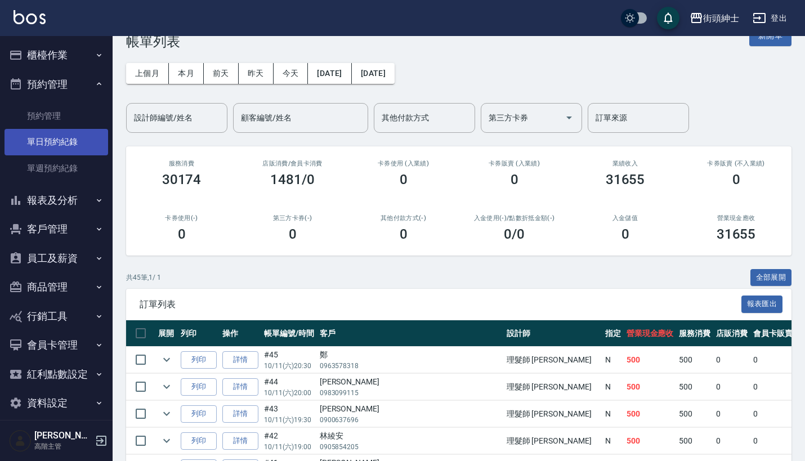
click at [91, 143] on link "單日預約紀錄" at bounding box center [57, 142] width 104 height 26
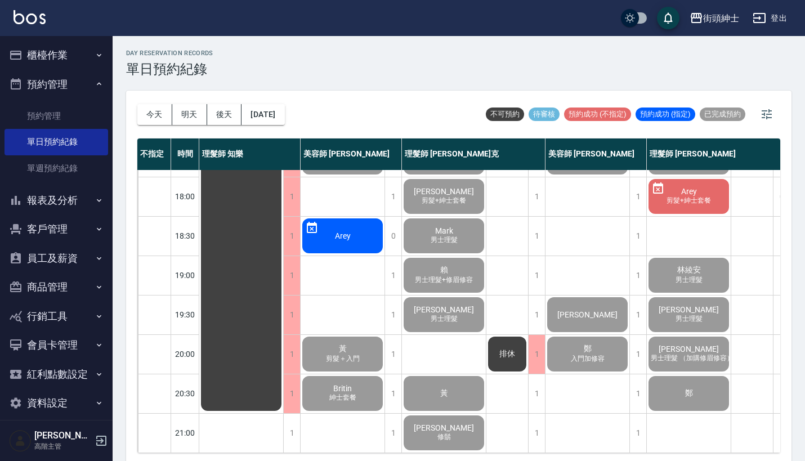
scroll to position [554, 0]
